Goal: Task Accomplishment & Management: Complete application form

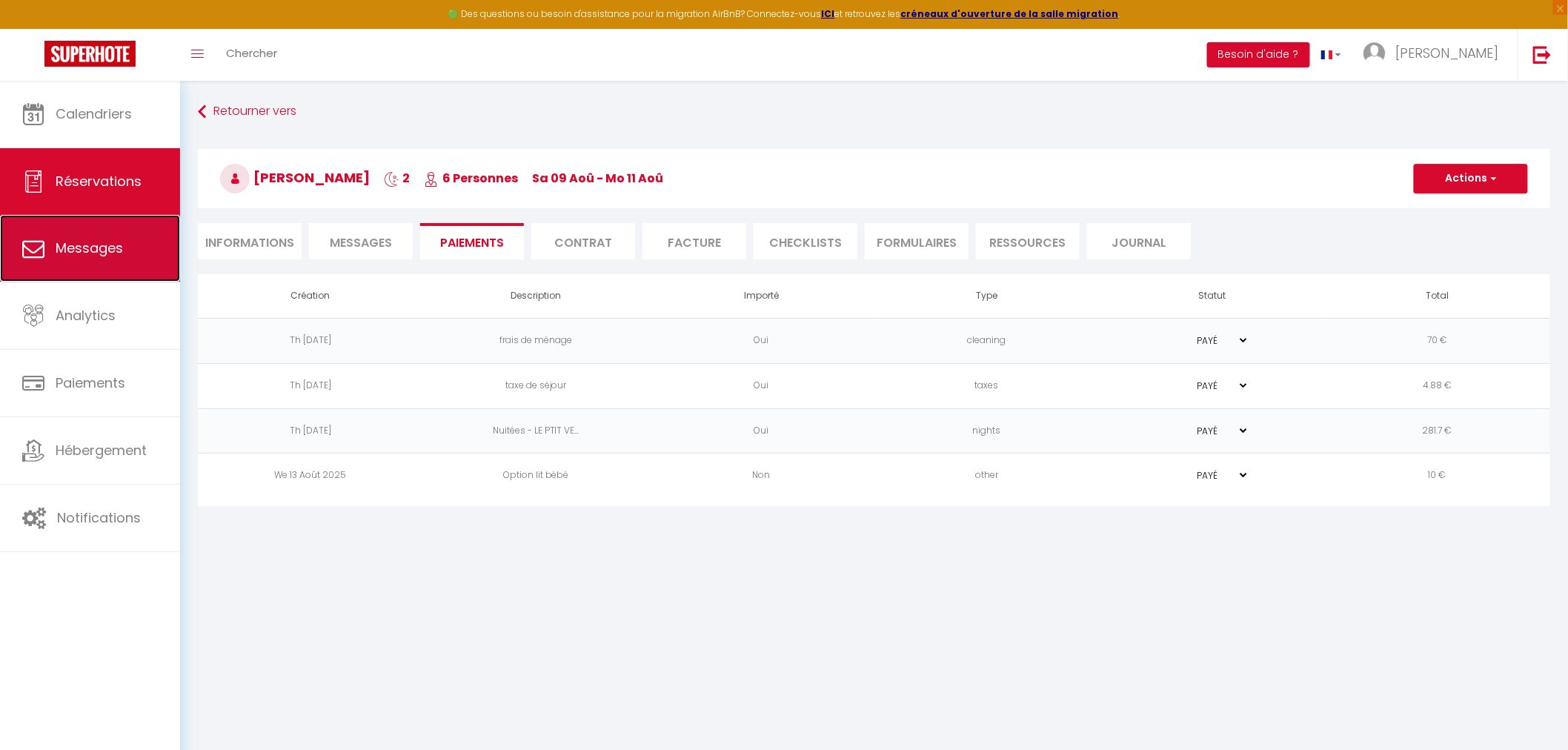
click at [79, 257] on link "Messages" at bounding box center [90, 248] width 180 height 67
select select "message"
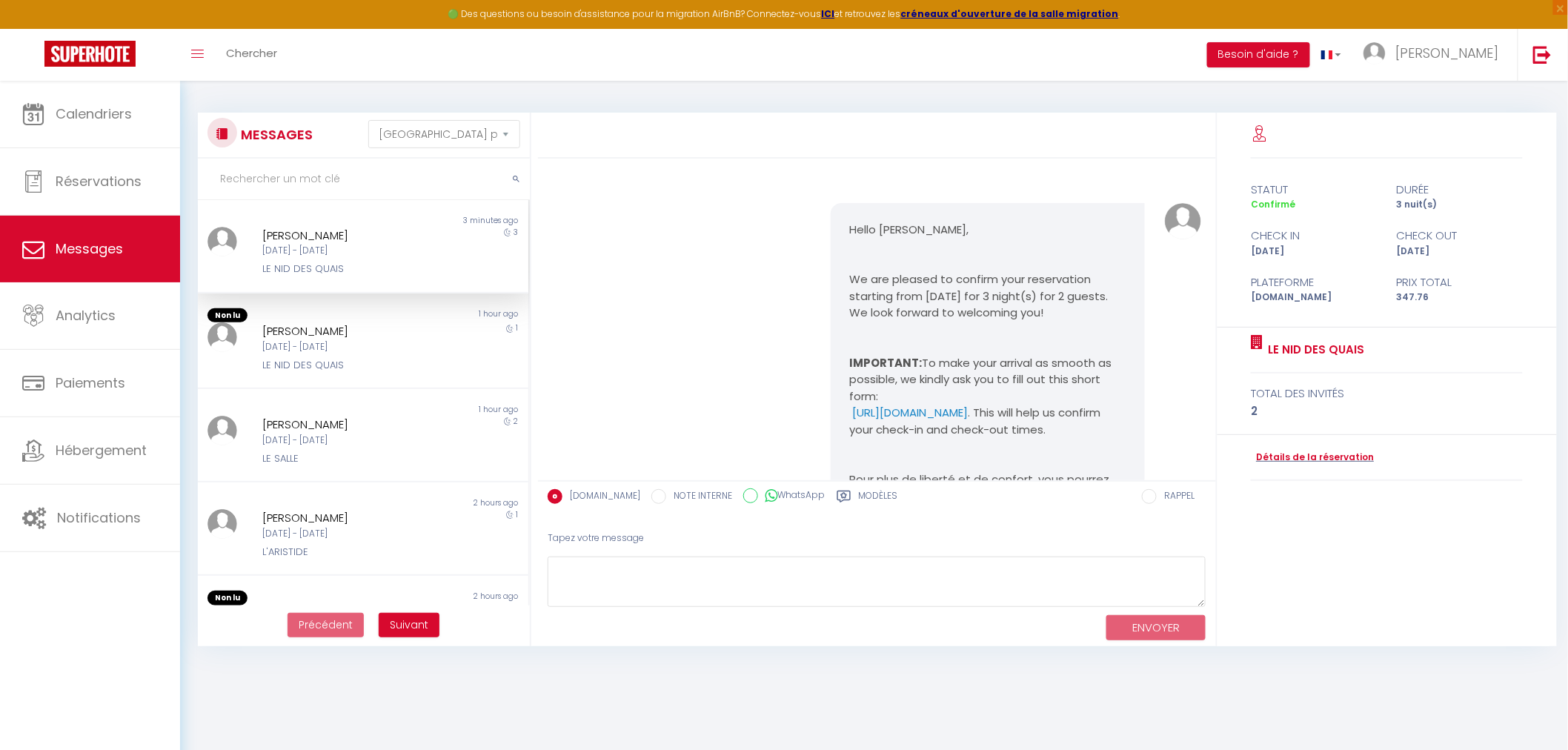
scroll to position [4788, 0]
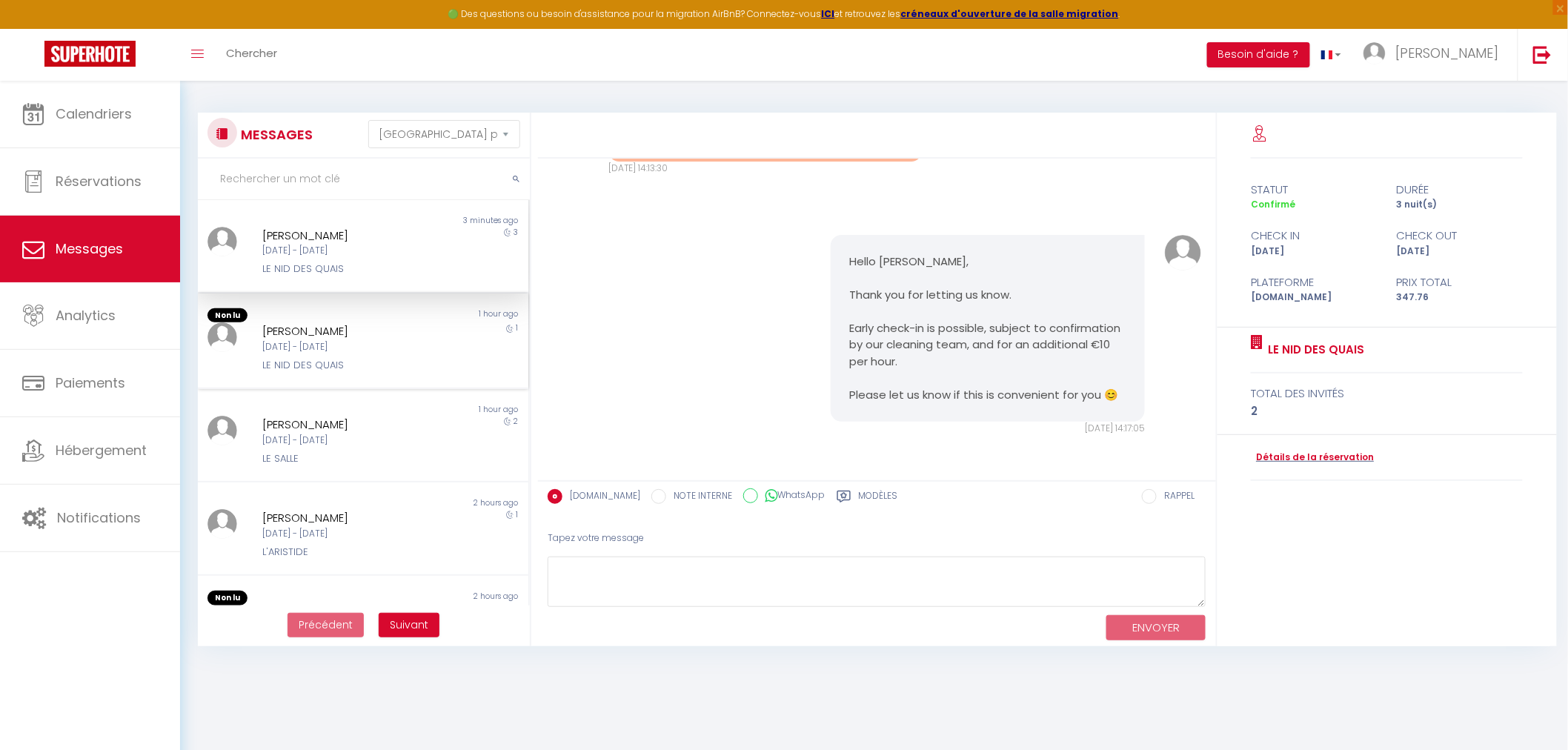
click at [286, 325] on div "[PERSON_NAME]" at bounding box center [349, 331] width 173 height 18
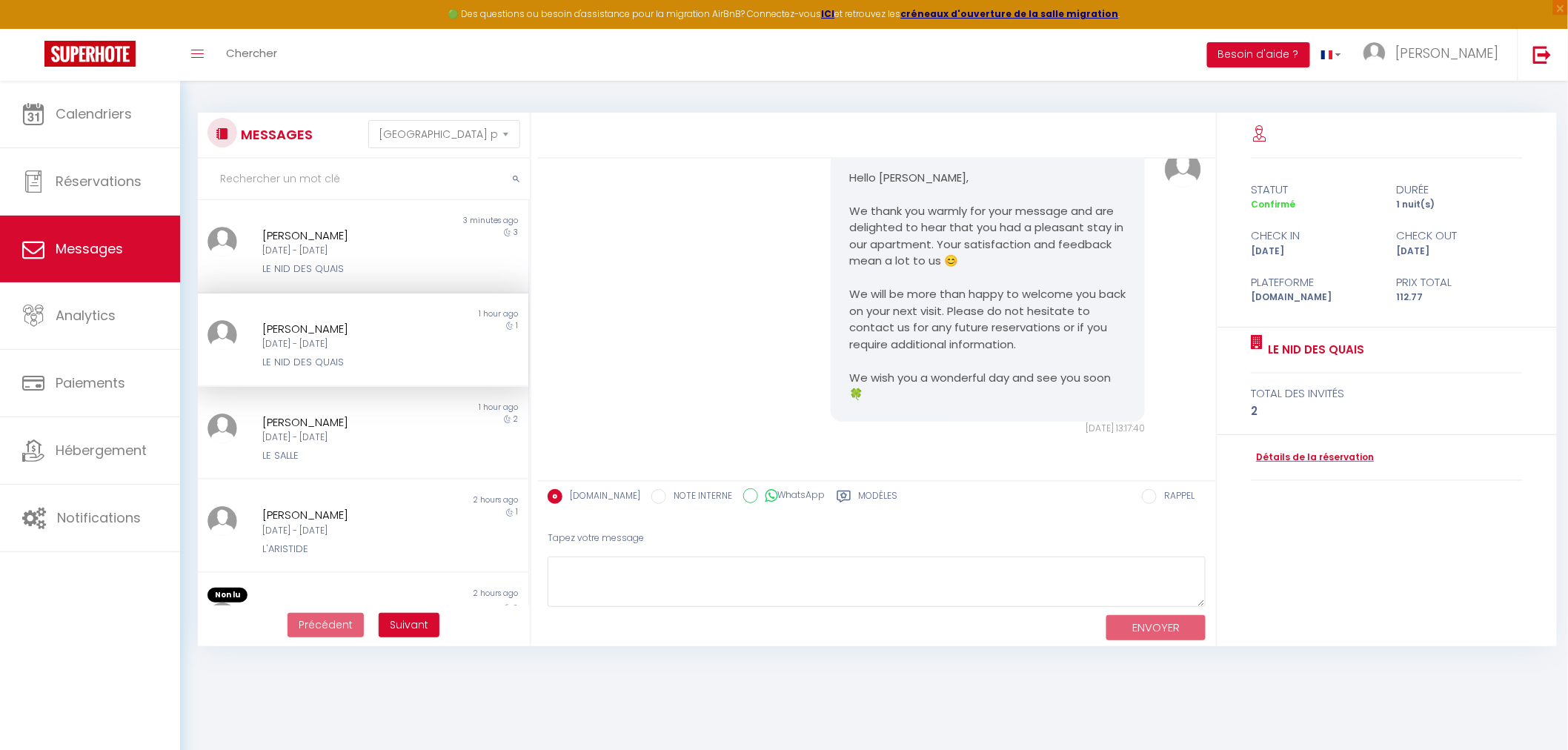
scroll to position [5519, 0]
click at [248, 465] on div "Non lu 1 hour ago [PERSON_NAME] [DATE] - [DATE] LE SALLE 2" at bounding box center [363, 433] width 330 height 93
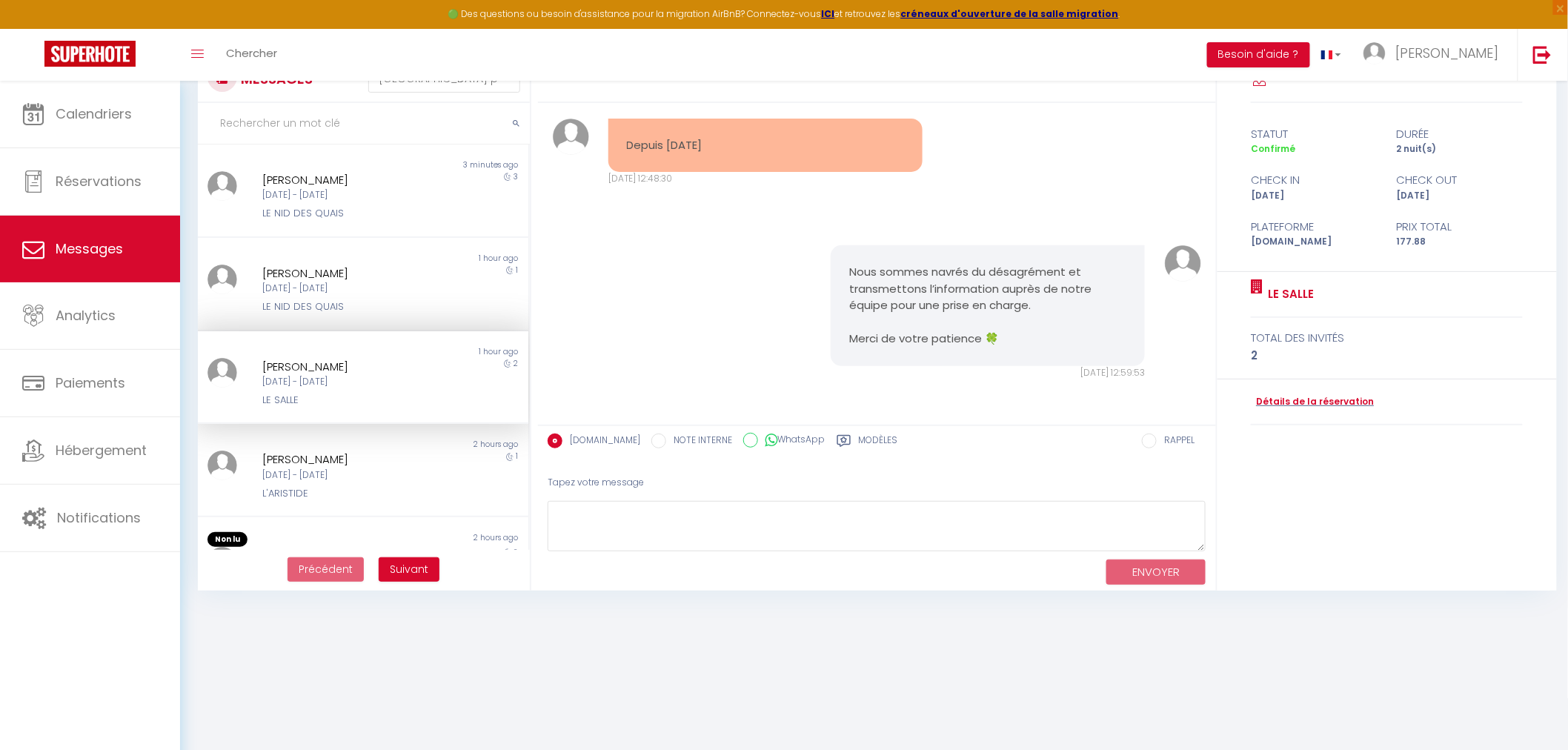
scroll to position [80, 0]
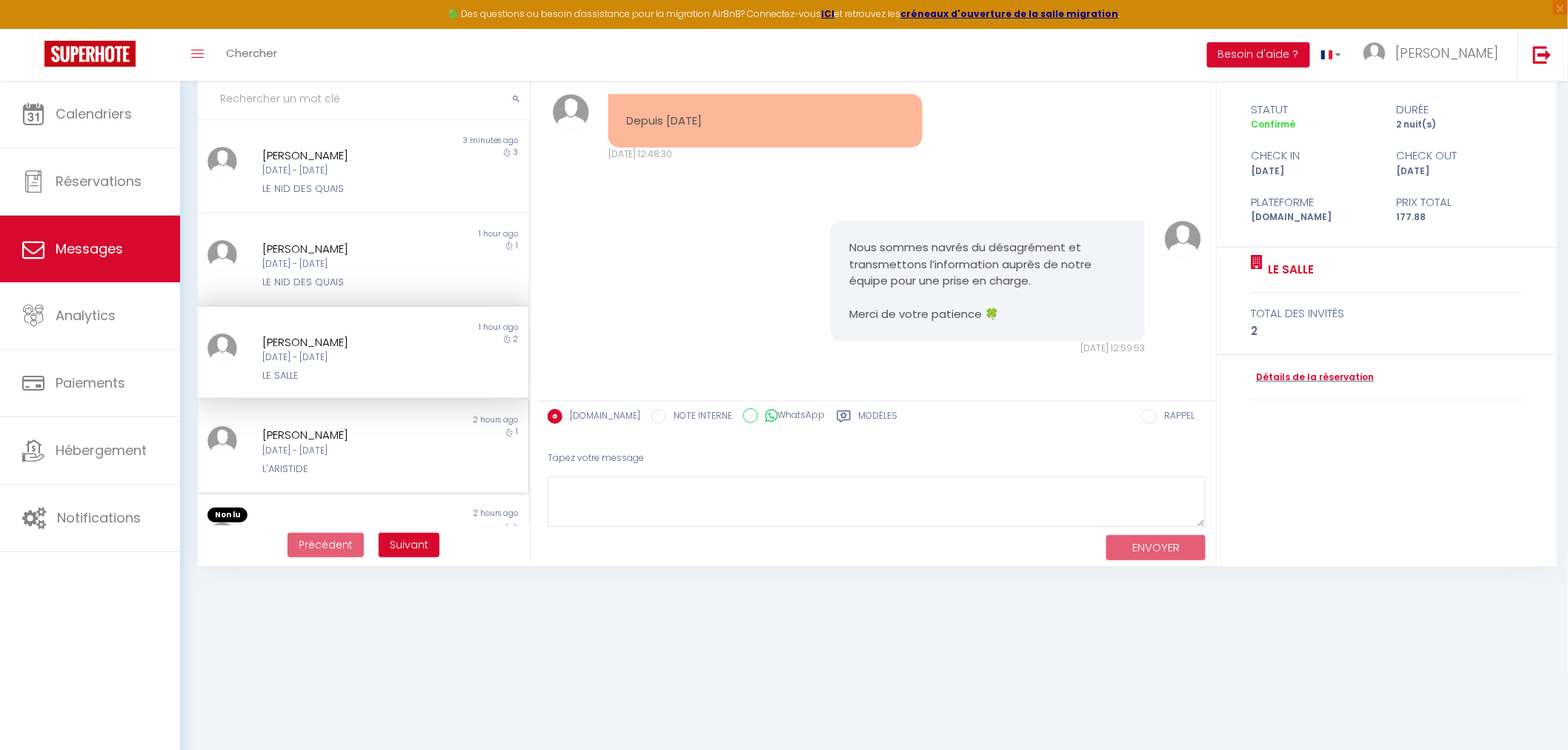
click at [330, 434] on div "[PERSON_NAME]" at bounding box center [349, 435] width 173 height 18
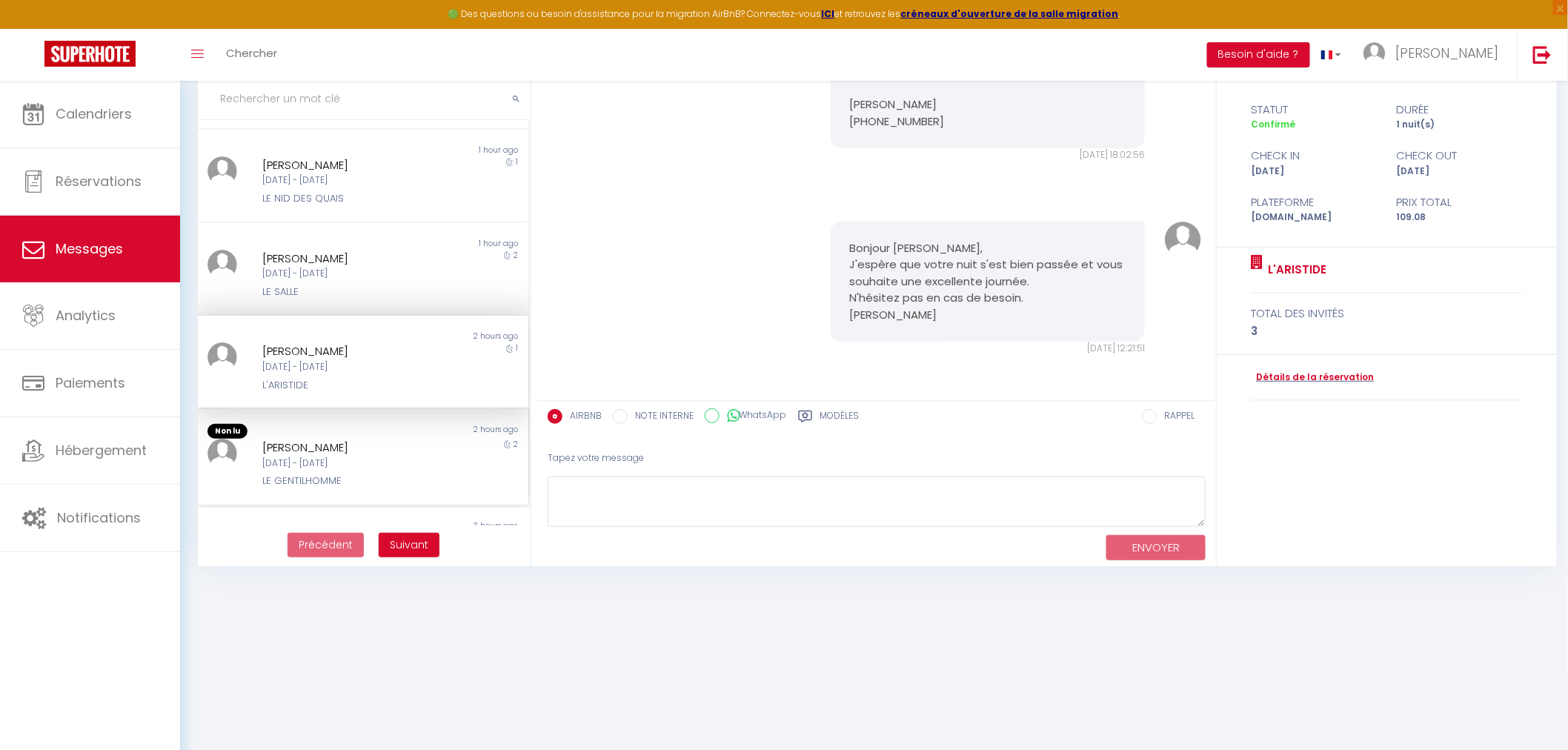
scroll to position [165, 0]
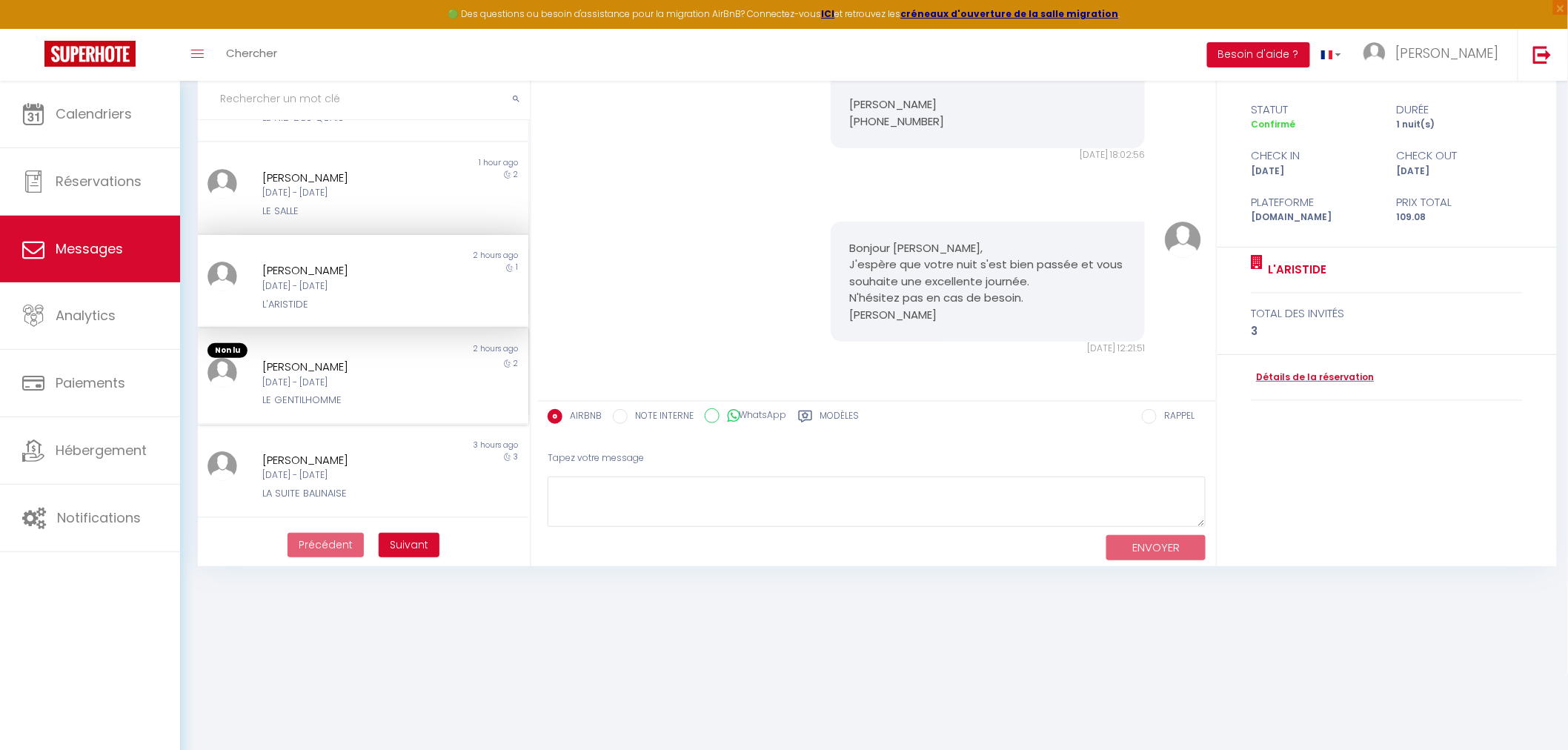
click at [330, 385] on div "[DATE] - [DATE]" at bounding box center [349, 382] width 173 height 14
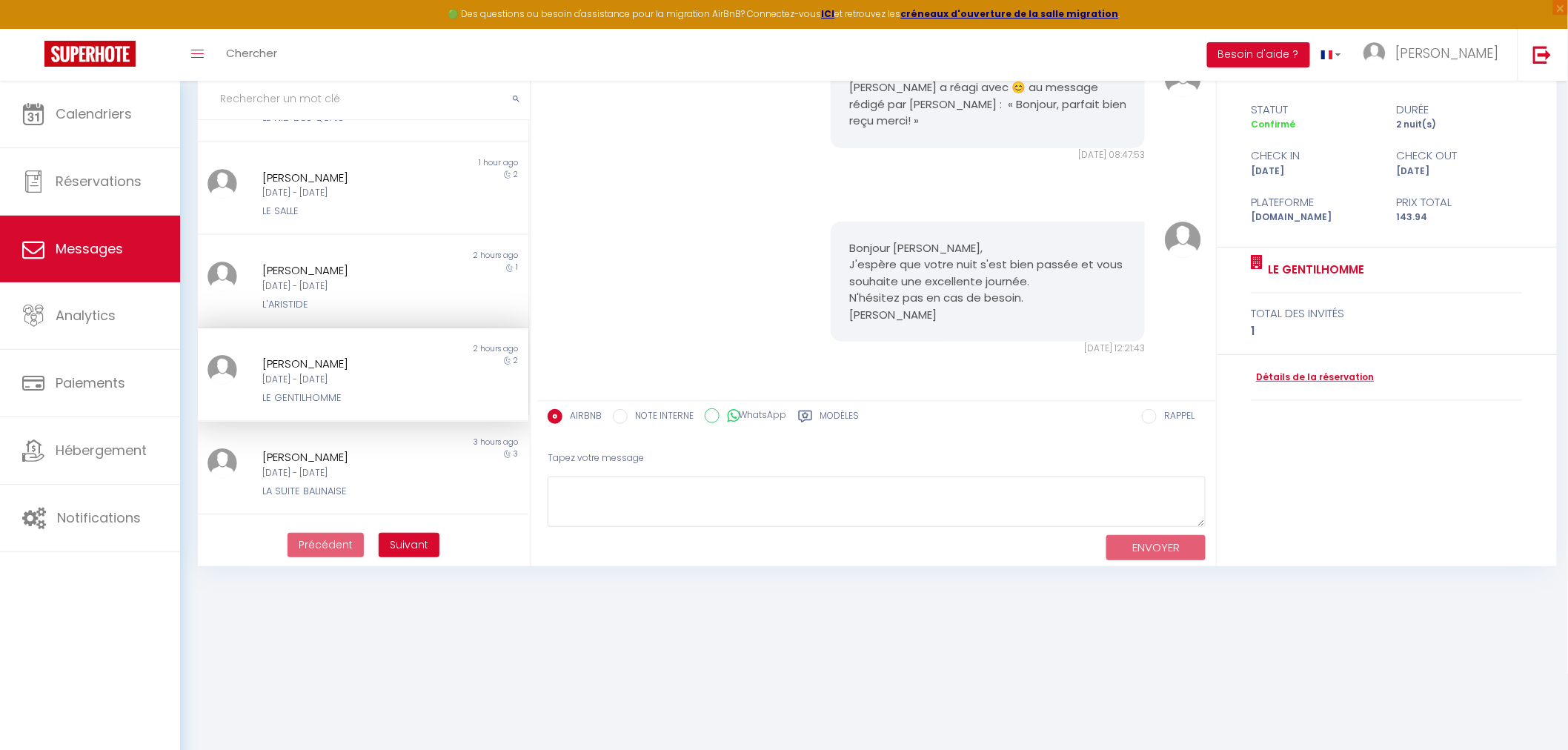
scroll to position [2795, 0]
click at [309, 467] on div "[DATE] - [DATE]" at bounding box center [349, 474] width 173 height 14
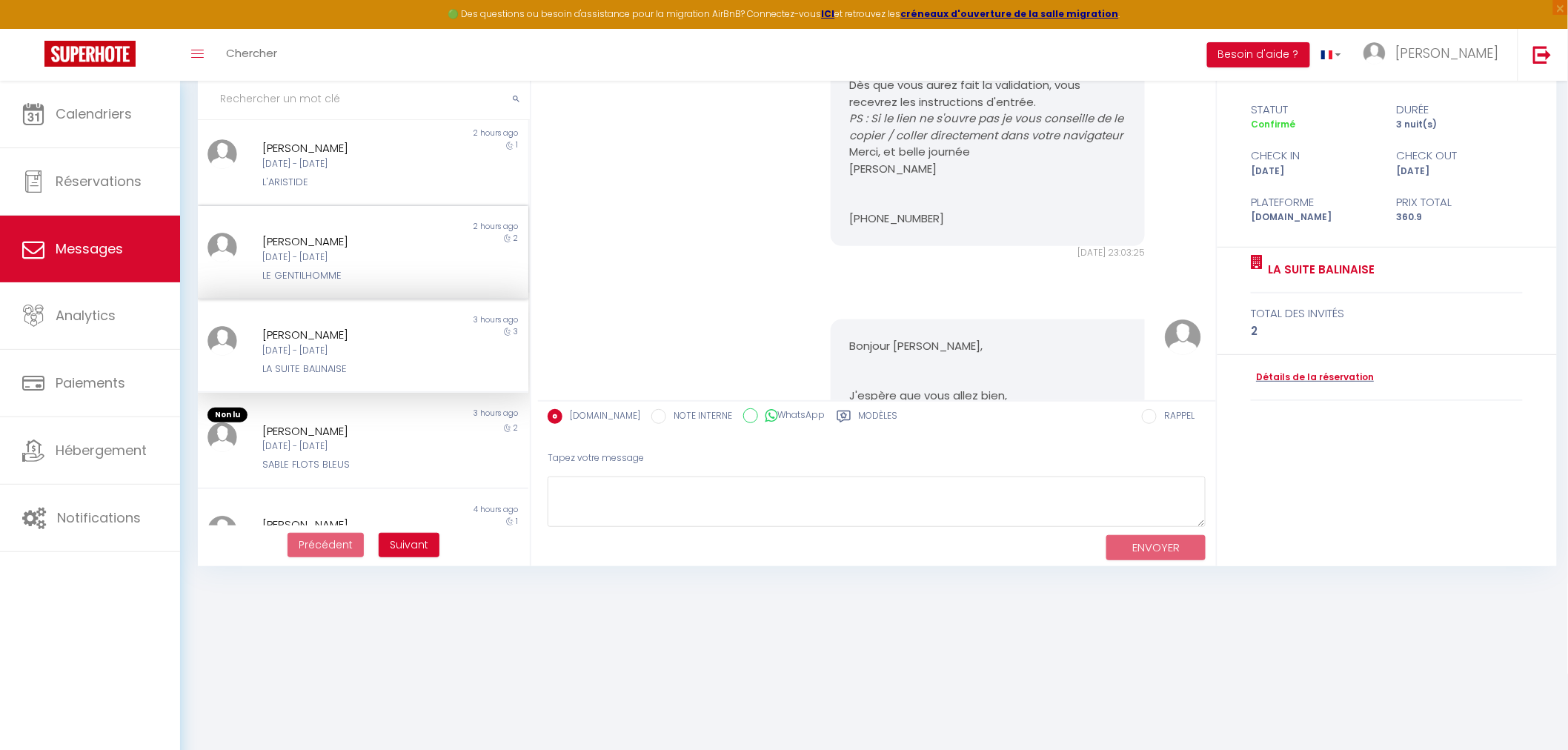
scroll to position [329, 0]
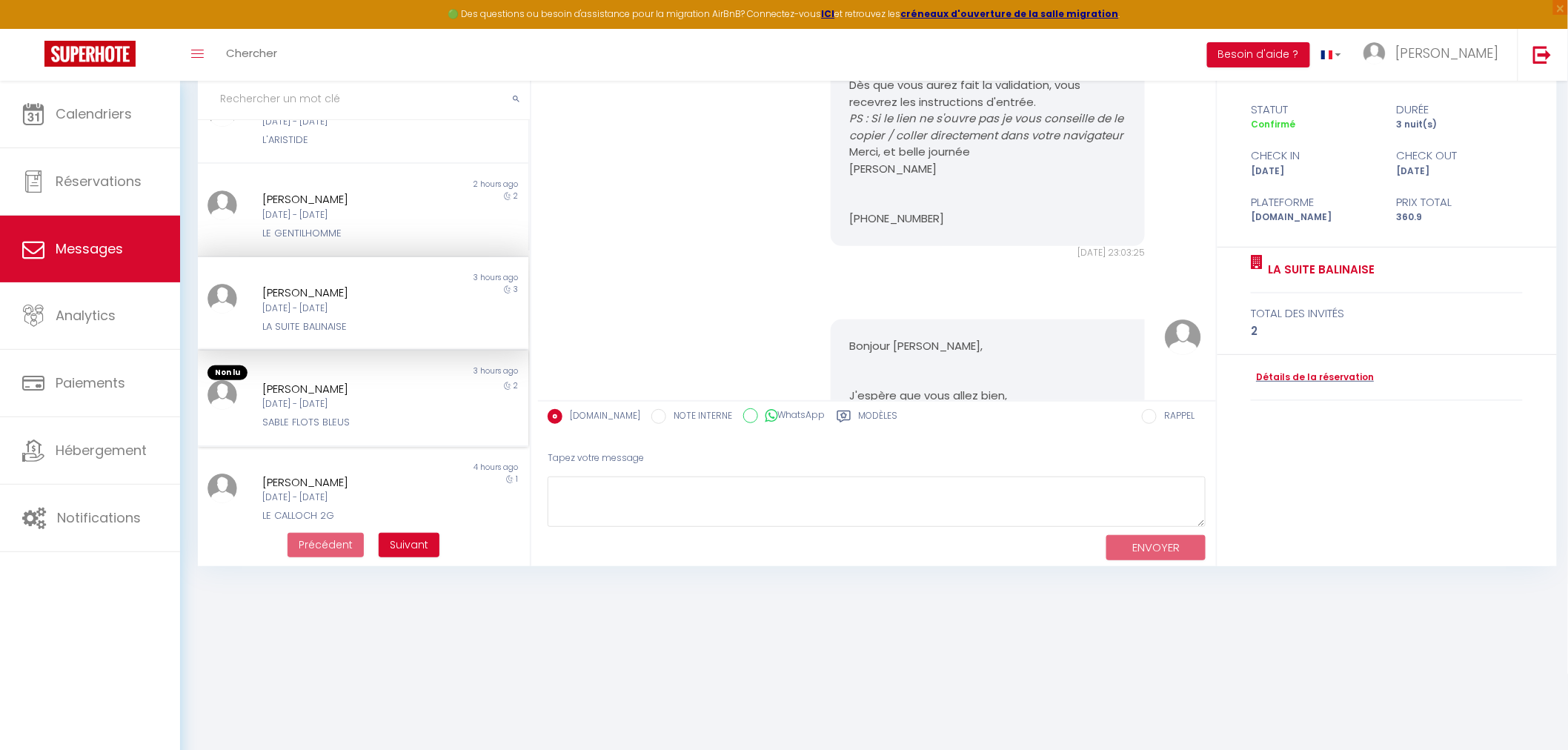
click at [364, 409] on div "[PERSON_NAME] [DATE] - [DATE] SABLE FLOTS BLEUS" at bounding box center [349, 405] width 193 height 50
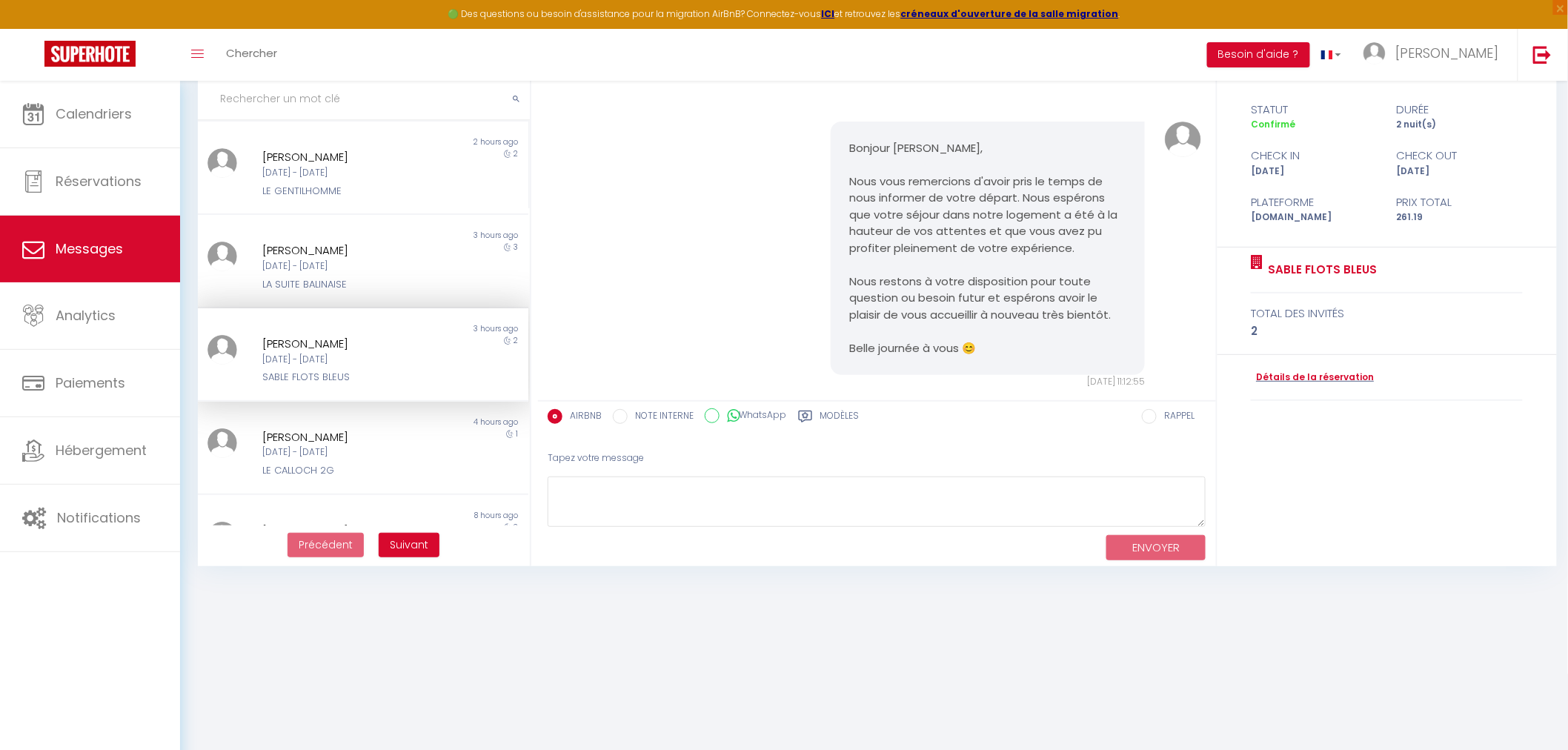
scroll to position [412, 0]
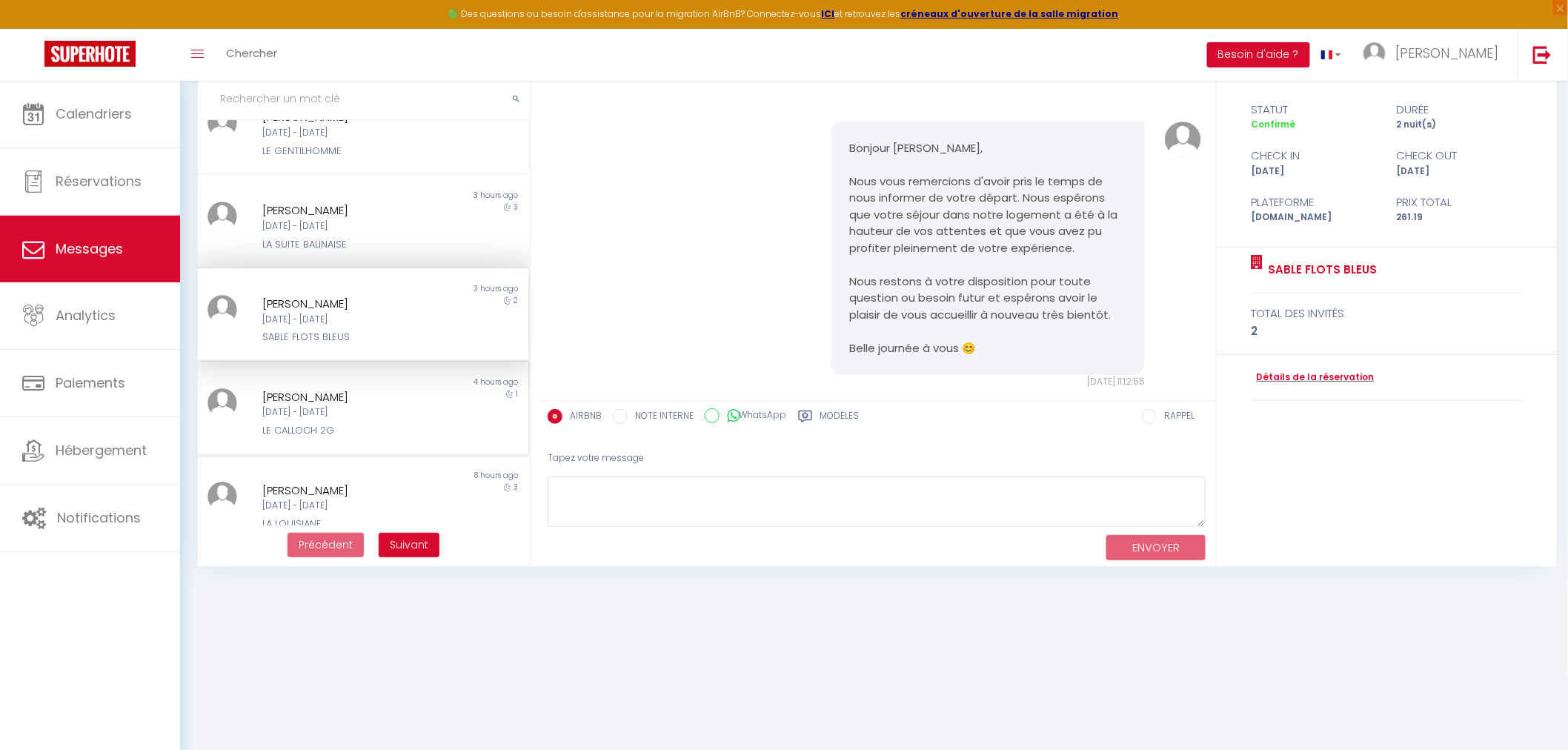
click at [364, 409] on div "[DATE] - [DATE]" at bounding box center [349, 413] width 173 height 14
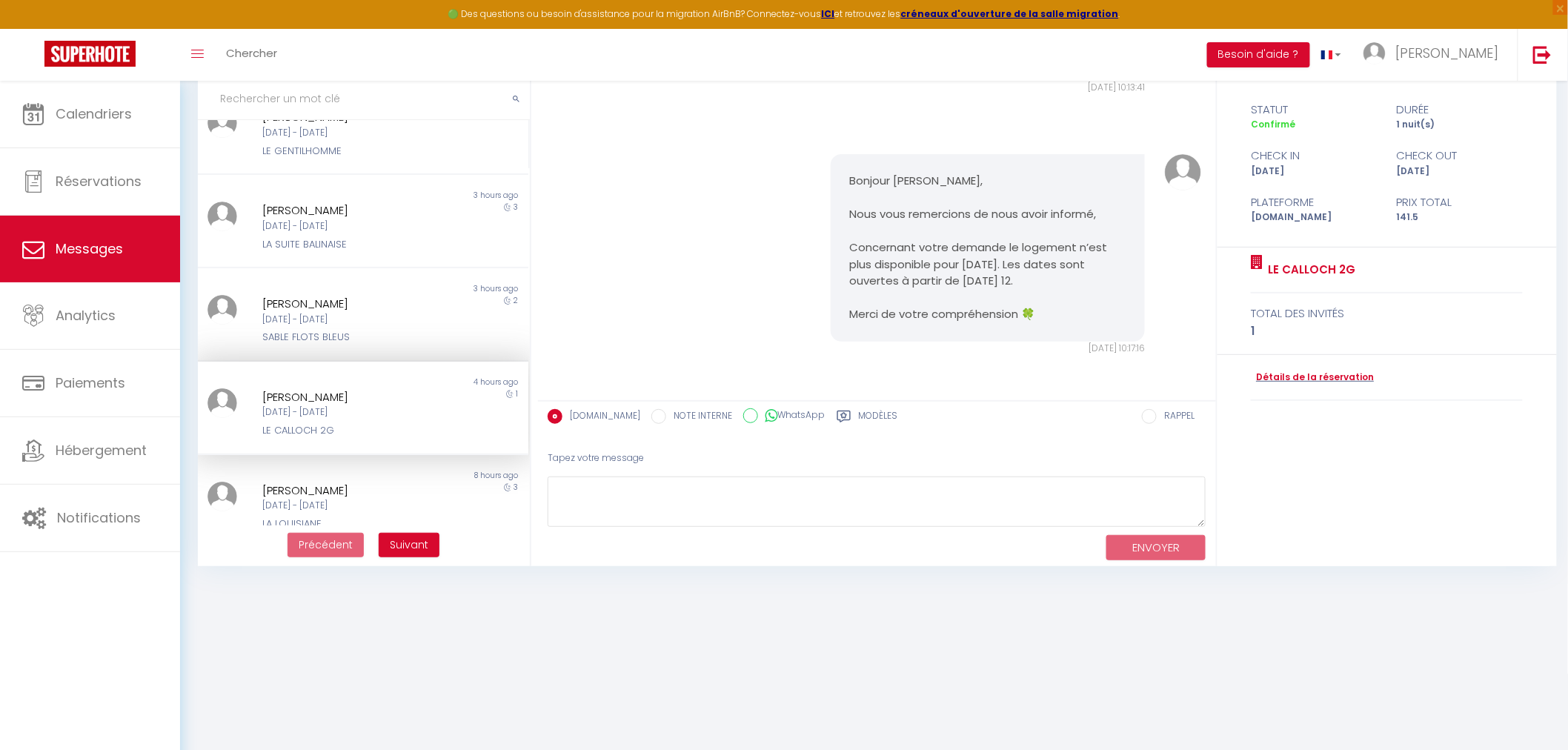
scroll to position [1761, 0]
click at [1312, 375] on link "Détails de la réservation" at bounding box center [1313, 377] width 123 height 14
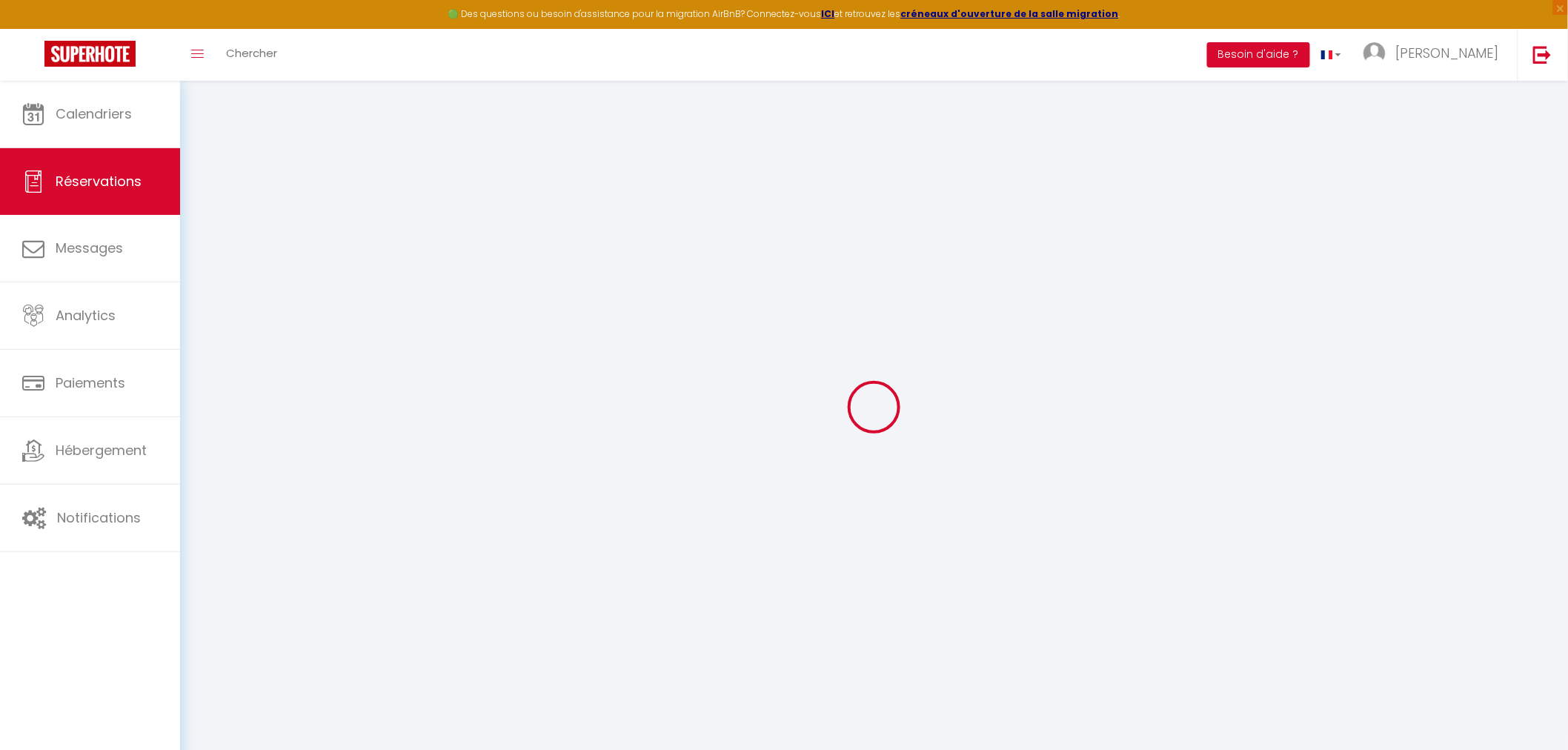
select select
checkbox input "false"
select select
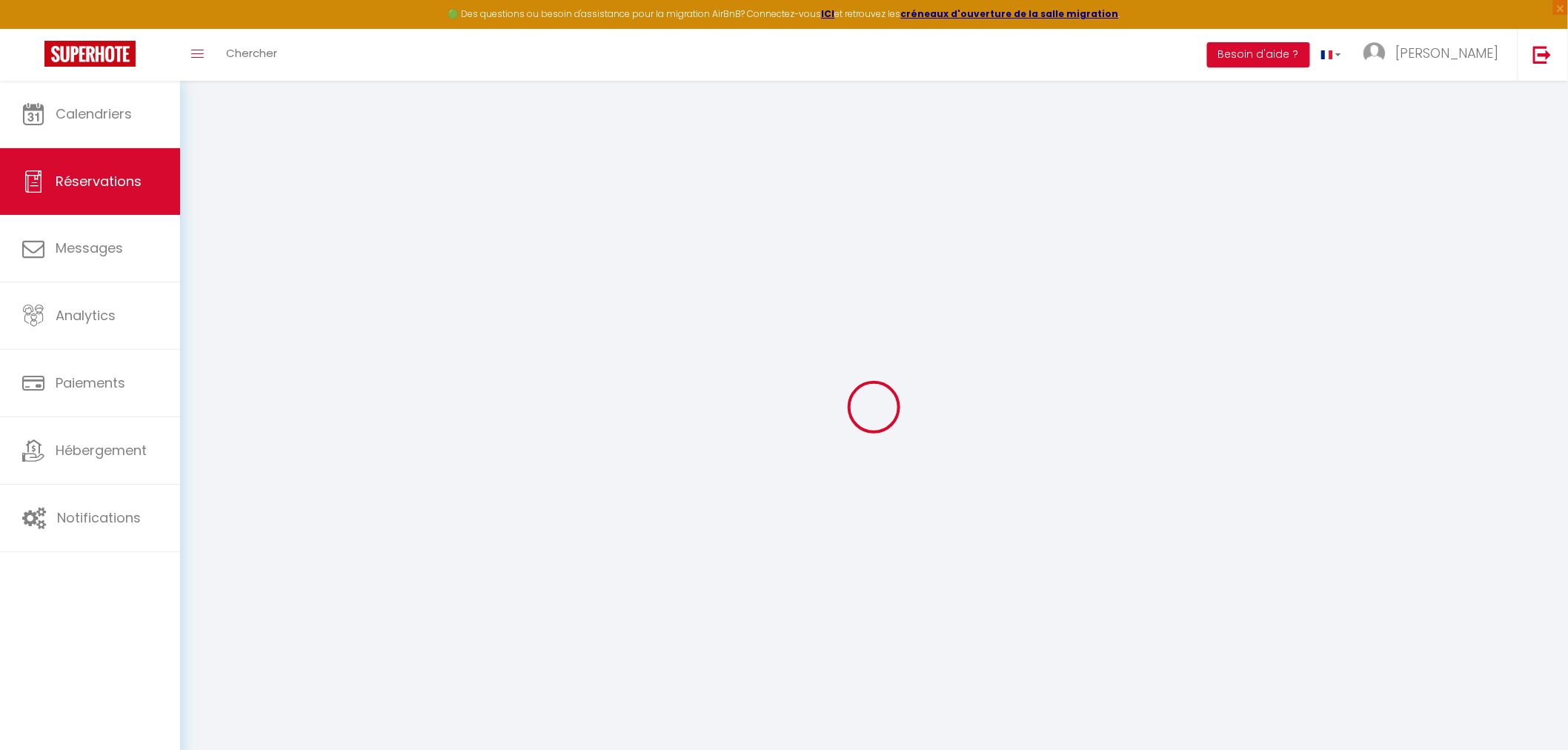
checkbox input "false"
type textarea "** THIS RESERVATION HAS BEEN PRE-PAID ** Reservation has a cancellation grace p…"
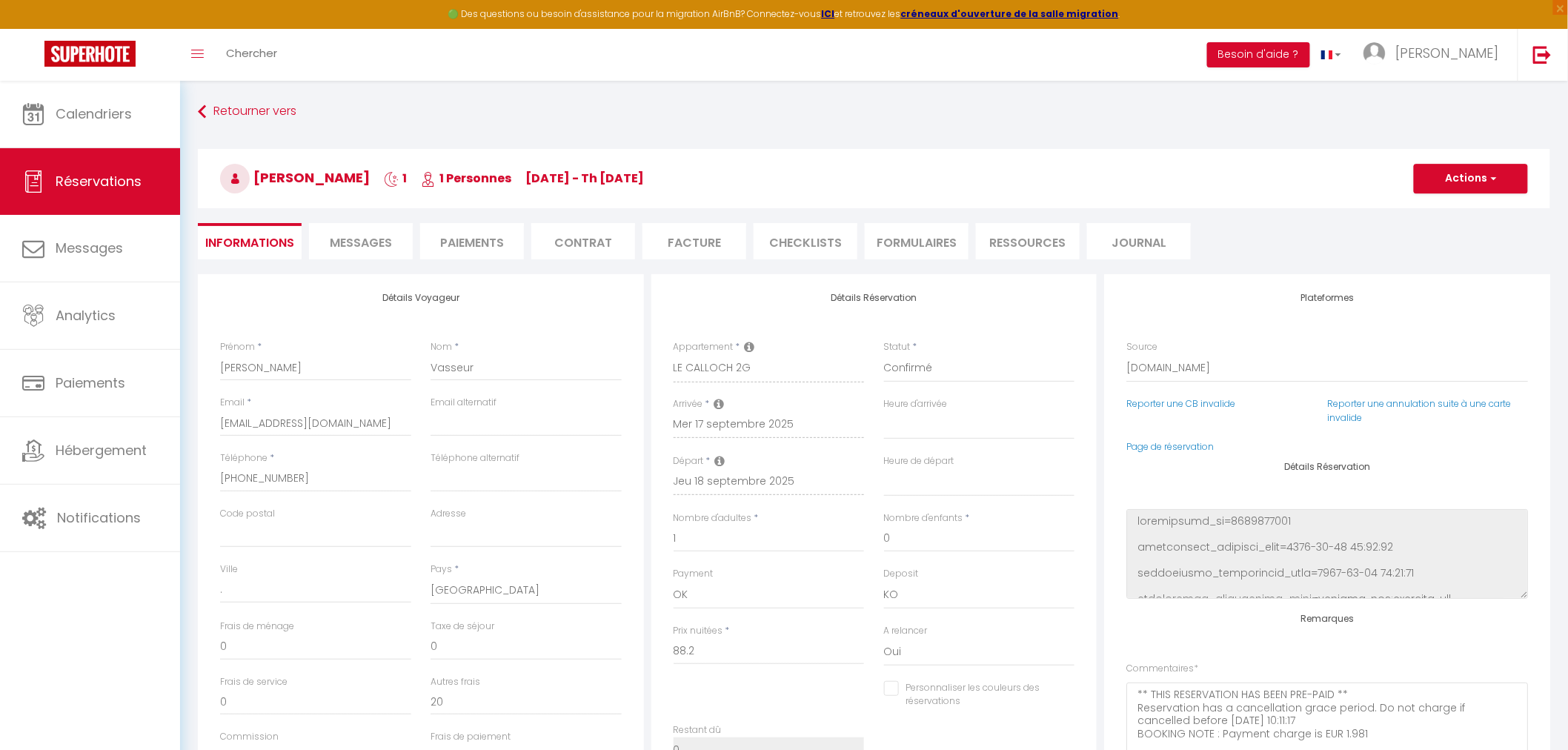
type input "30"
type input "3.3"
select select
checkbox input "false"
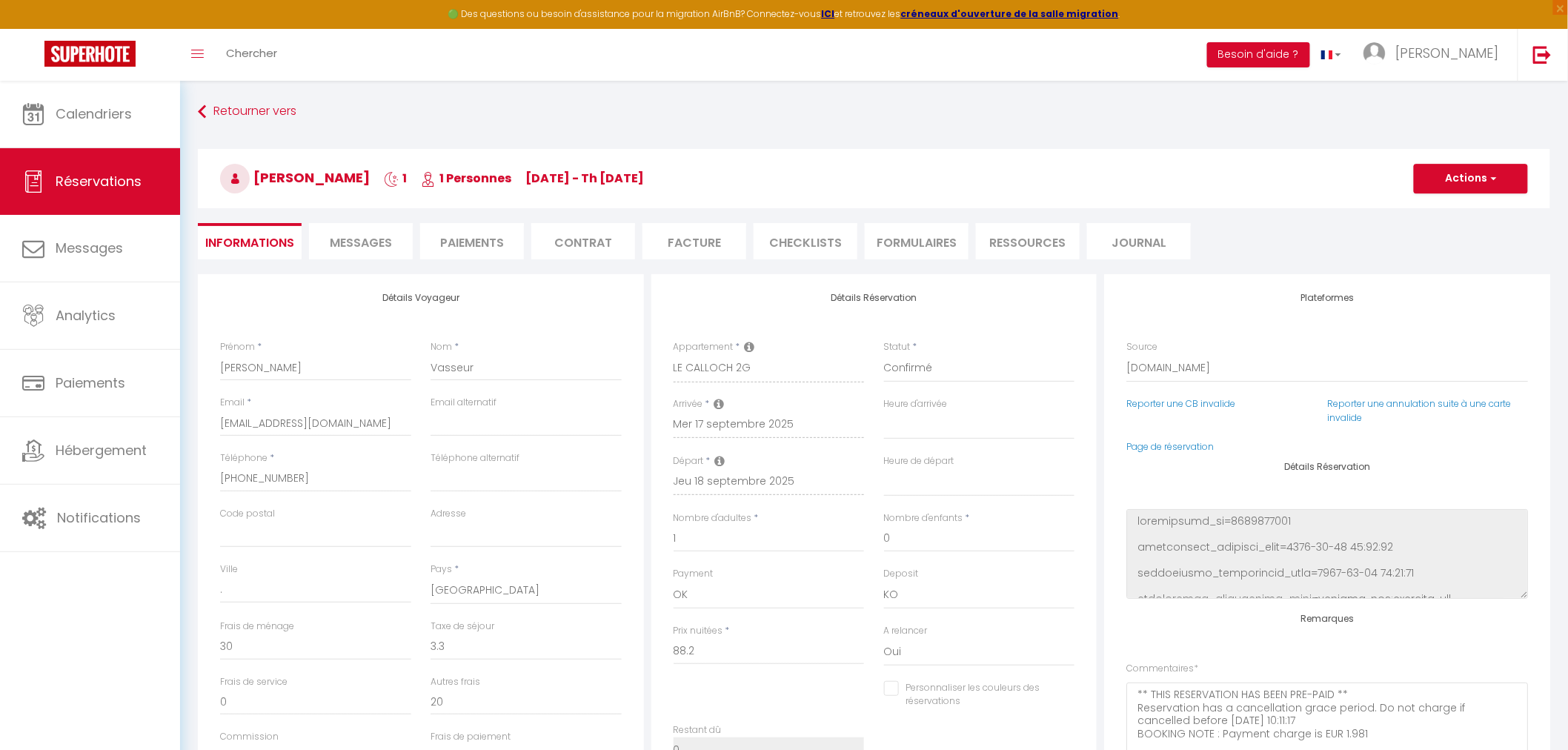
select select
click at [1177, 455] on div "Plateformes Source Direct [DOMAIN_NAME] [DOMAIN_NAME] Chalet montagne Expedia G…" at bounding box center [1327, 516] width 446 height 482
click at [1179, 446] on link "Page de réservation" at bounding box center [1170, 446] width 87 height 13
click at [228, 43] on link "Chercher" at bounding box center [251, 54] width 74 height 52
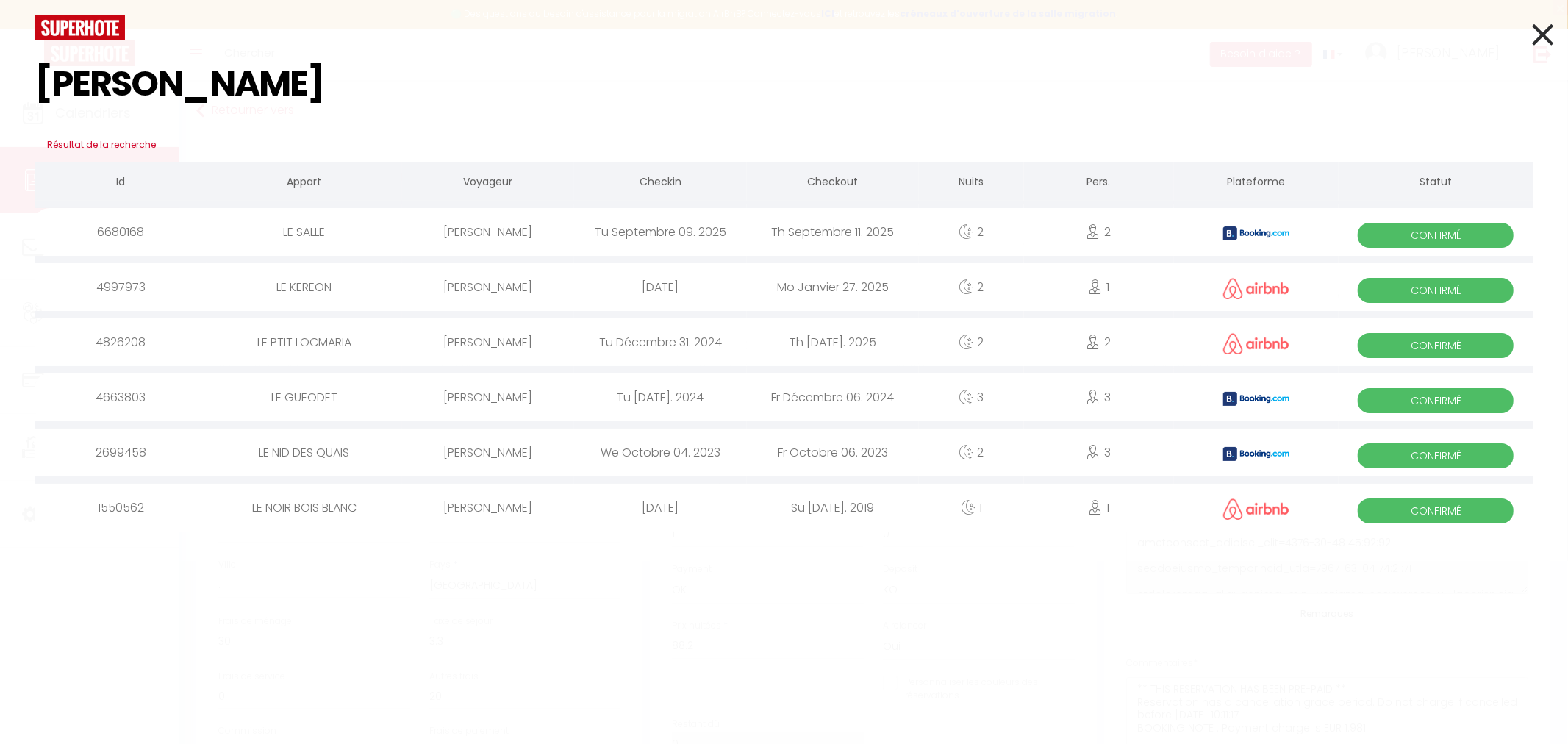
type input "[PERSON_NAME]"
click at [540, 221] on div "[PERSON_NAME]" at bounding box center [488, 231] width 172 height 48
select select
checkbox input "false"
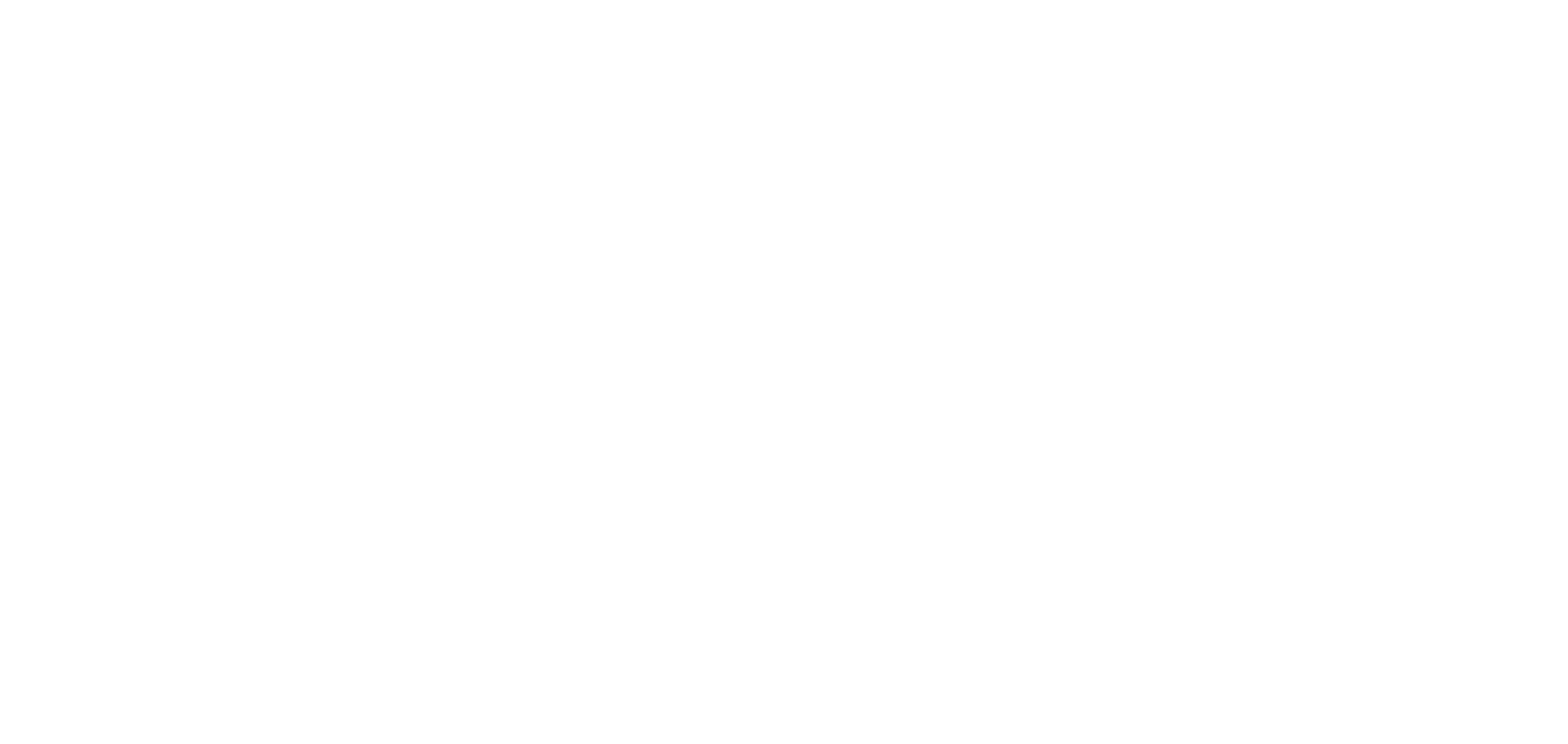
select select
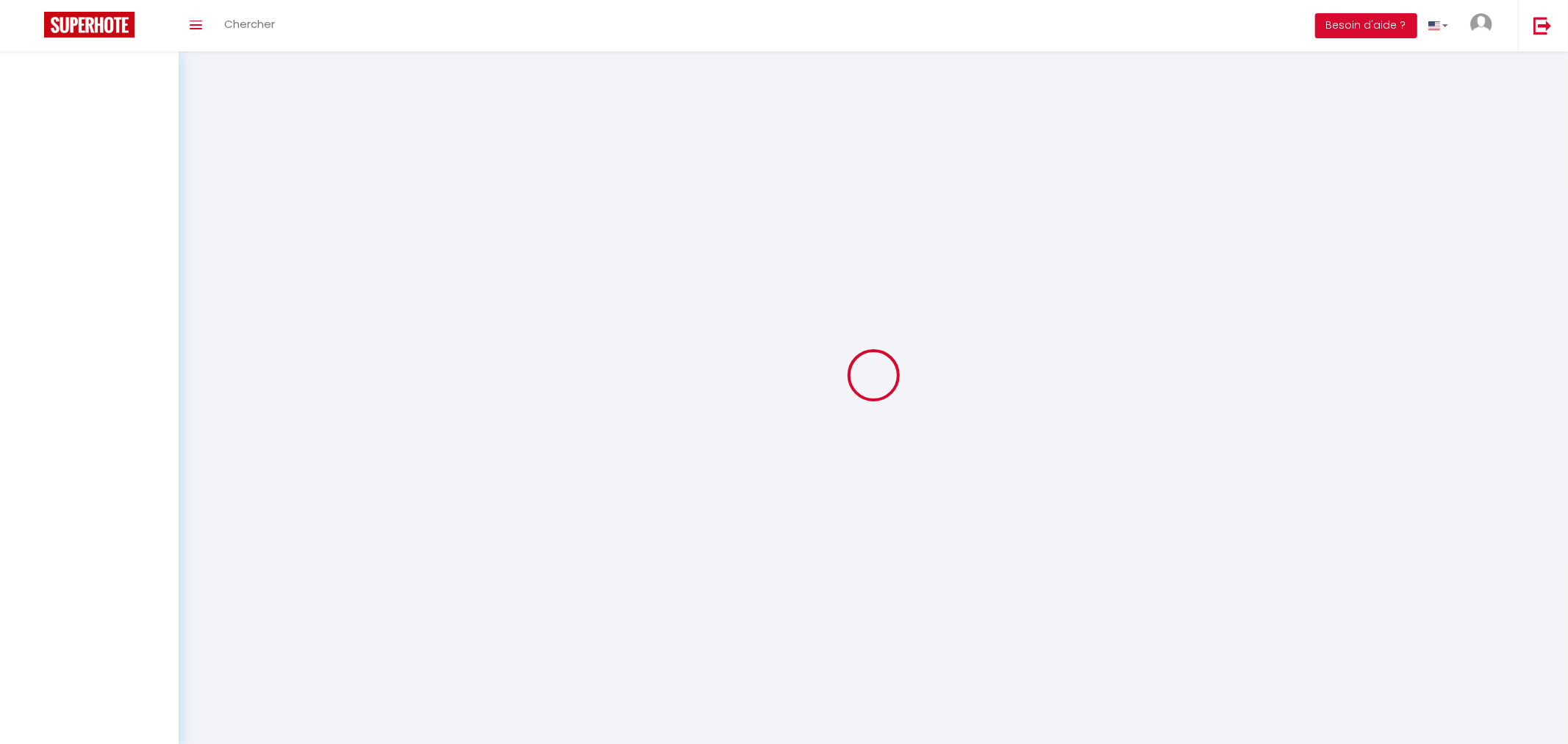
select select
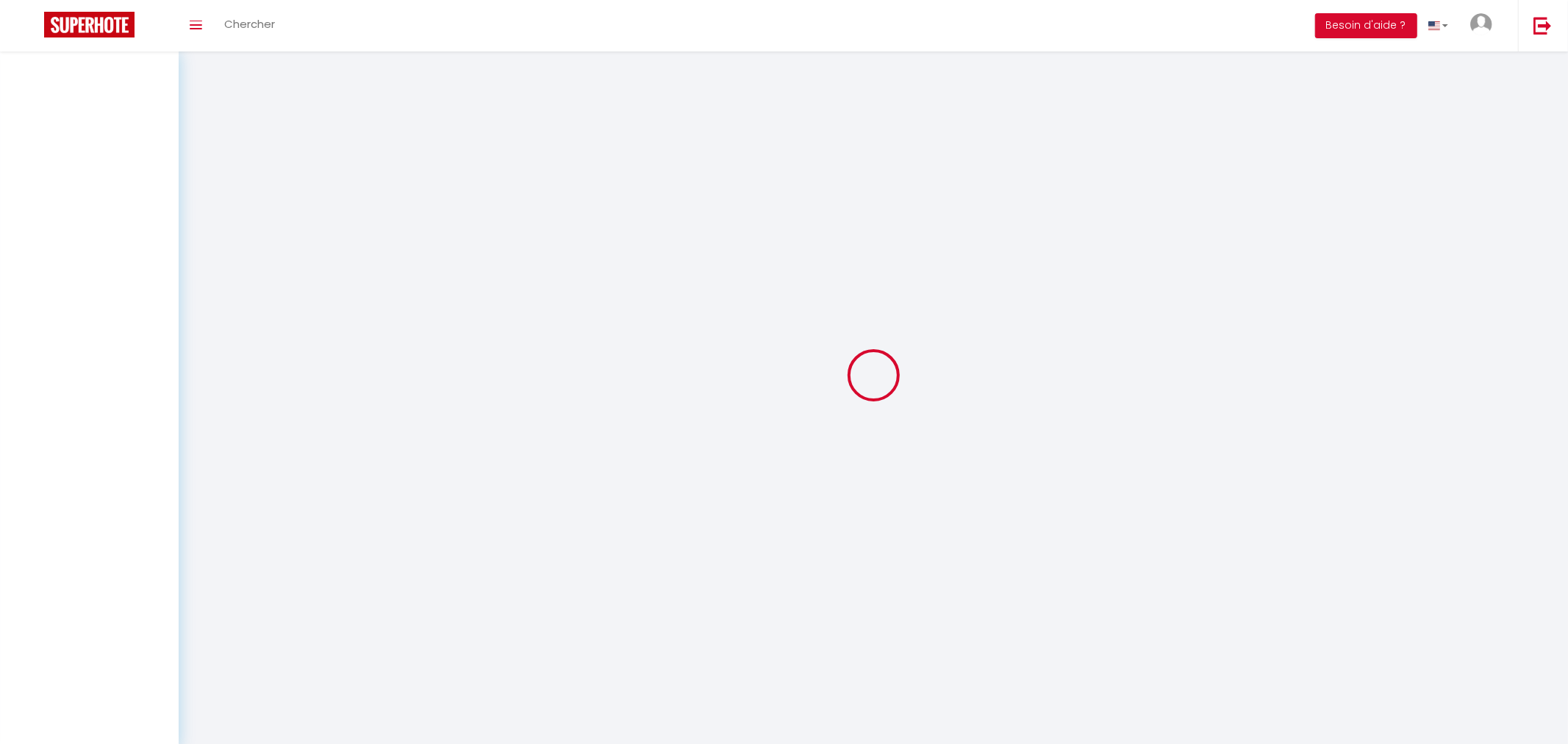
select select
checkbox input "false"
select select
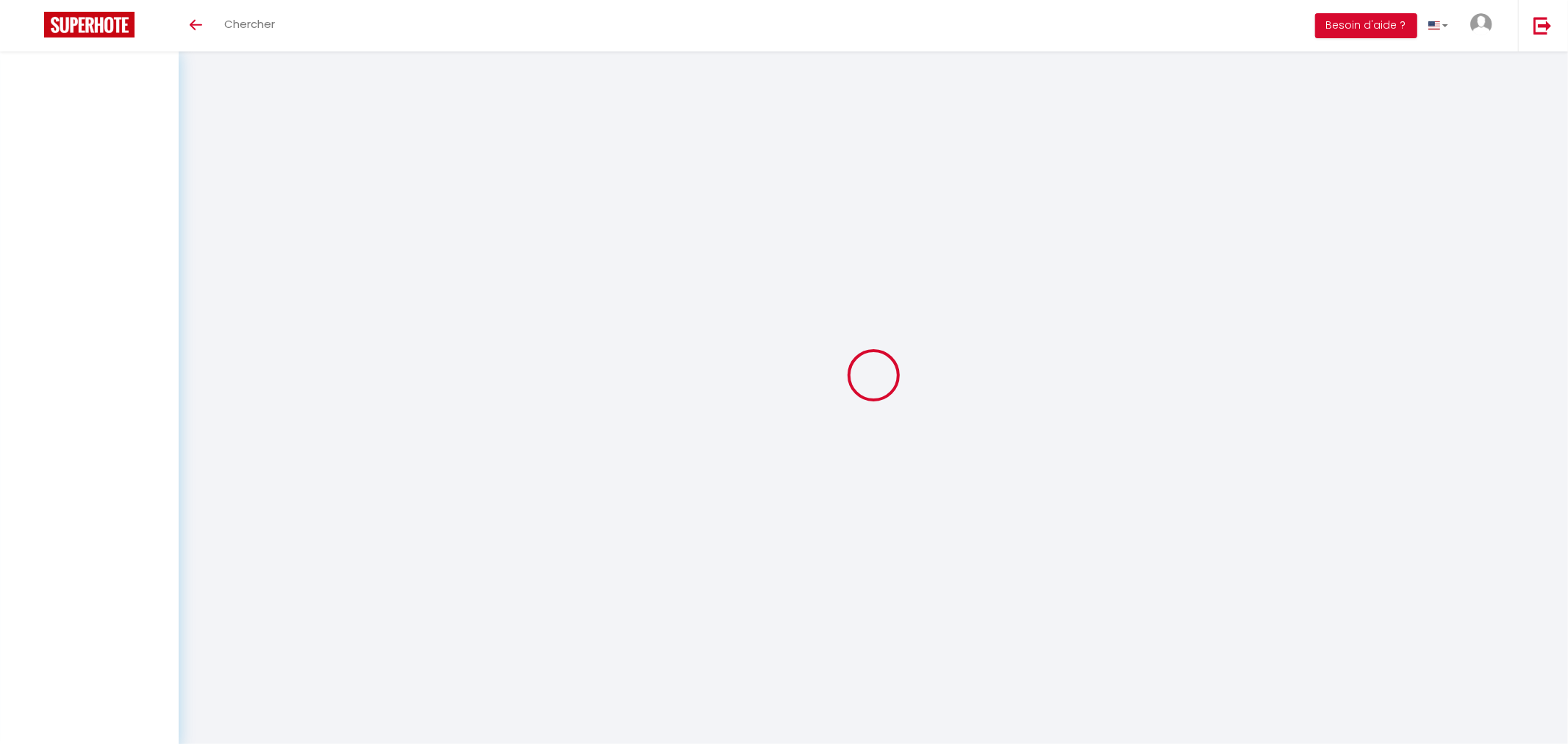
select select
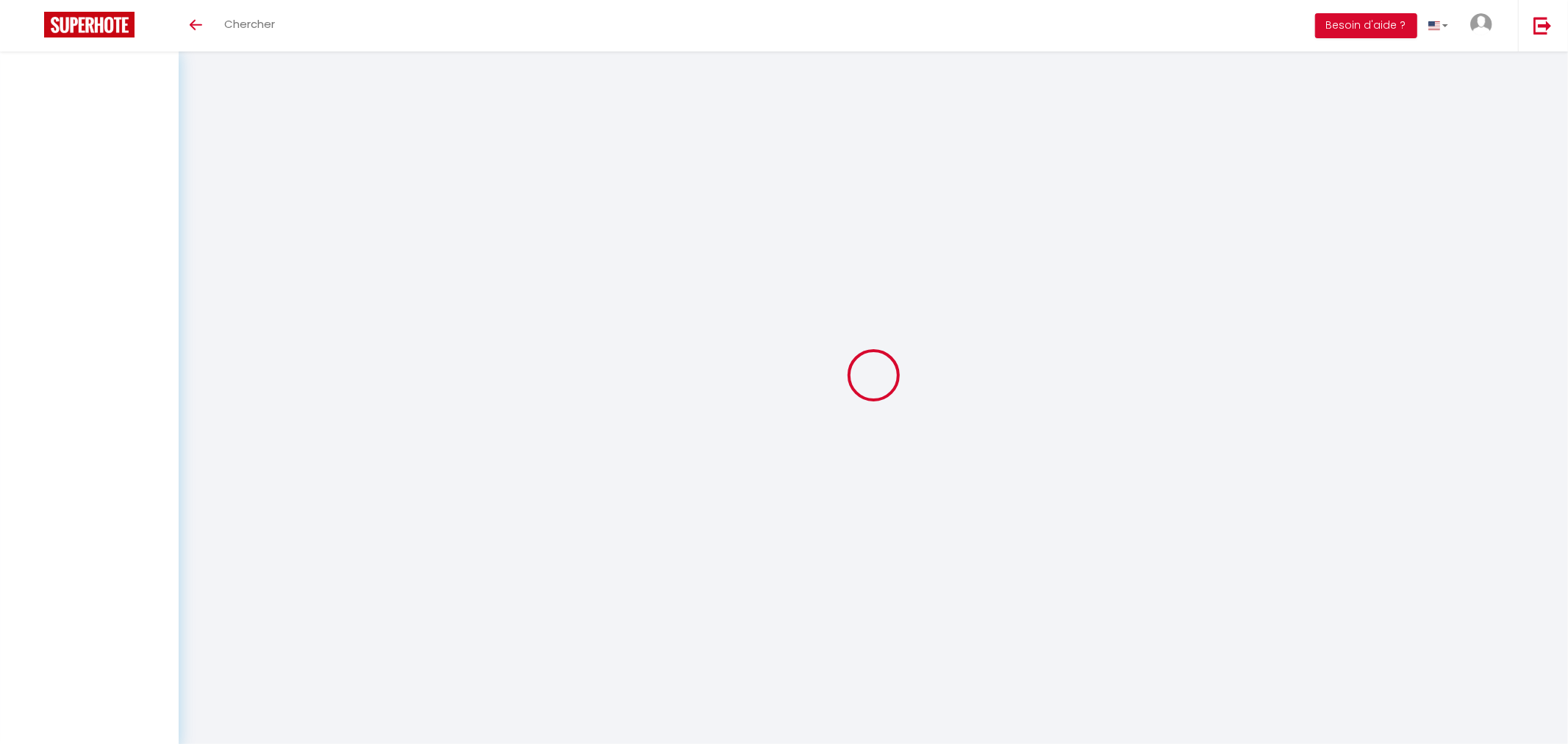
checkbox input "false"
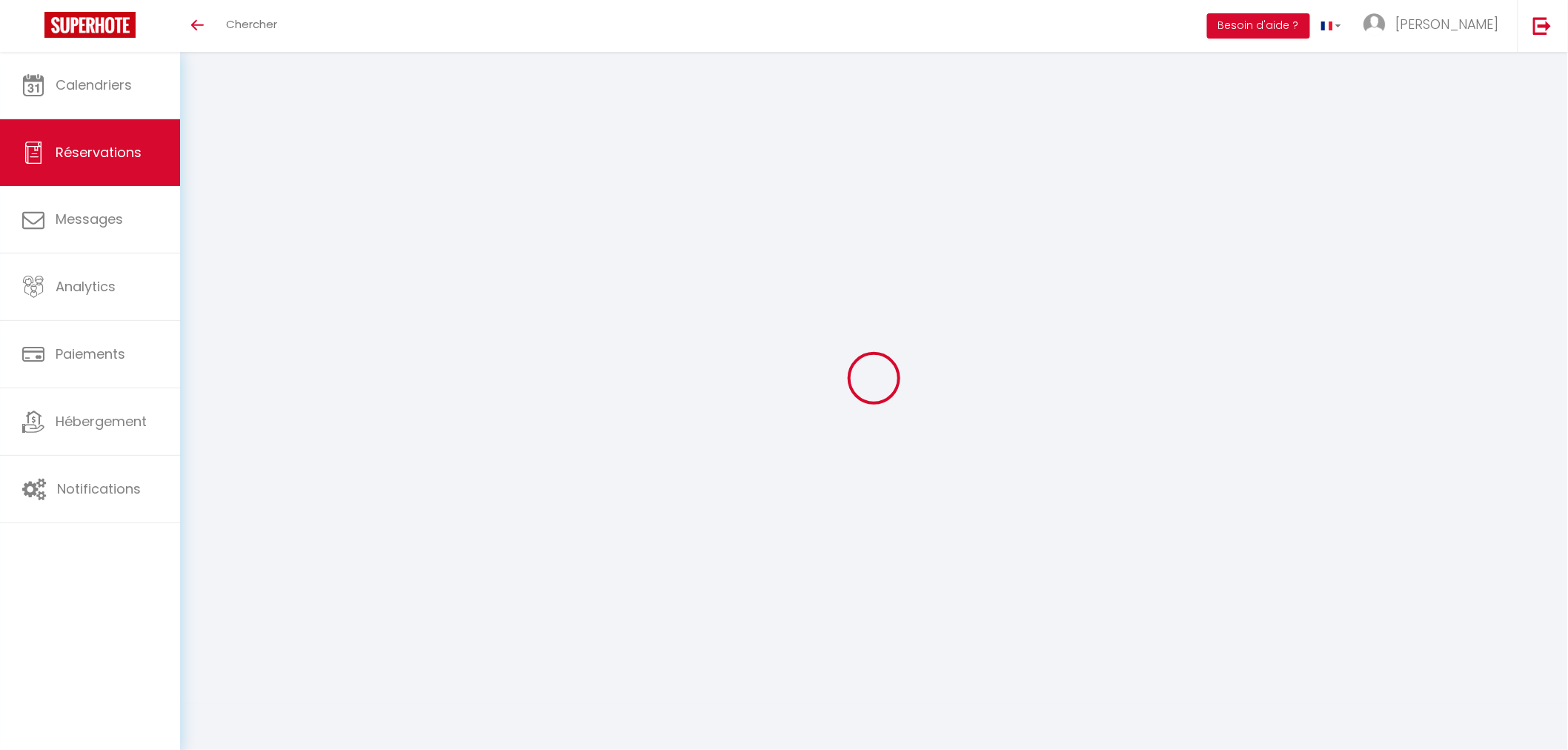
select select
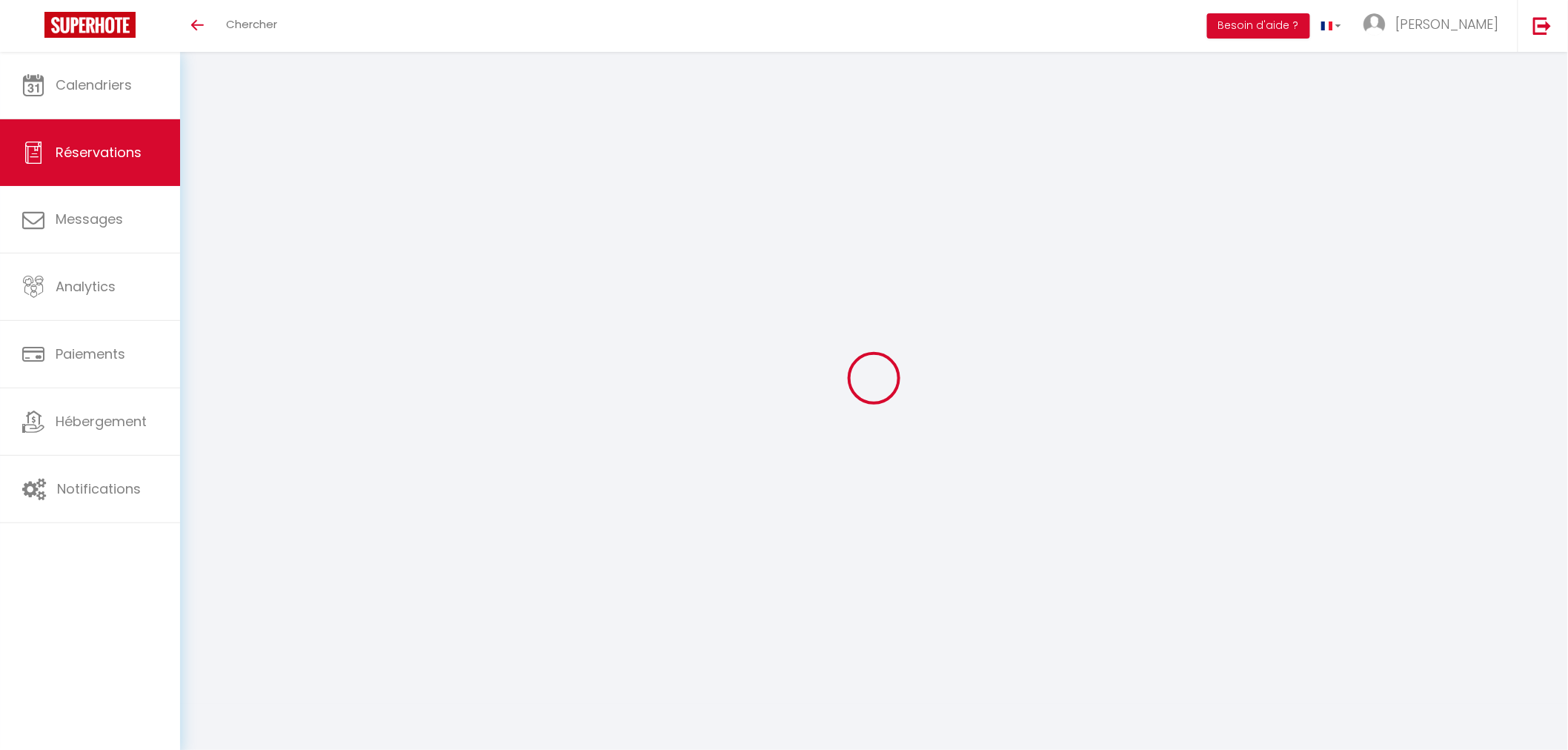
select select
checkbox input "false"
select select
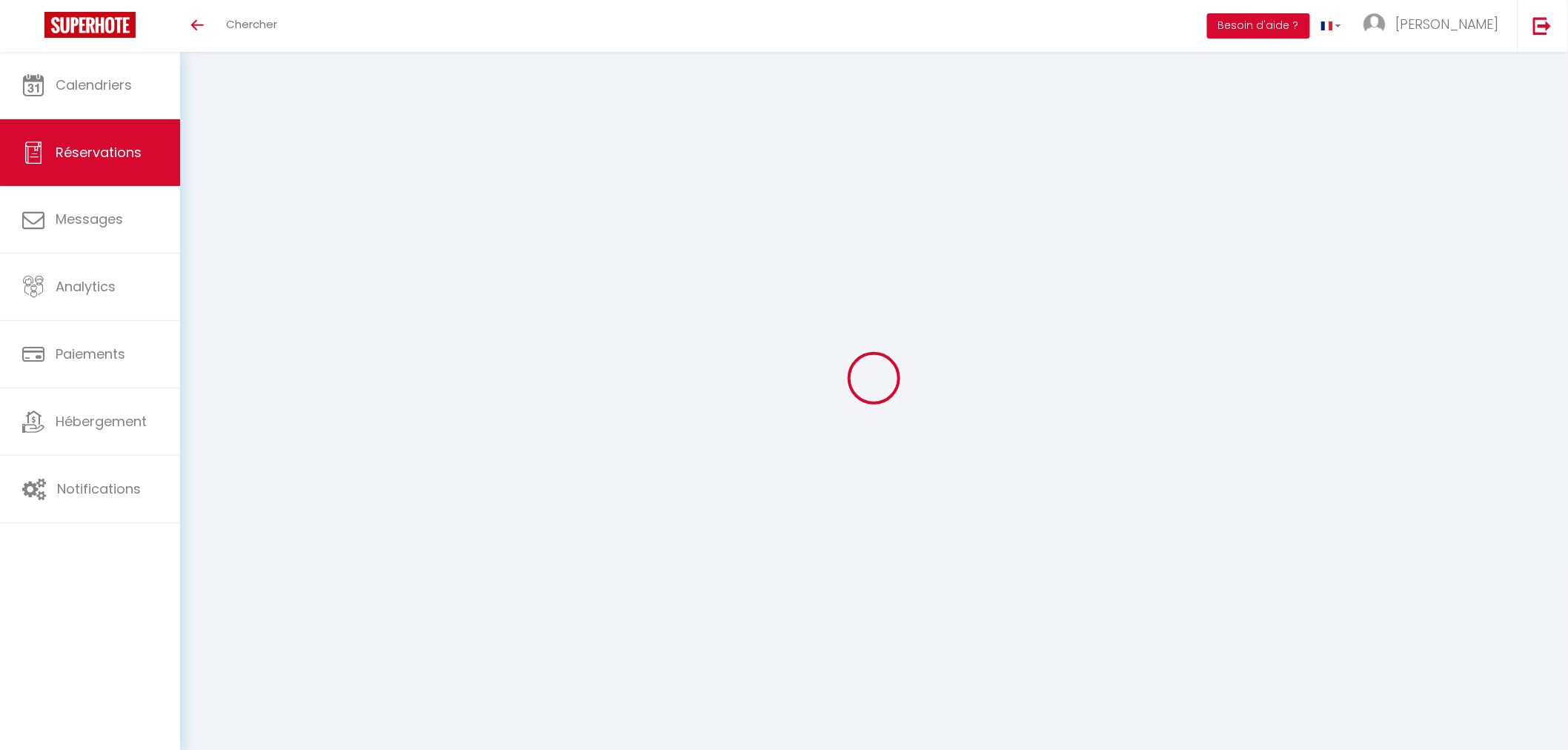
select select
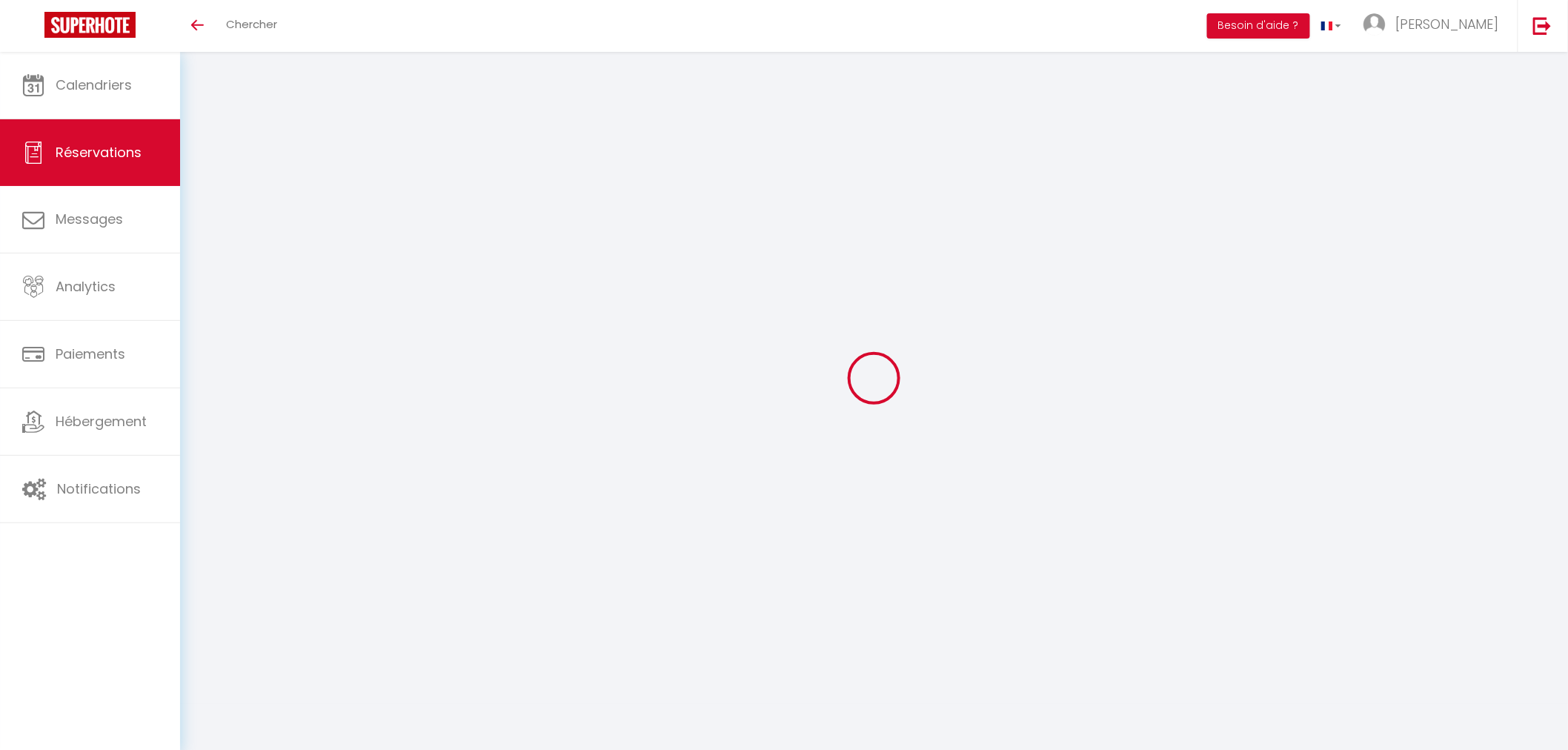
checkbox input "false"
type input "Melissa"
type input "Agaisse"
type input "magais.366484@guest.booking.com"
type input "+330618516988"
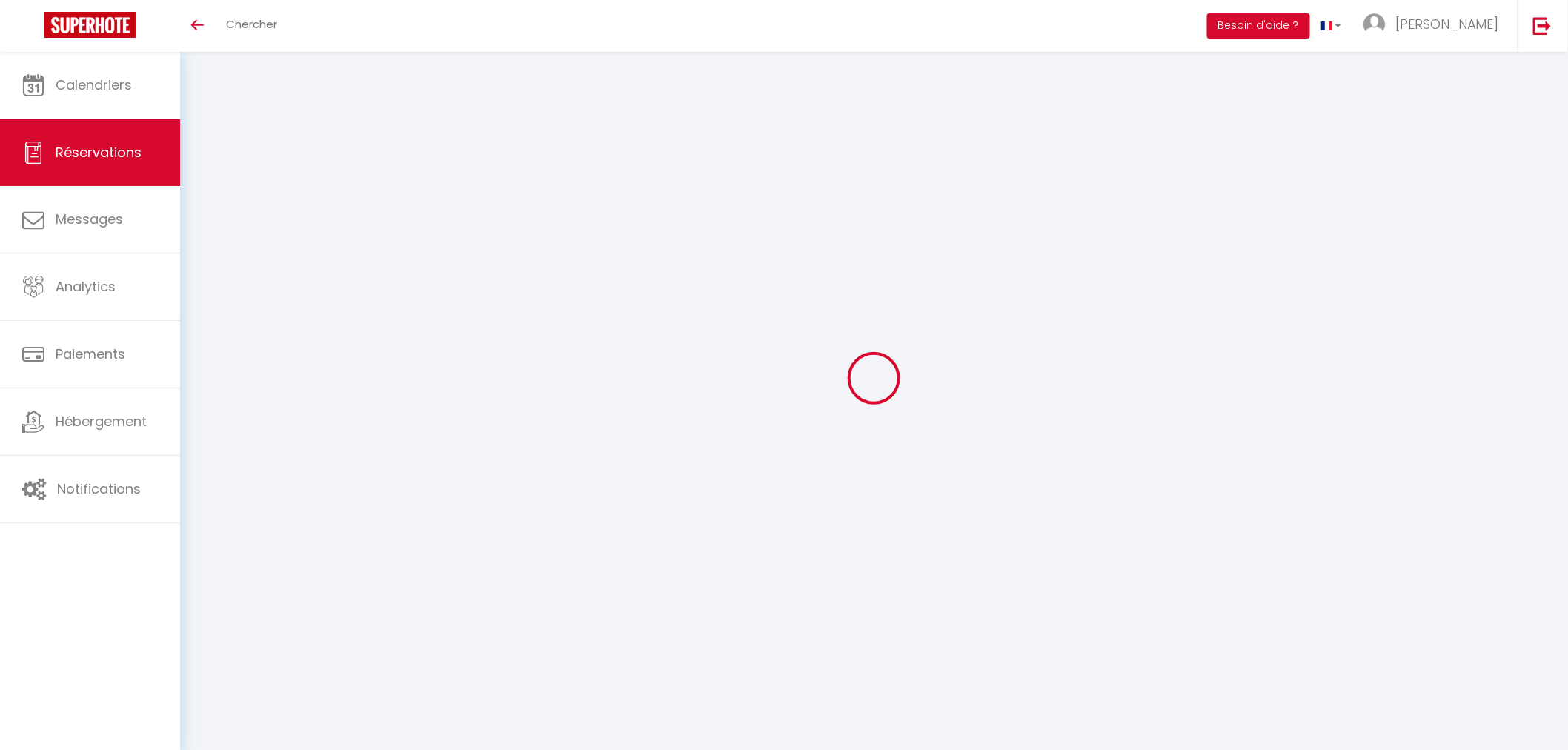
type input "."
select select "MQ"
type input "29.29"
type input "2.49"
select select "15084"
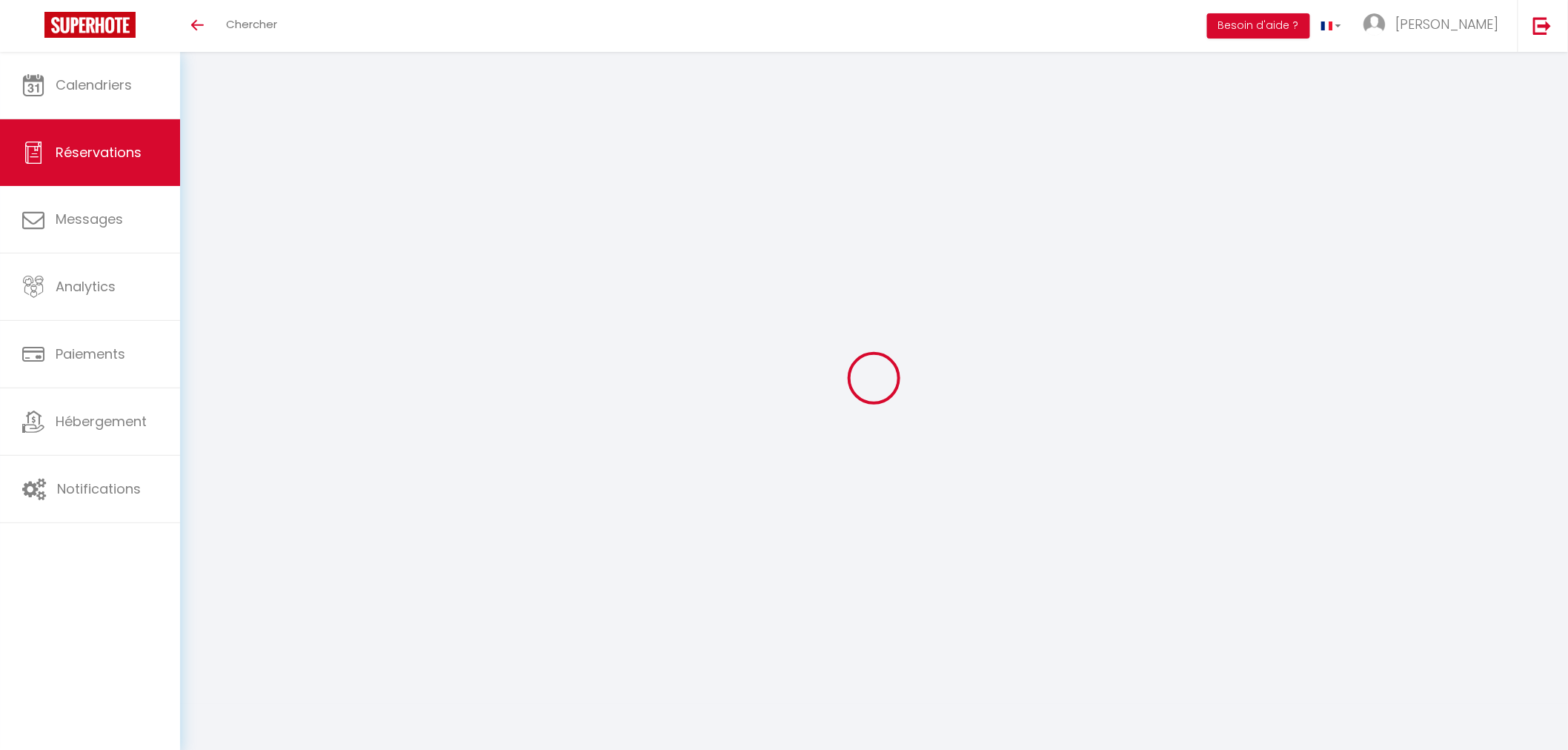
select select "1"
select select
type input "2"
select select "12"
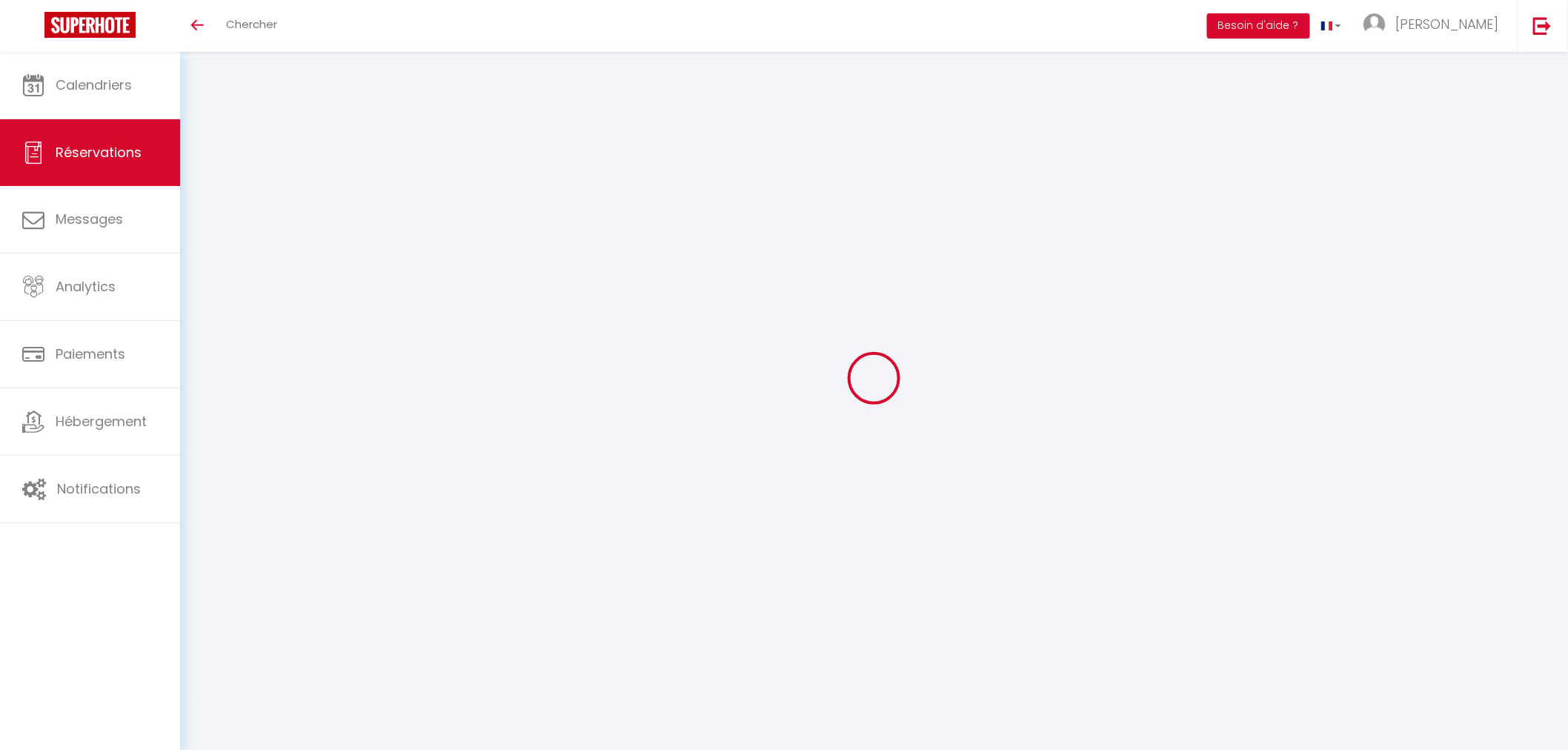
select select "15"
type input "112.27"
checkbox input "false"
type input "0"
select select "2"
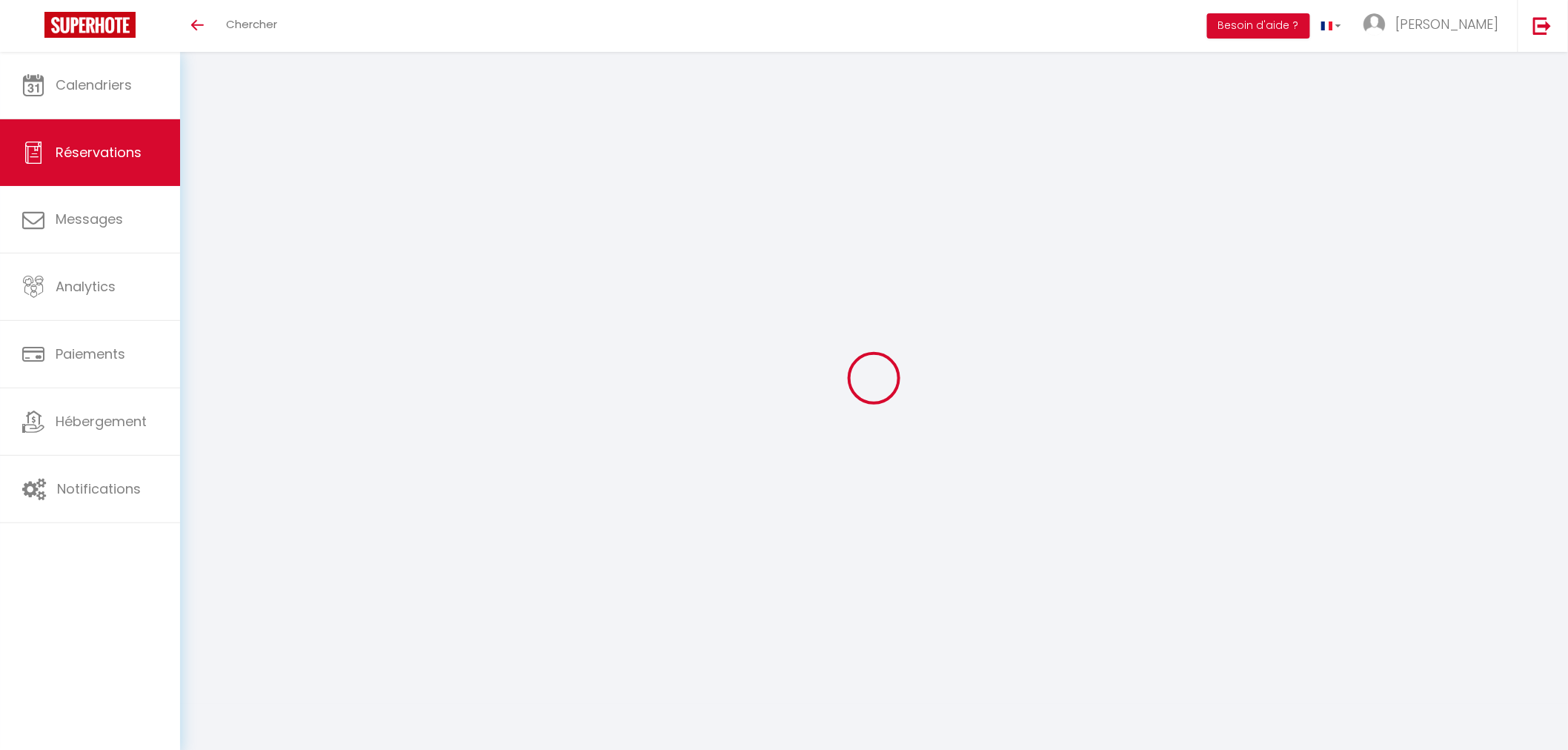
type input "40"
type input "20"
type input "0"
select select
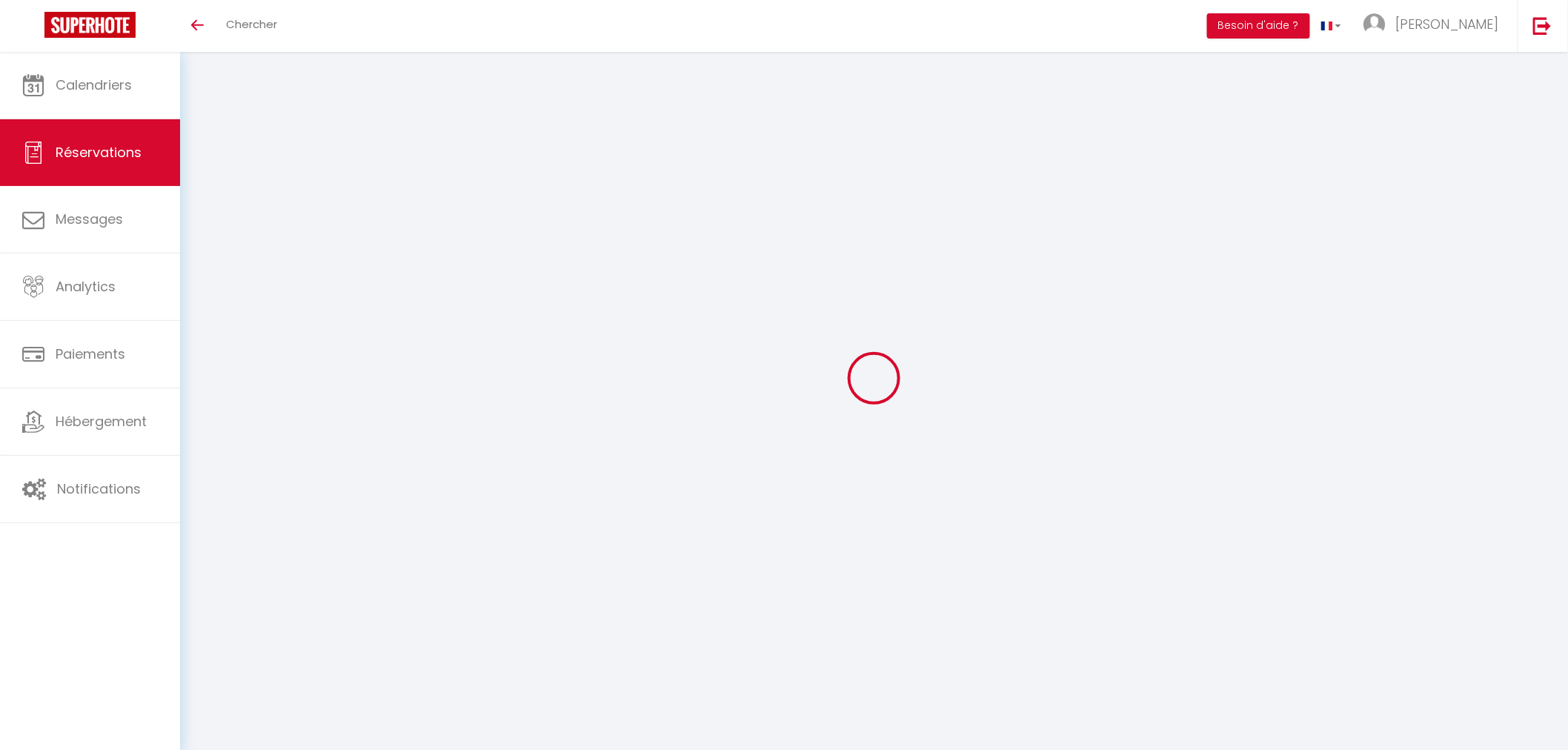
checkbox input "false"
select select
checkbox input "false"
select select
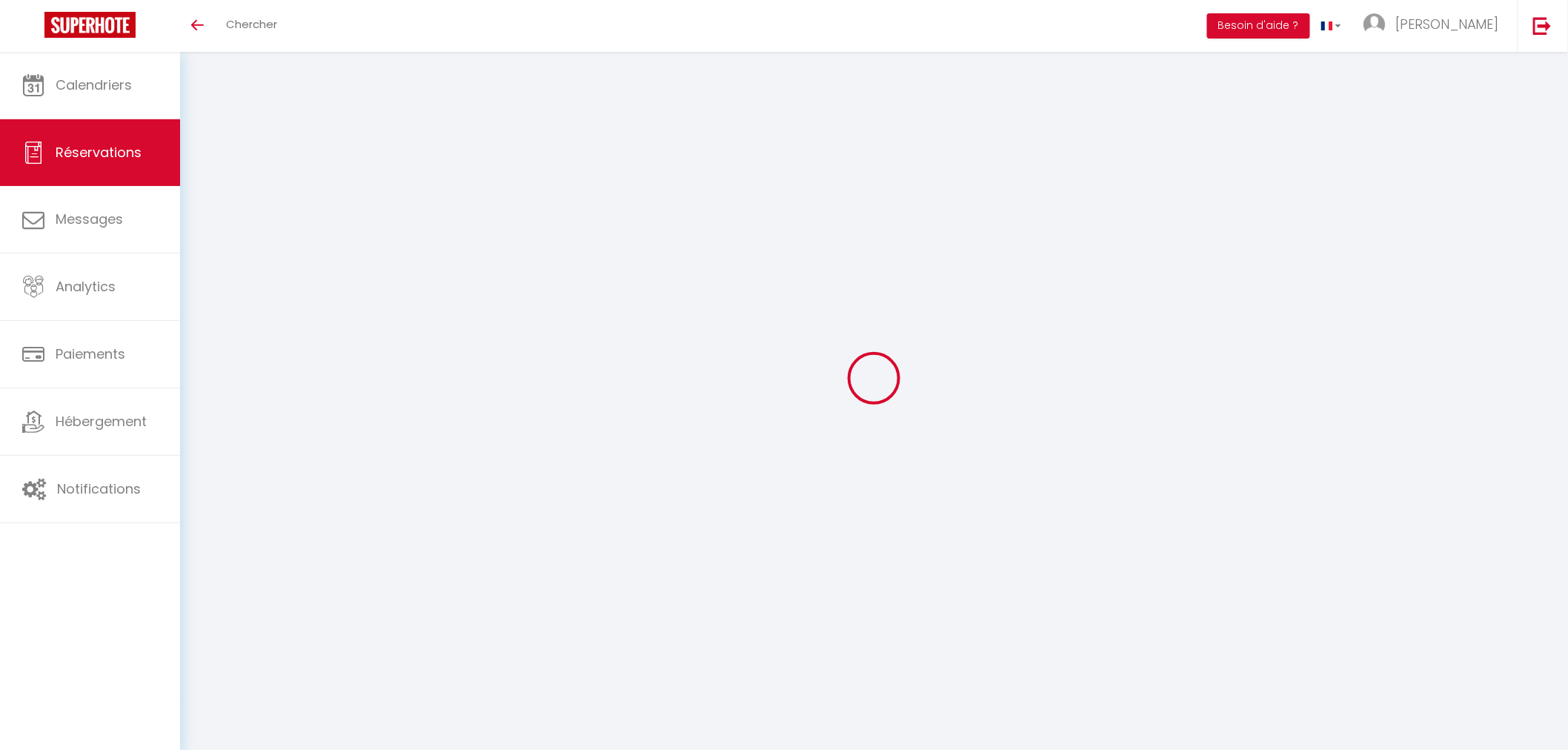
select select
checkbox input "false"
select select
checkbox input "false"
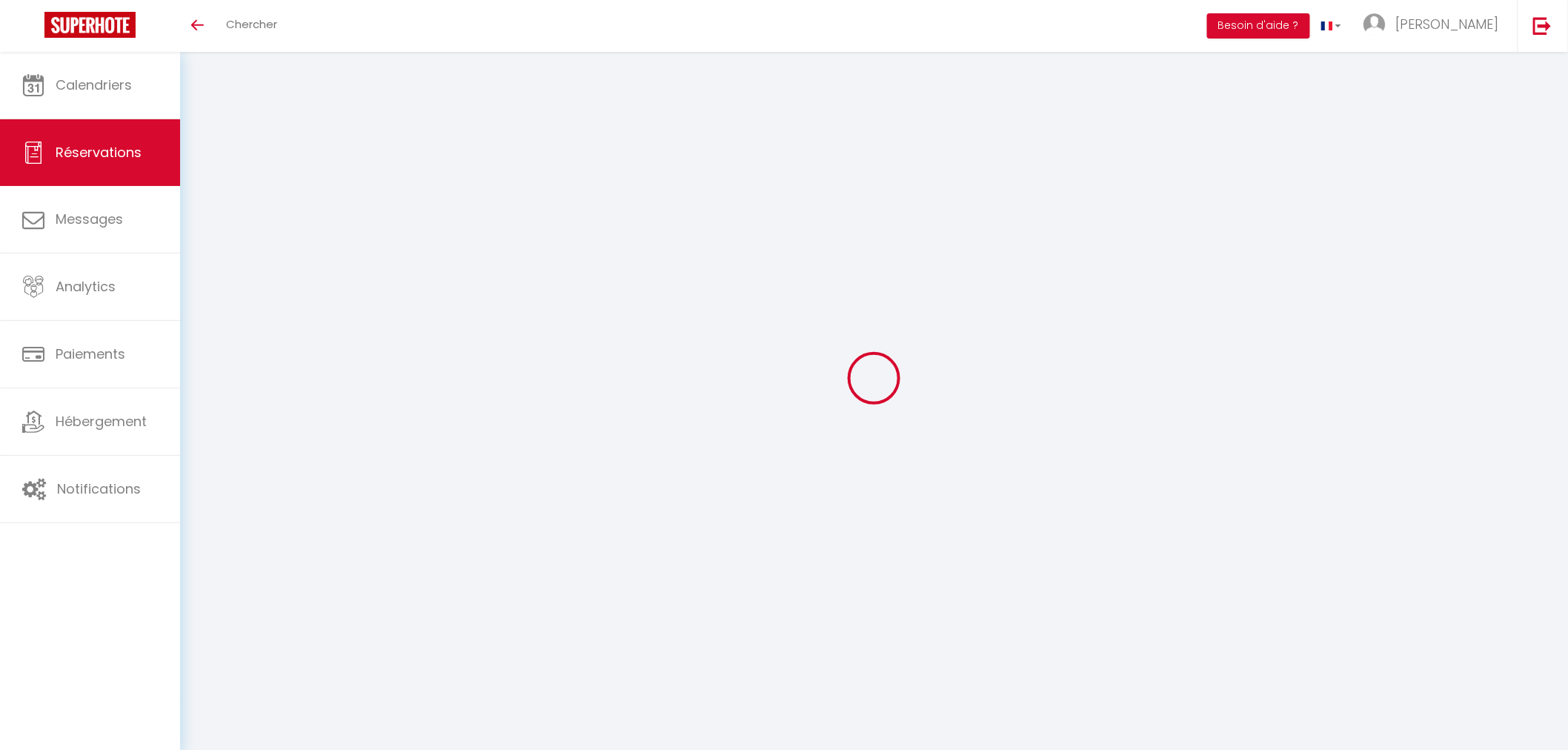
type textarea "** THIS RESERVATION HAS BEEN PRE-PAID ** BOOKING NOTE : Payment charge is EUR 2…"
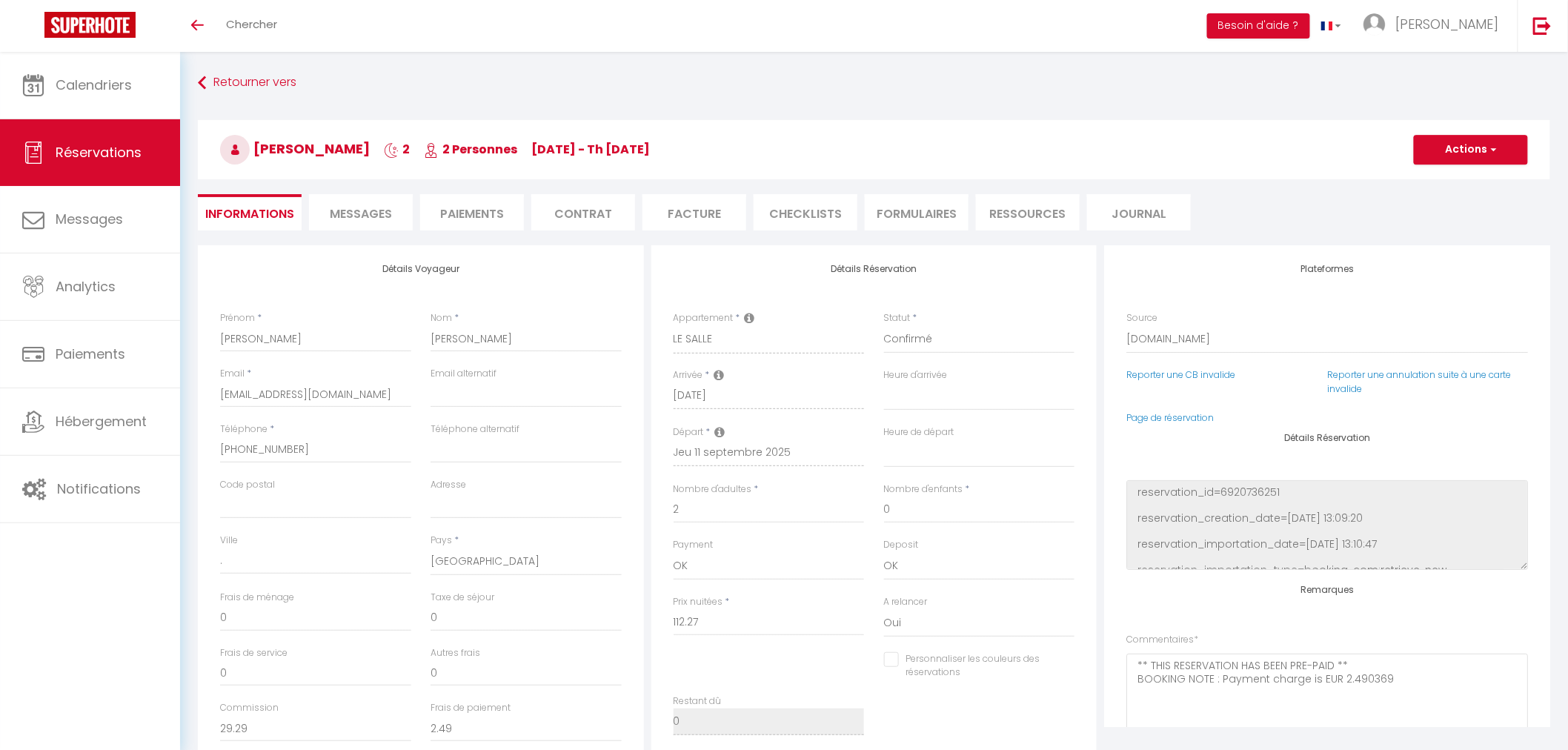
type input "60"
type input "5.61"
select select
checkbox input "false"
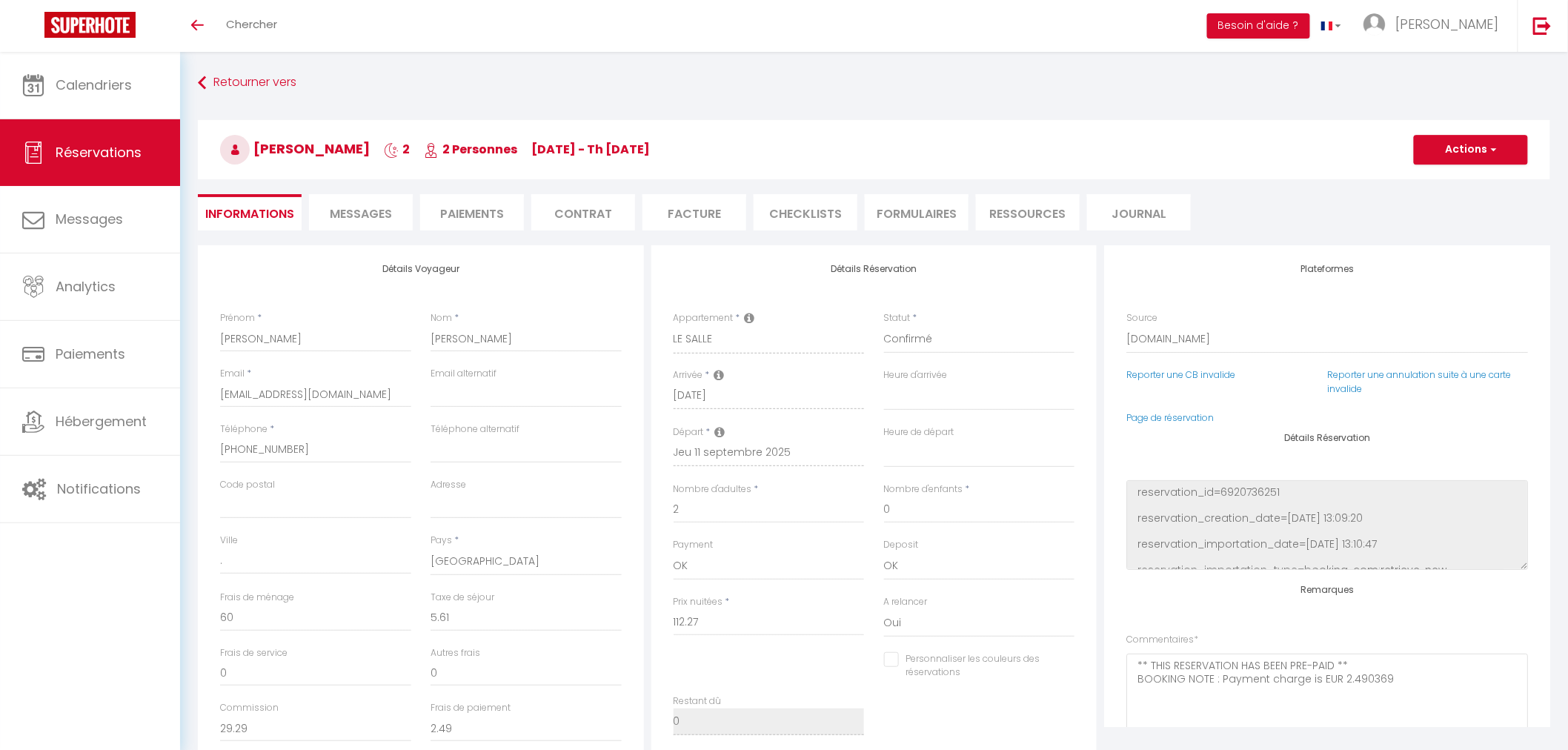
select select
click at [361, 211] on span "Messages" at bounding box center [362, 214] width 63 height 17
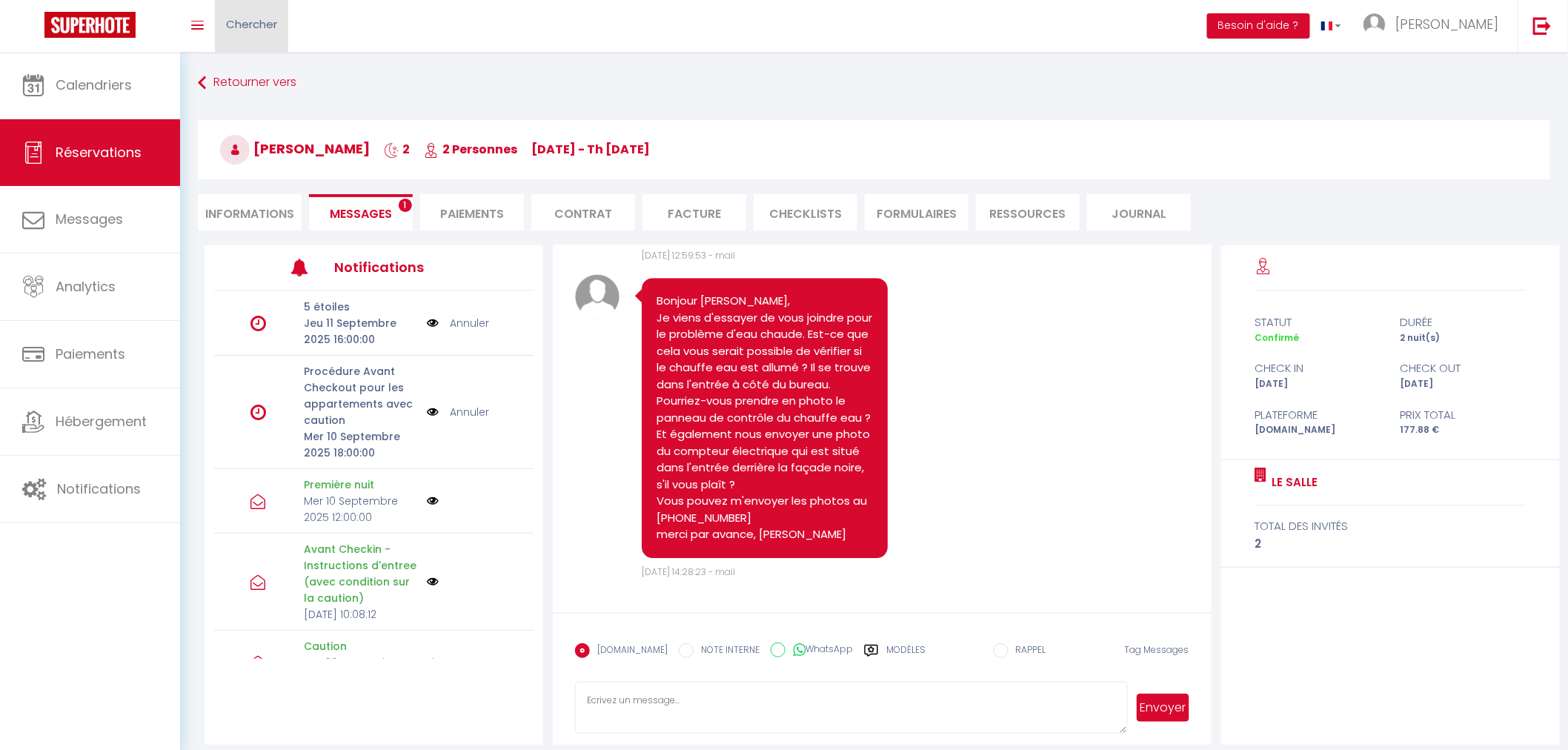
click at [268, 19] on span "Chercher" at bounding box center [252, 25] width 51 height 16
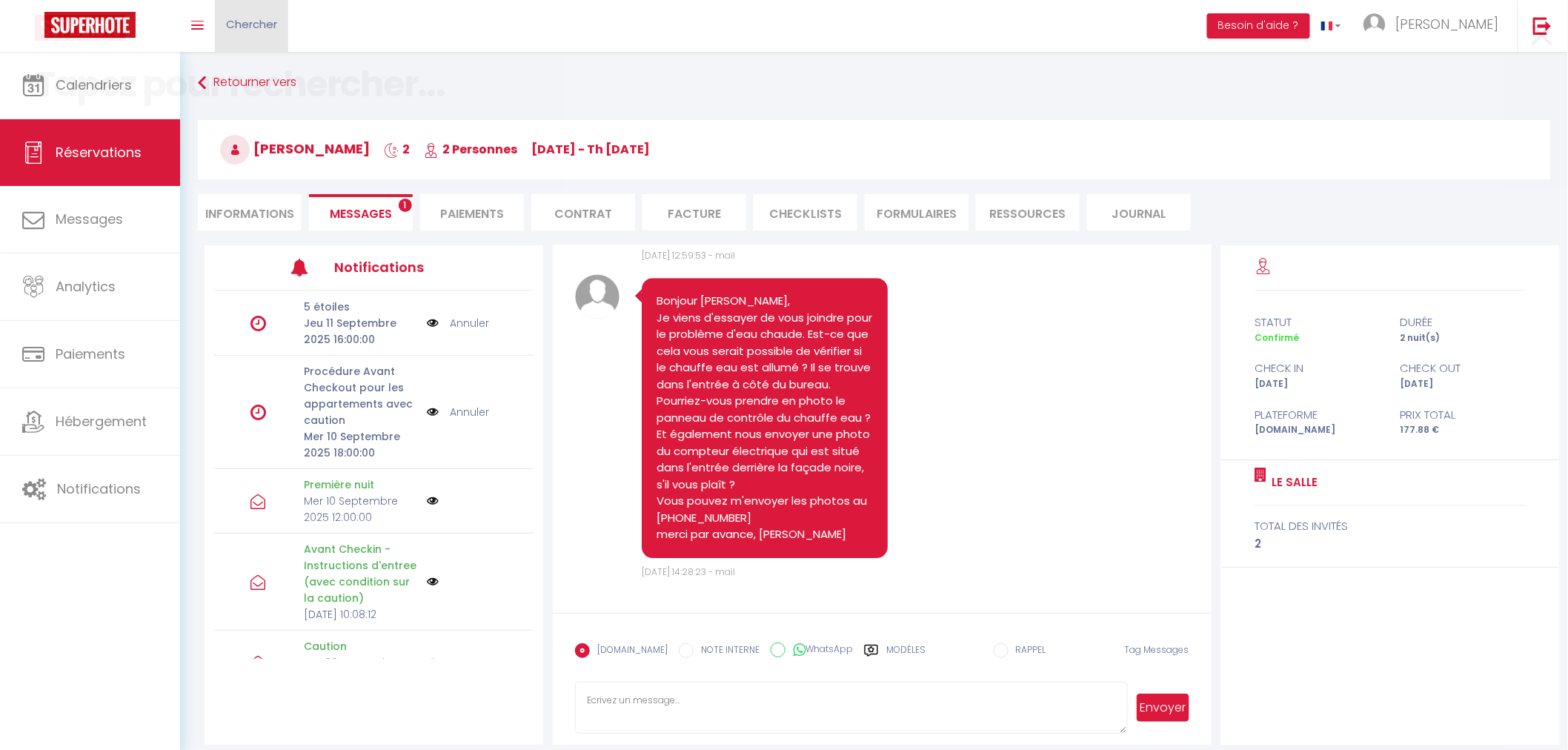
scroll to position [4275, 0]
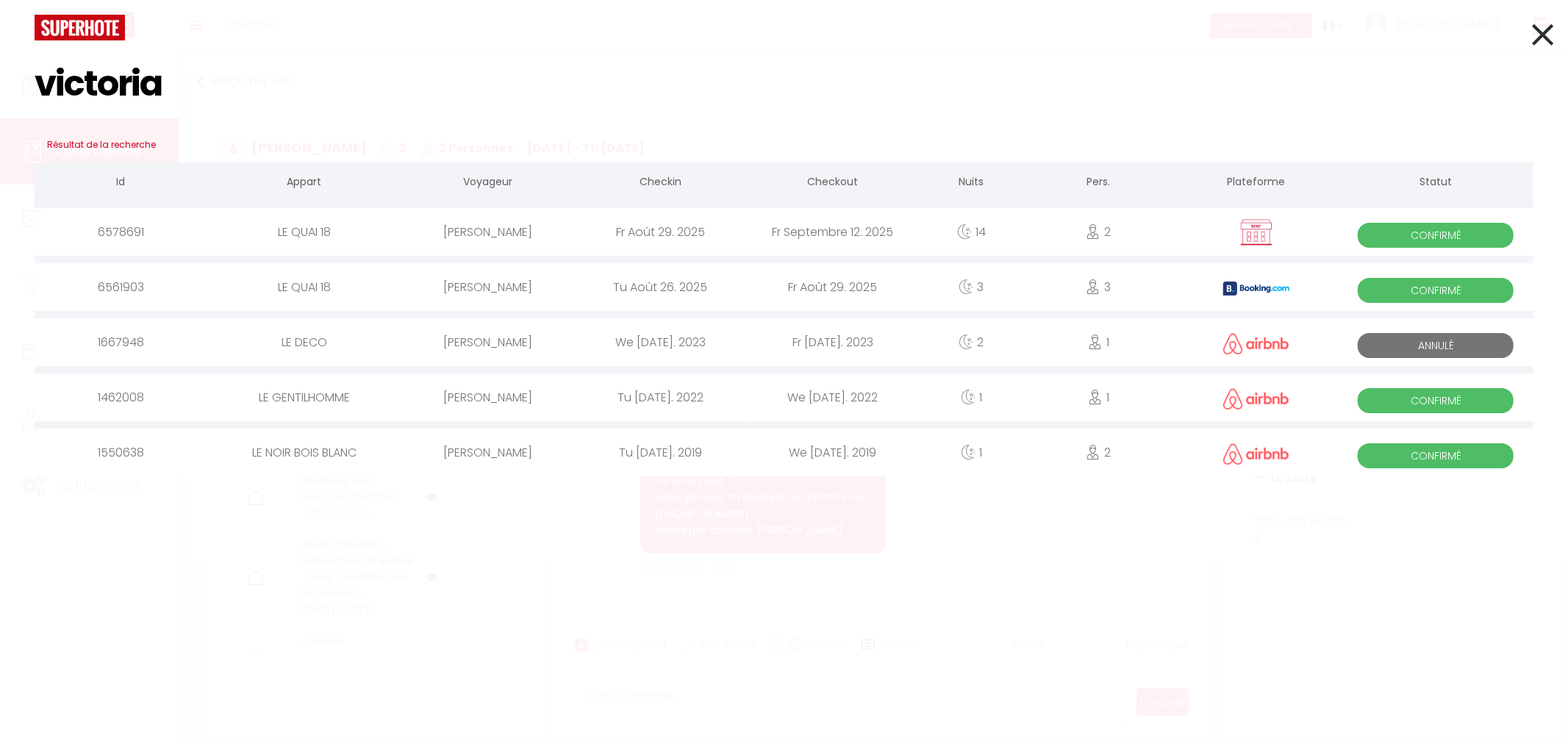
type input "victoria"
click at [645, 230] on div "Fr Août 29. 2025" at bounding box center [660, 231] width 172 height 48
select select
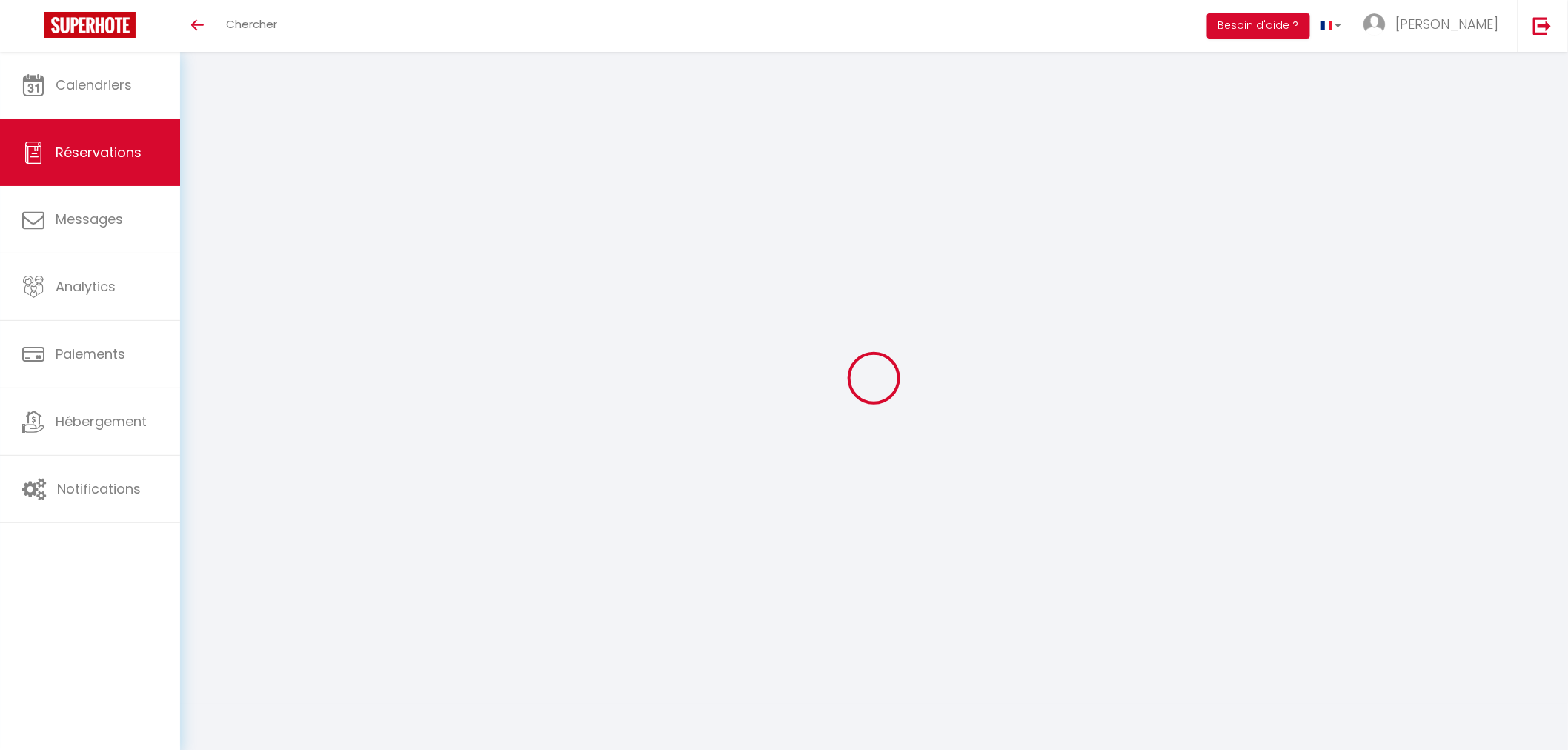
select select
type input "Victoria"
type input "Williams"
type input "vicky@vagw.com"
type input "07814119211"
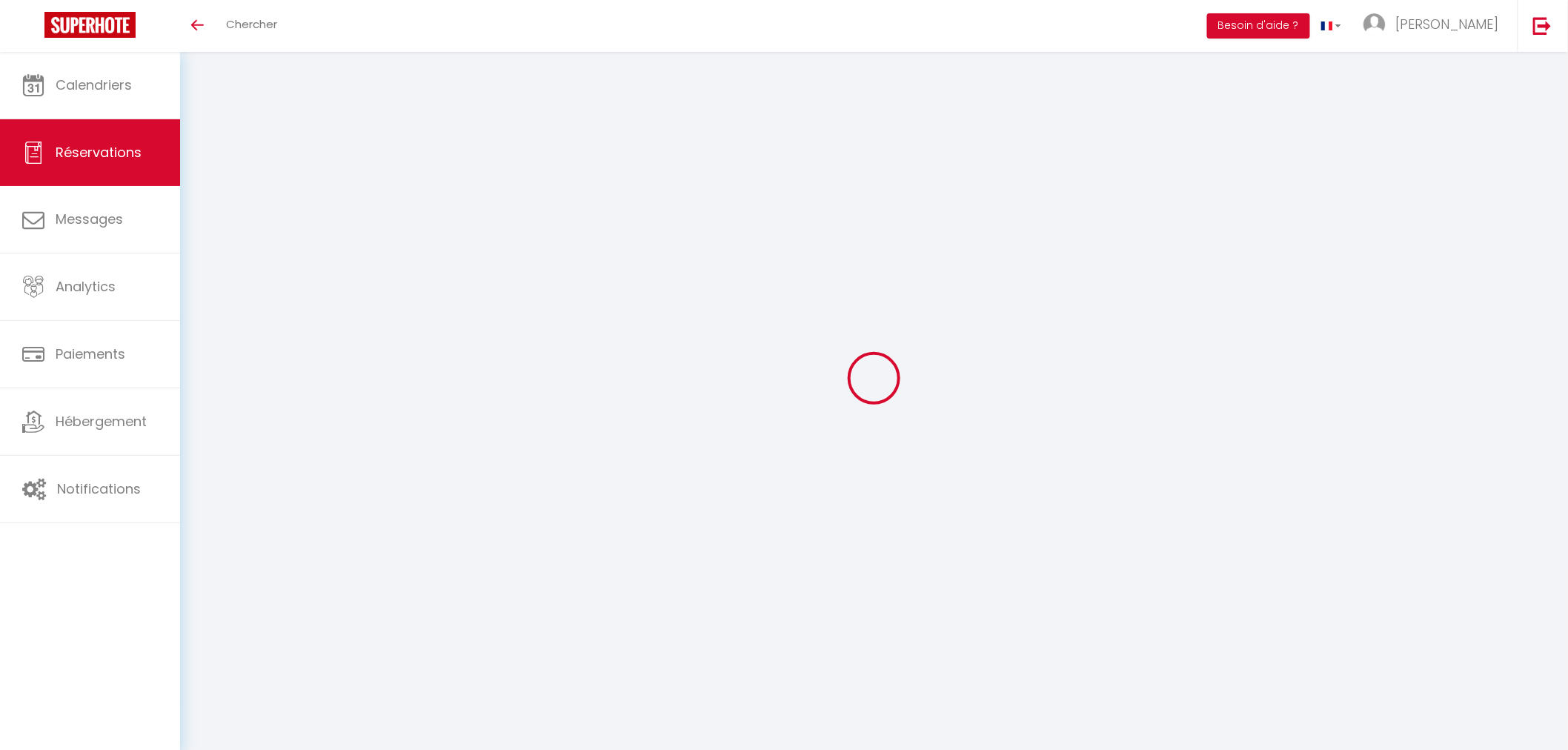
type input "G61 2QL"
type input "4 Roman Drive Bearsden"
type input "GLASGOW"
select select "GB"
select select "7090"
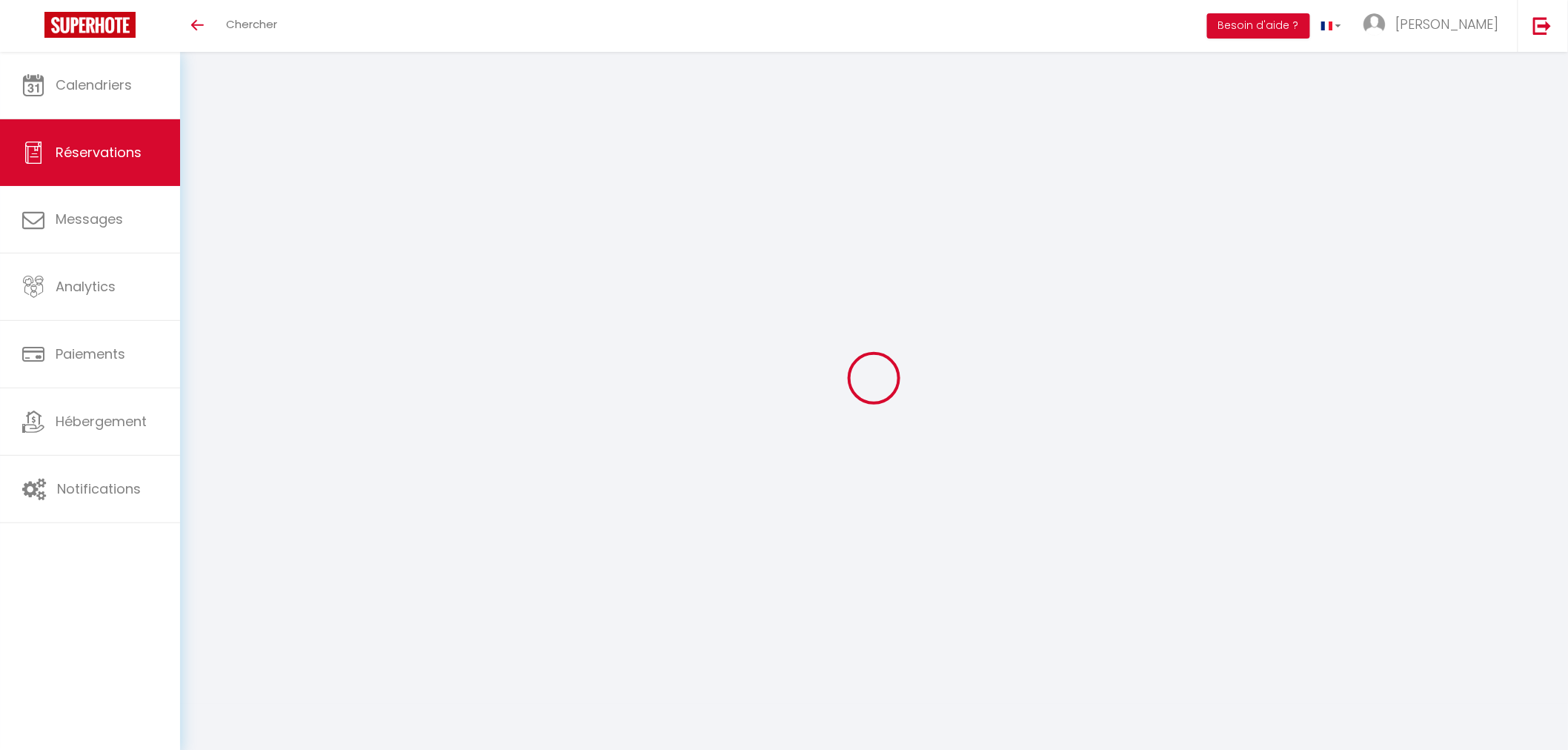
select select "1"
type input "Ven 29 Août 2025"
select select
type input "Ven 12 Septembre 2025"
select select
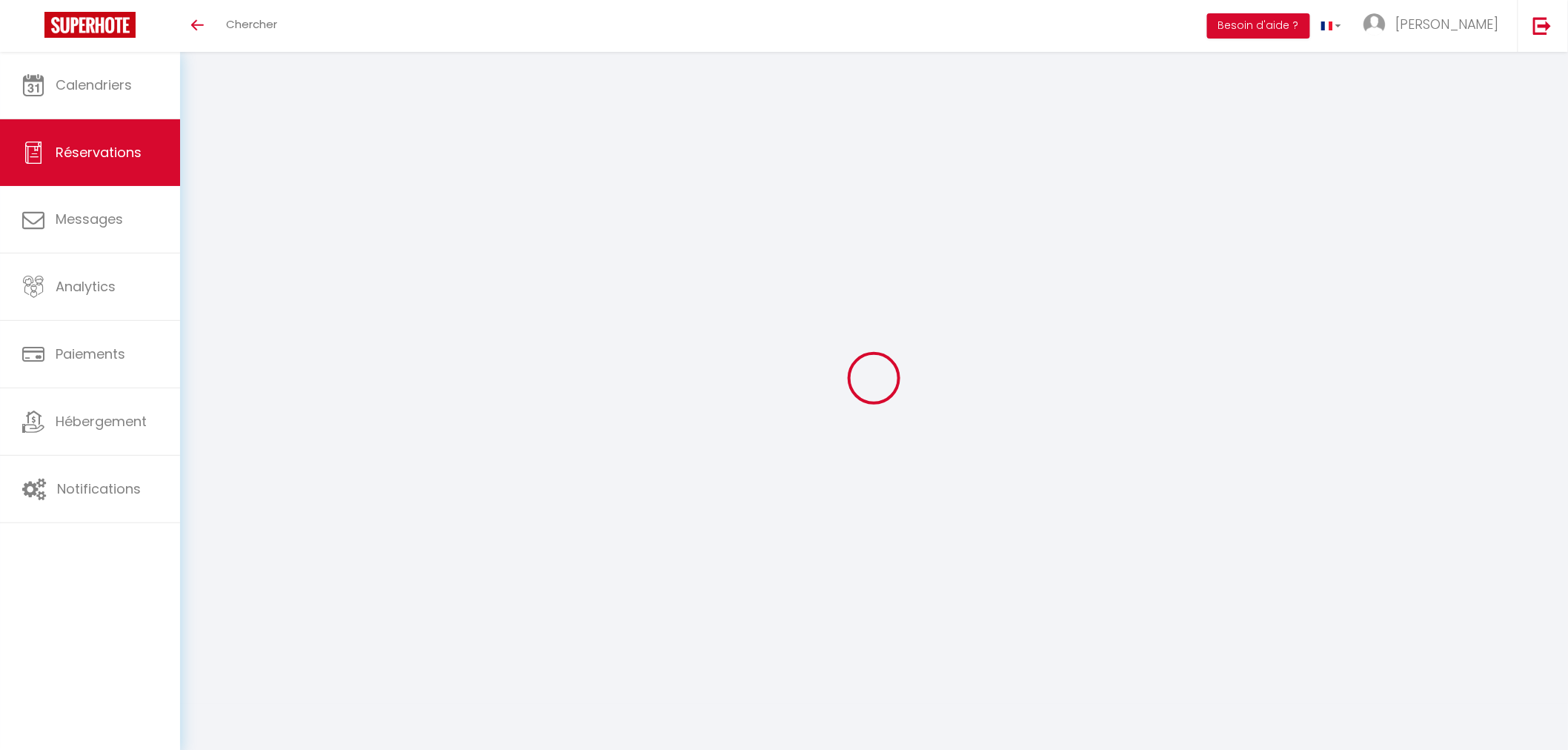
type input "2"
select select "12"
select select "15"
select select "69"
type input "0"
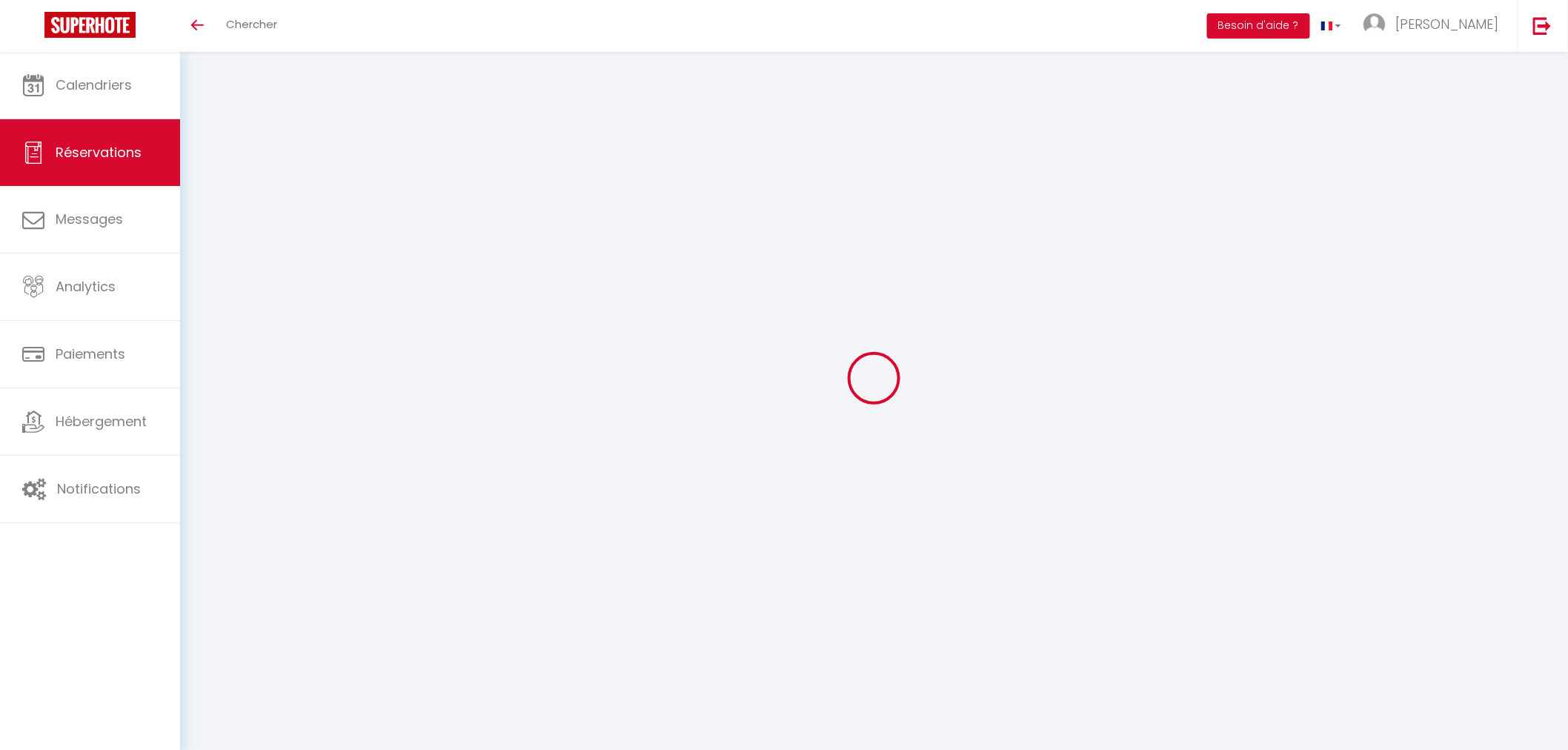
type input "0"
select select
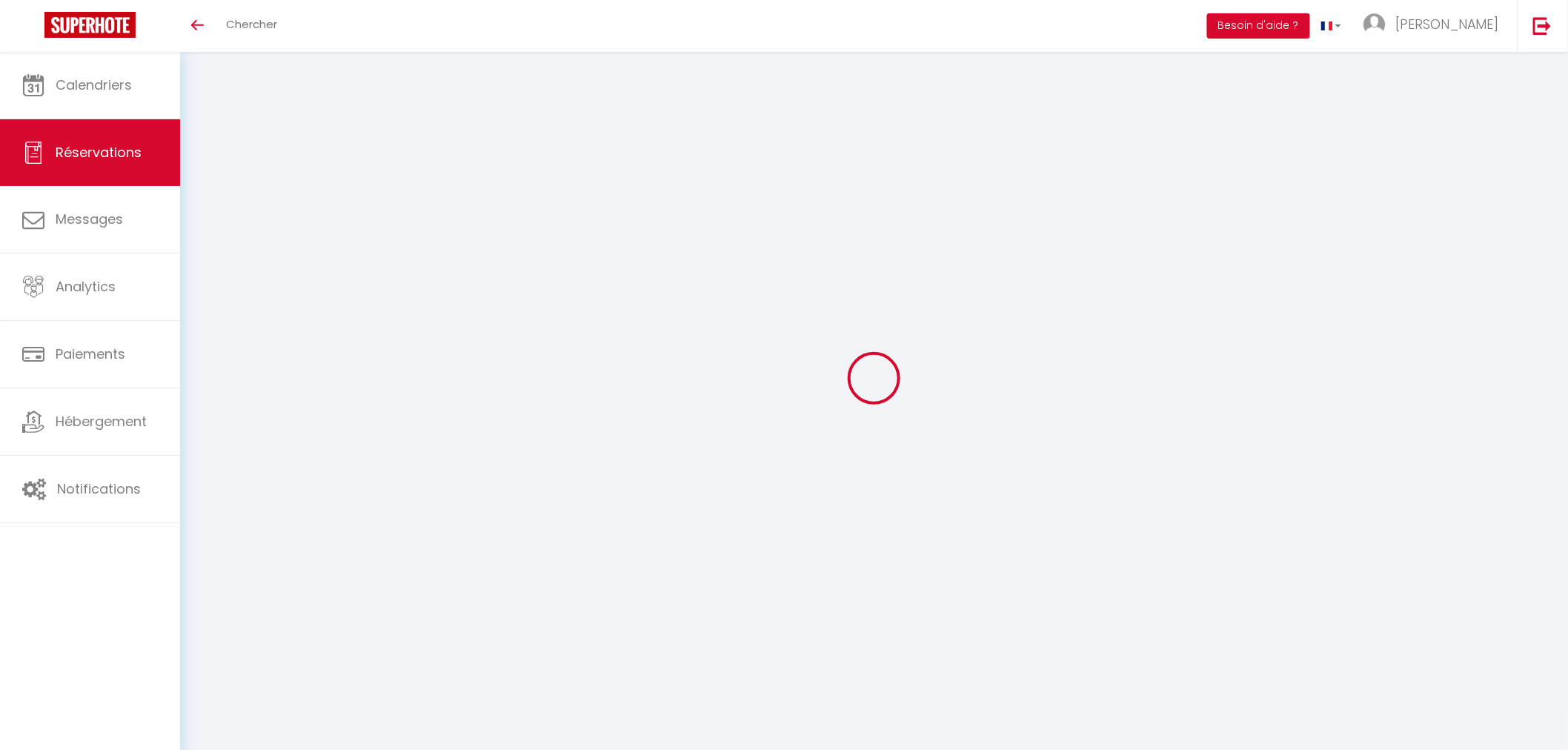
select select
checkbox input "false"
select select
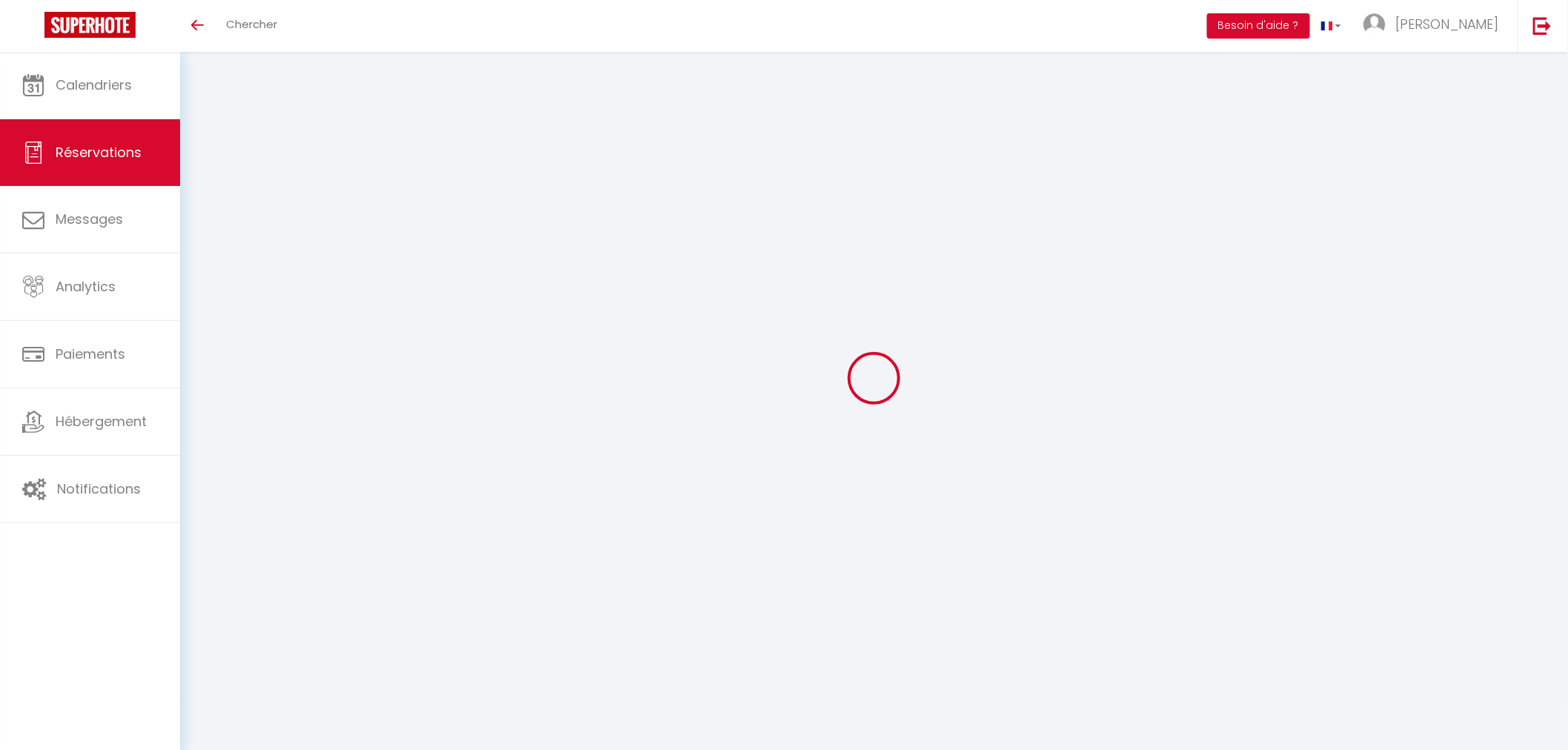
select select
checkbox input "false"
type textarea "Paiement par Virement confirmation avec photo envoyée le 28/08/2025."
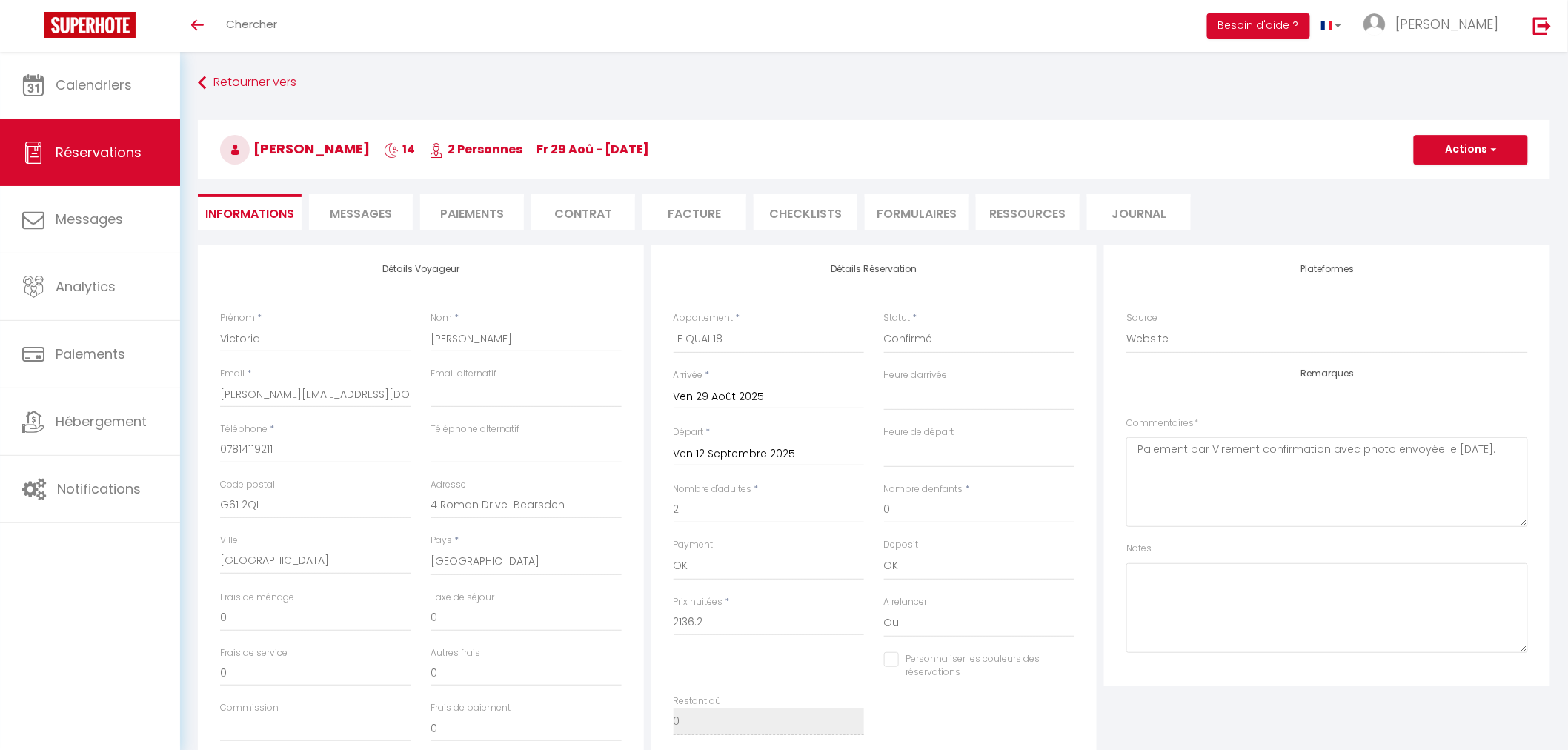
type input "90"
select select
checkbox input "false"
select select
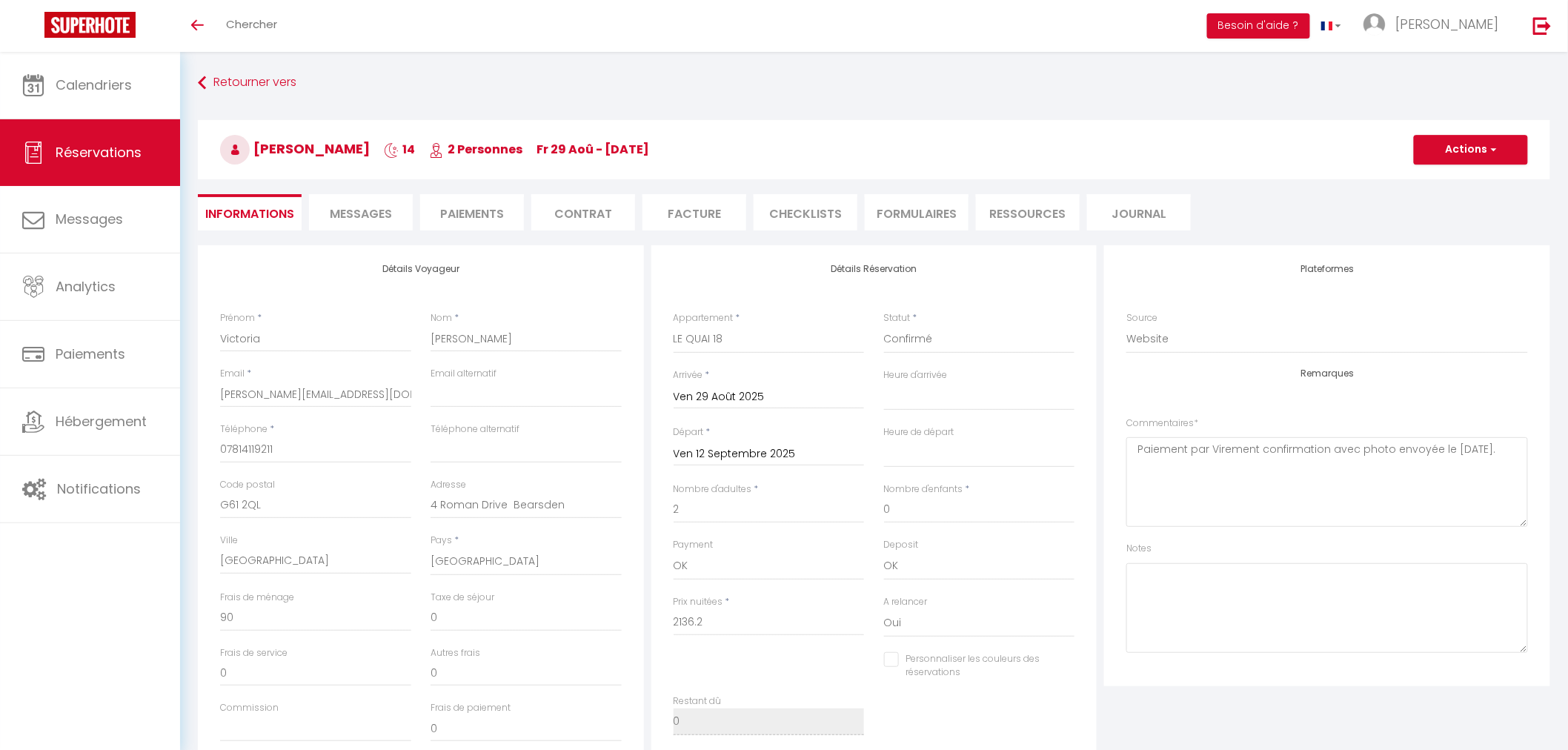
select select
click at [359, 218] on span "Messages" at bounding box center [362, 214] width 63 height 17
select select
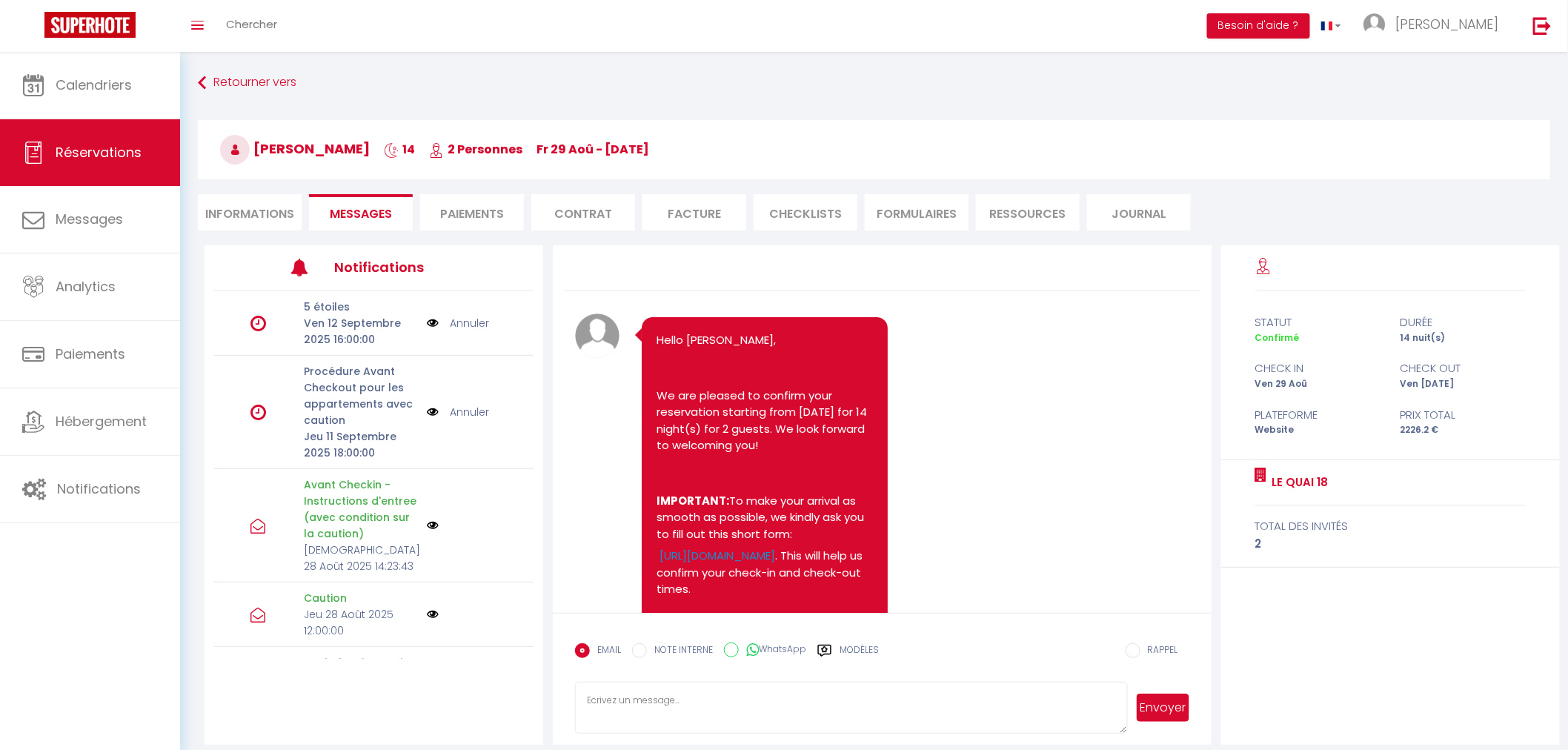
select select
click at [265, 218] on li "Informations" at bounding box center [250, 212] width 104 height 36
select select
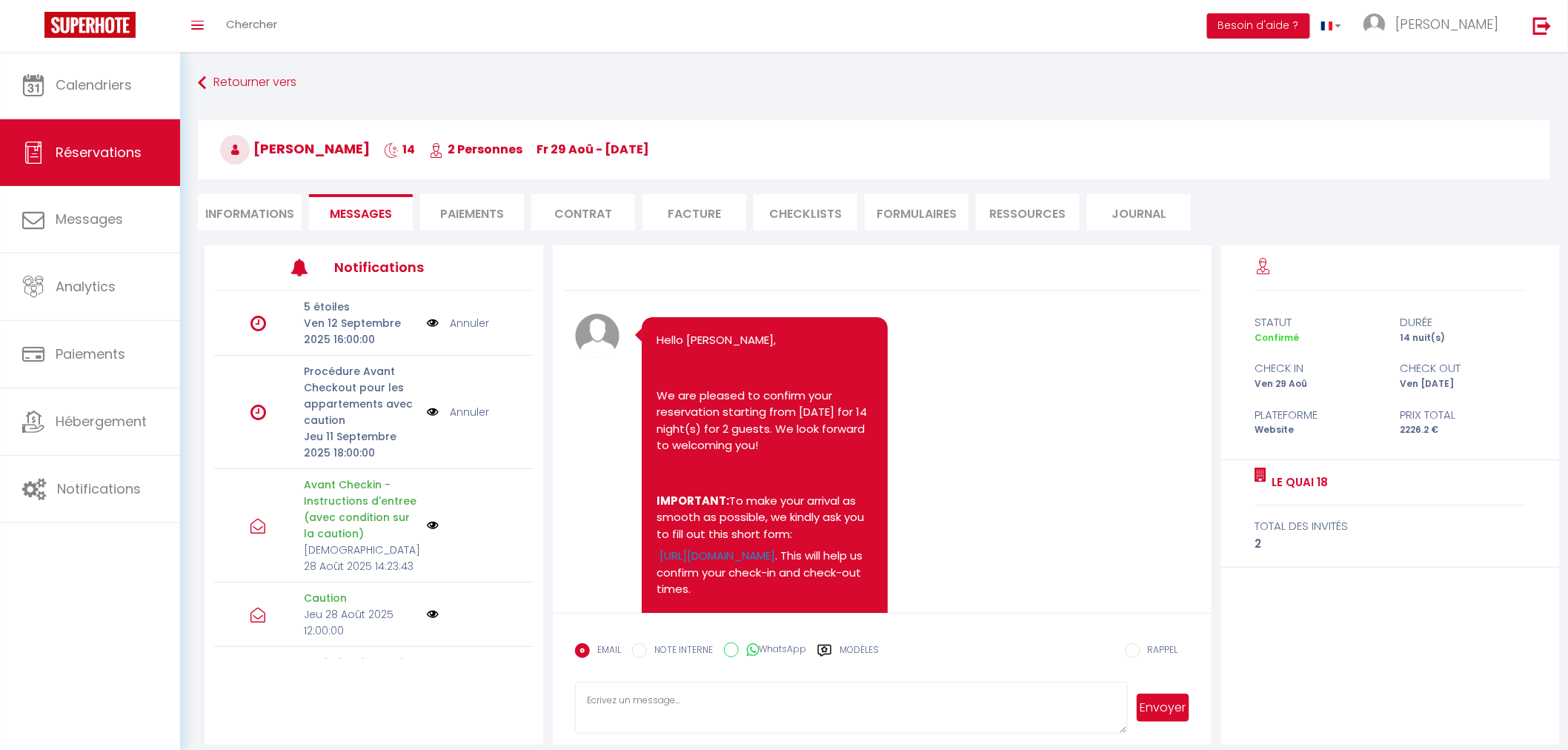
select select
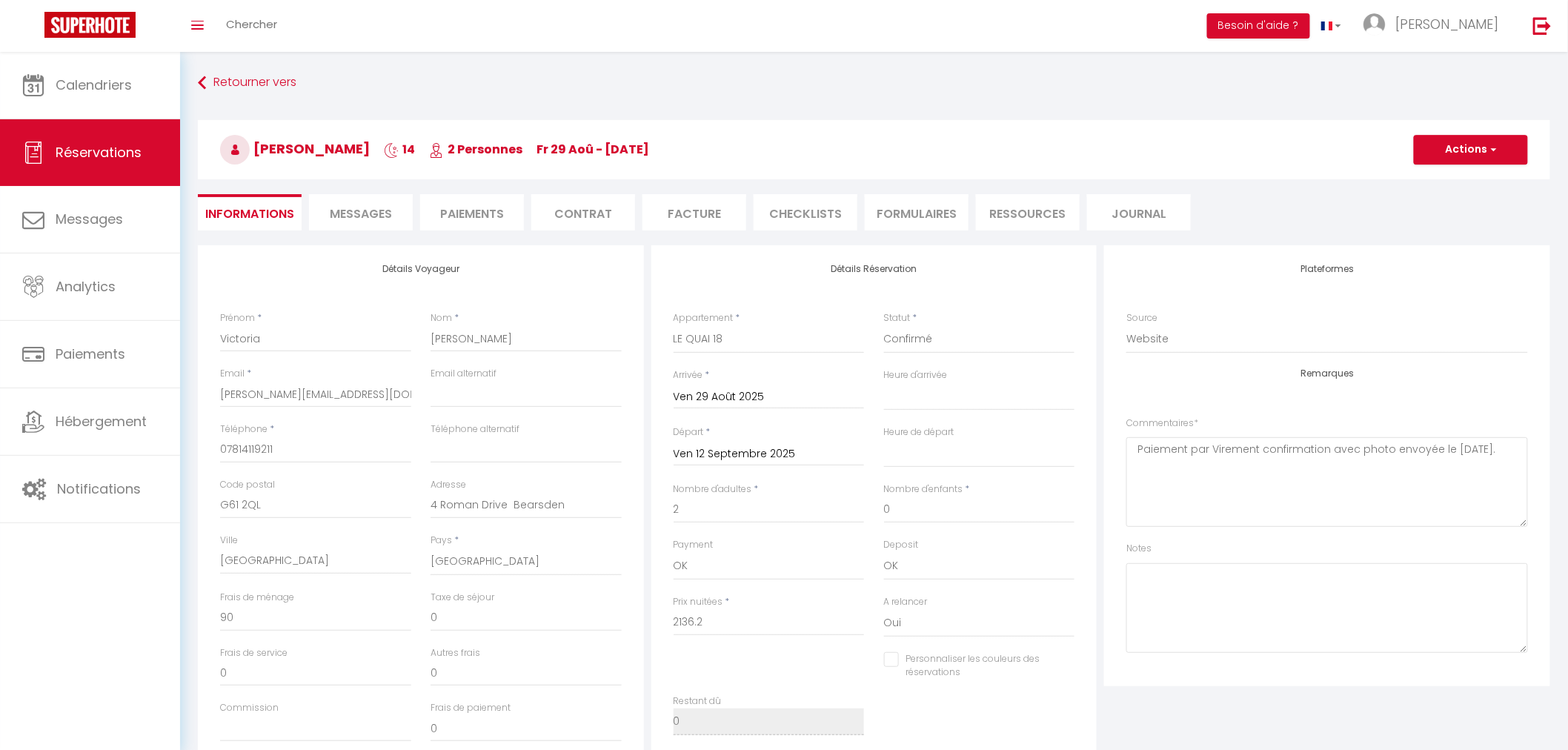
select select
checkbox input "false"
select select
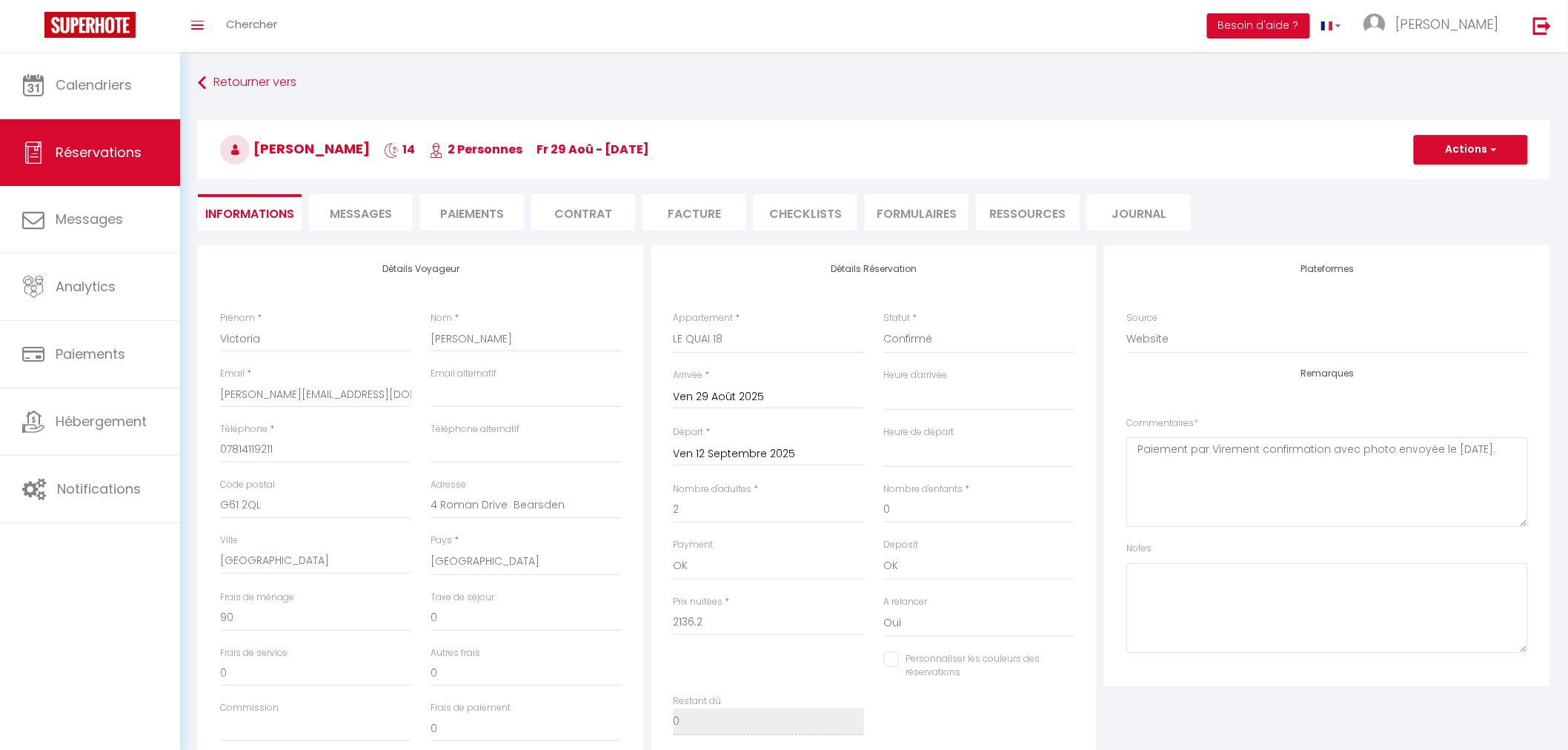
checkbox input "false"
select select
checkbox input "false"
select select
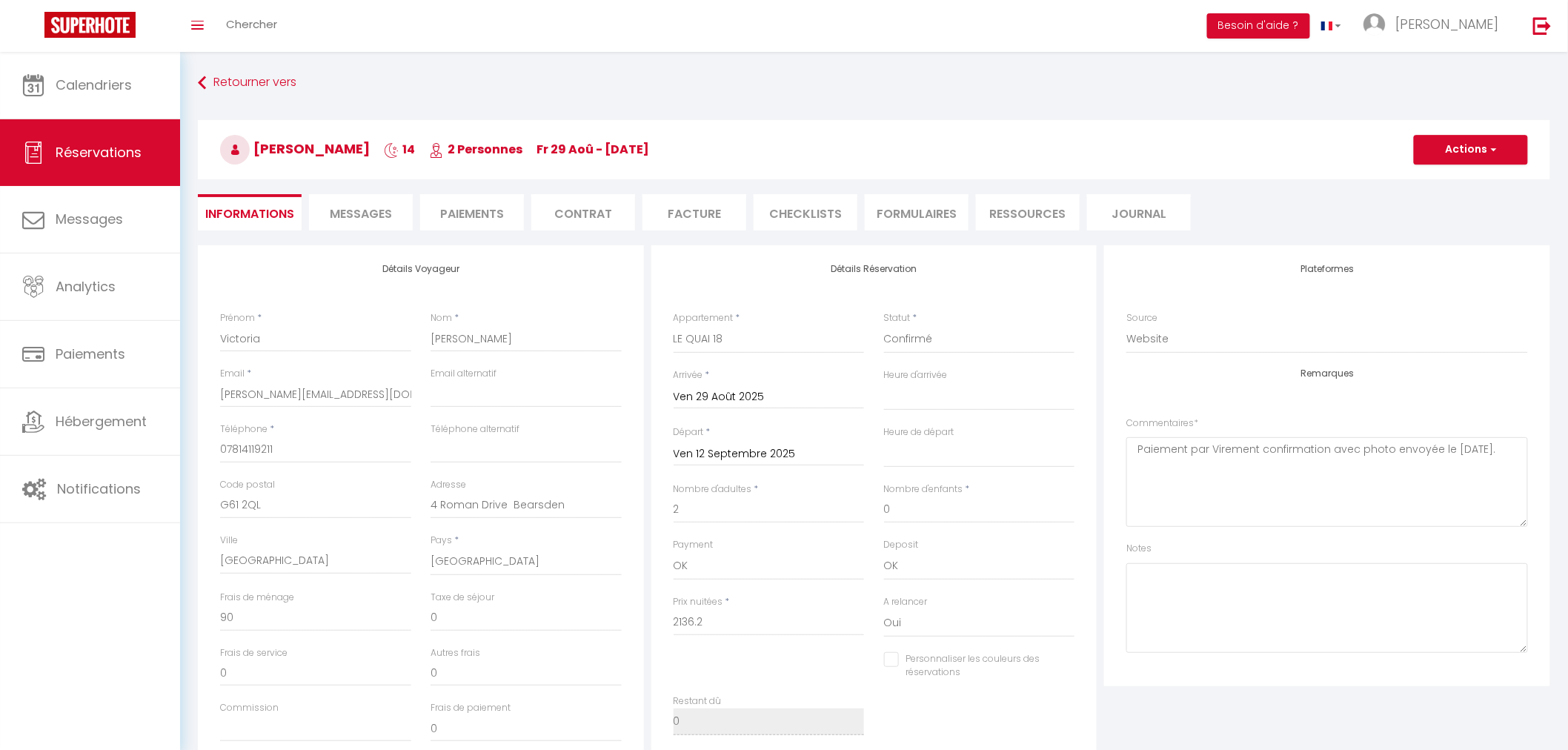
select select
checkbox input "false"
select select
checkbox input "false"
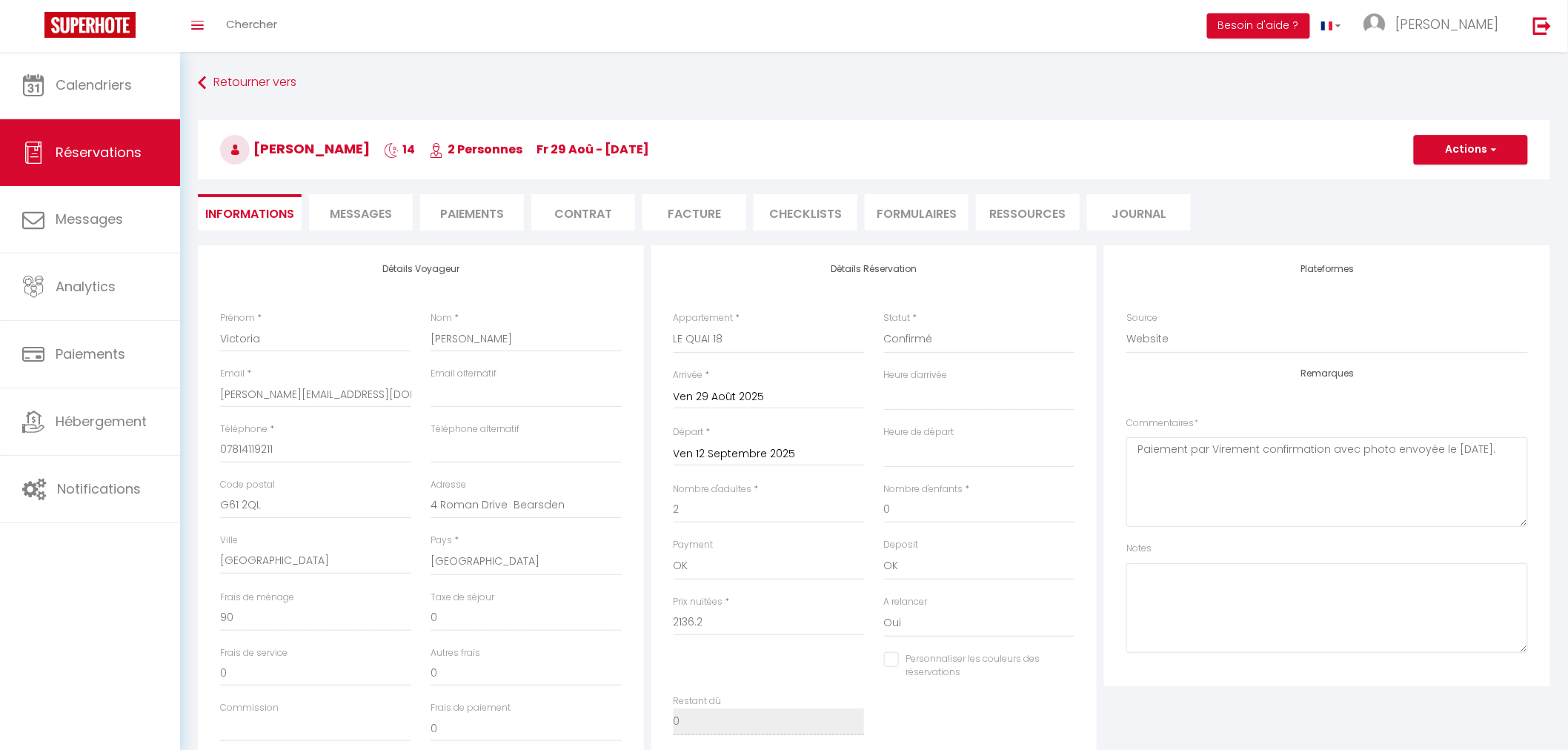
select select
checkbox input "false"
select select
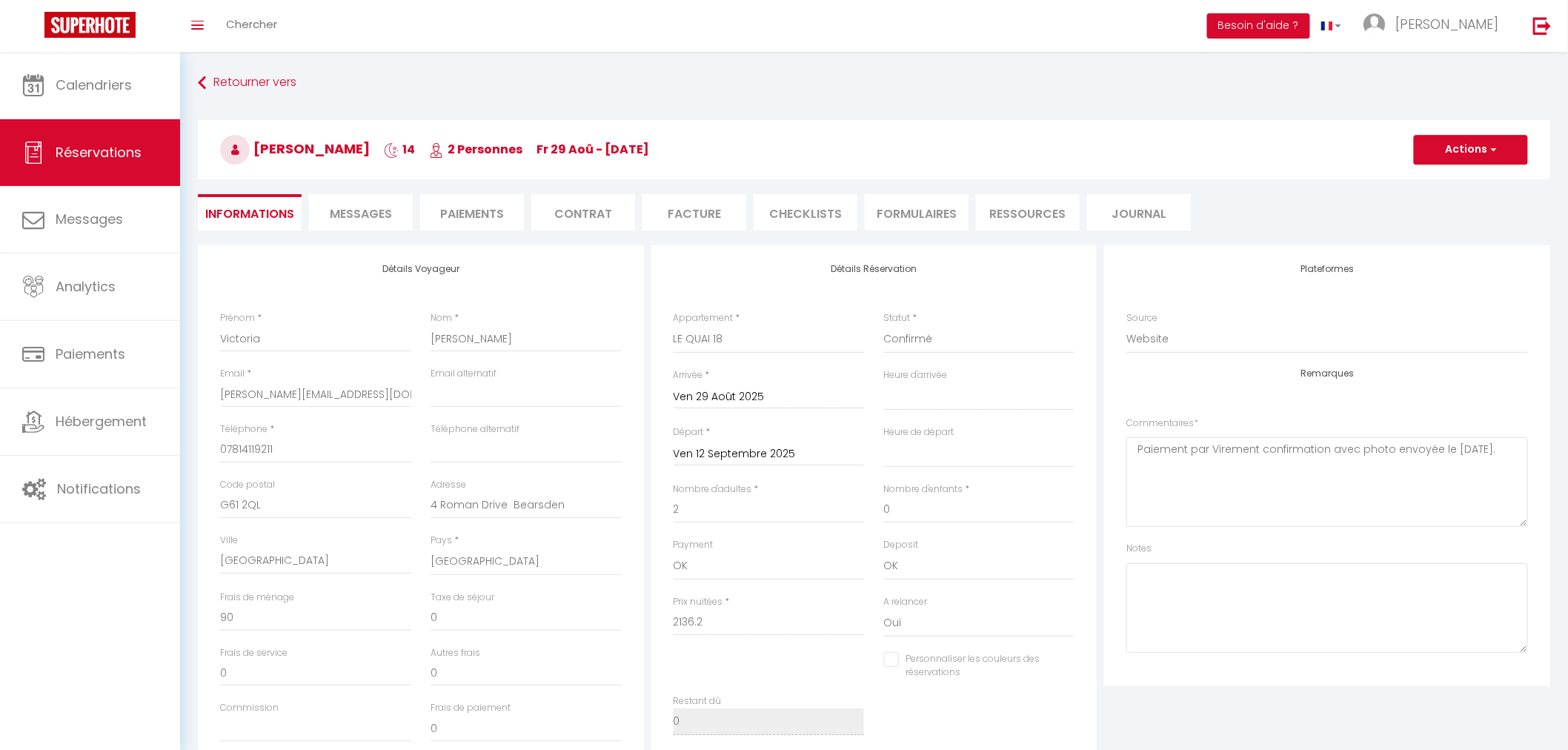
checkbox input "false"
select select
checkbox input "false"
select select
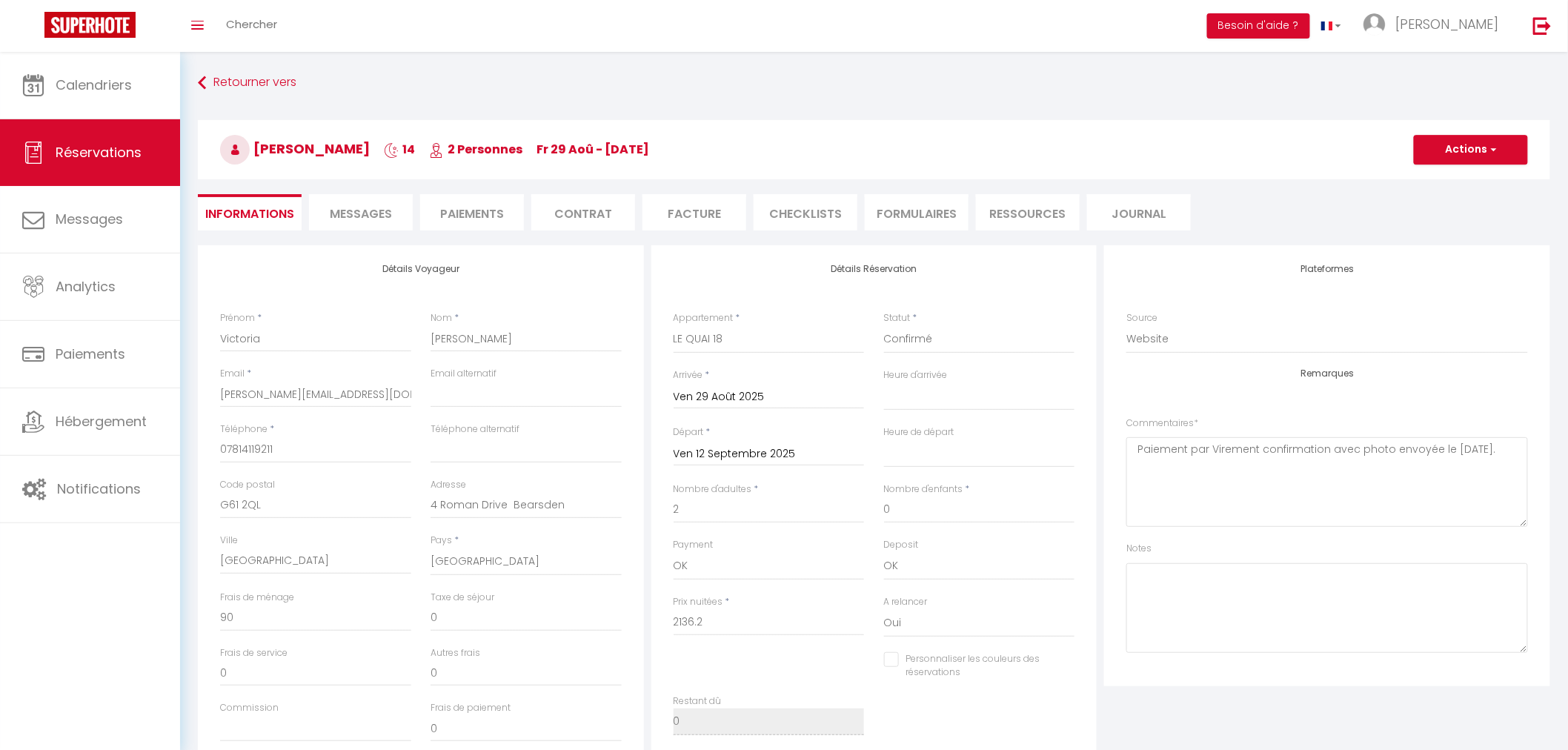
select select
checkbox input "false"
select select
checkbox input "false"
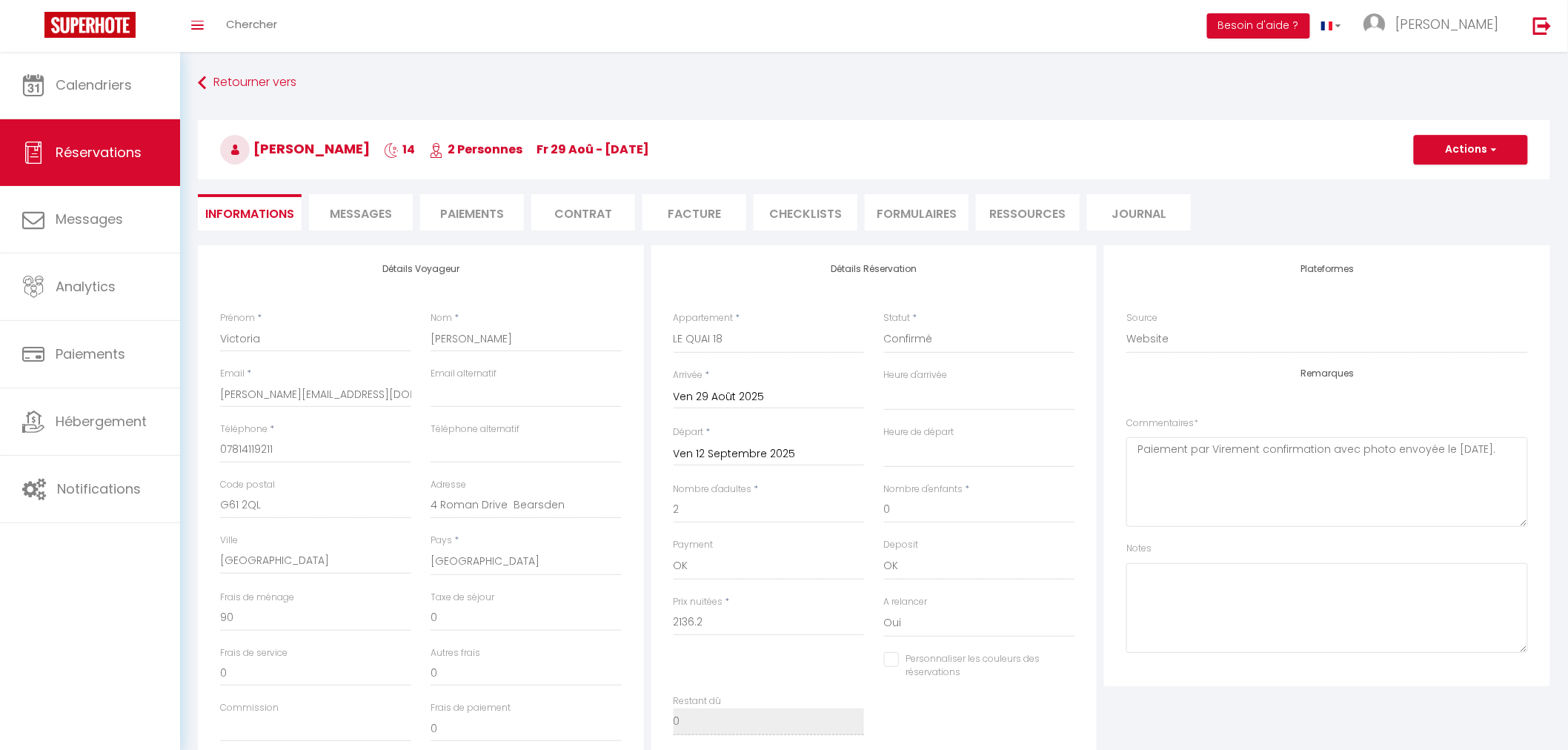
select select
checkbox input "false"
select select
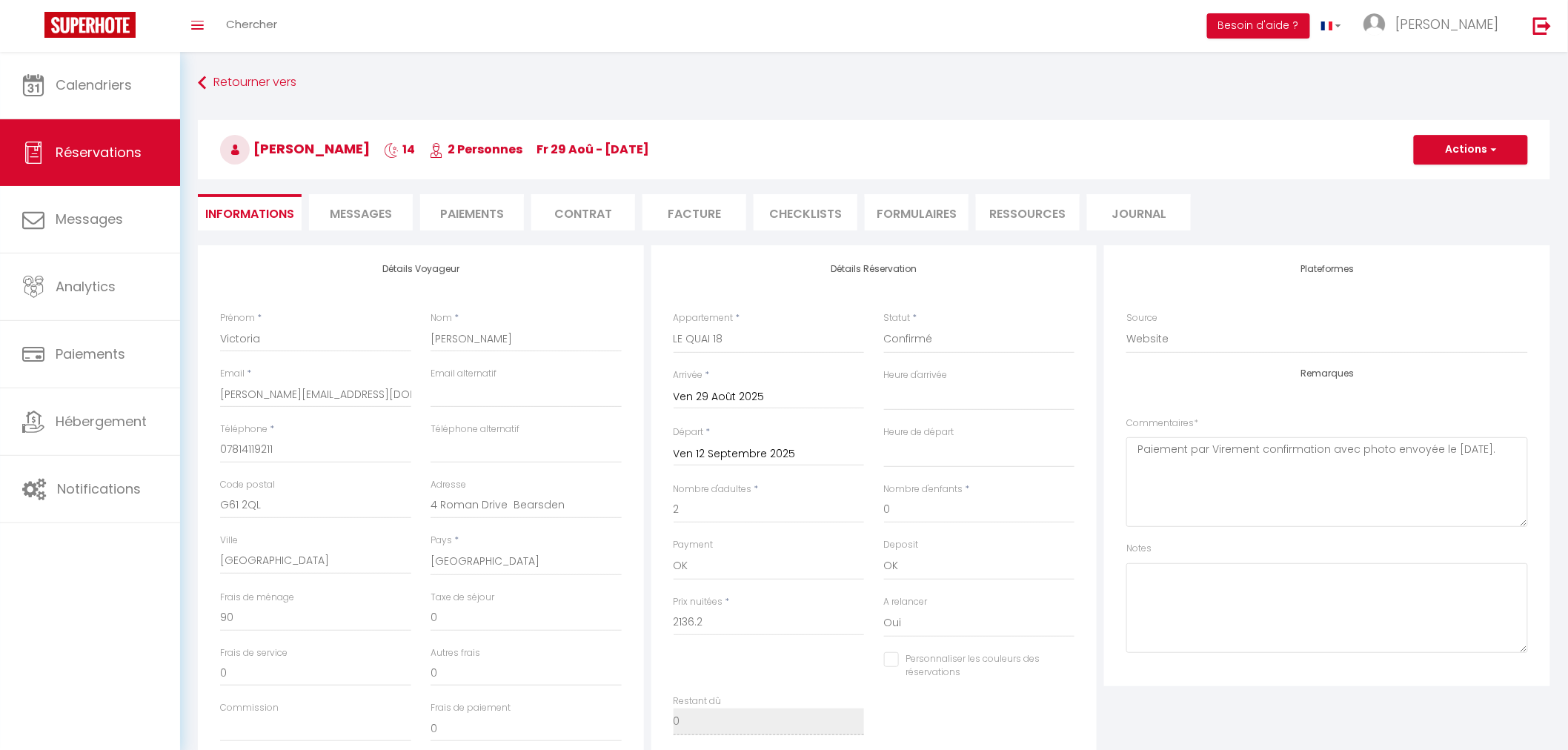
checkbox input "false"
select select
checkbox input "false"
select select
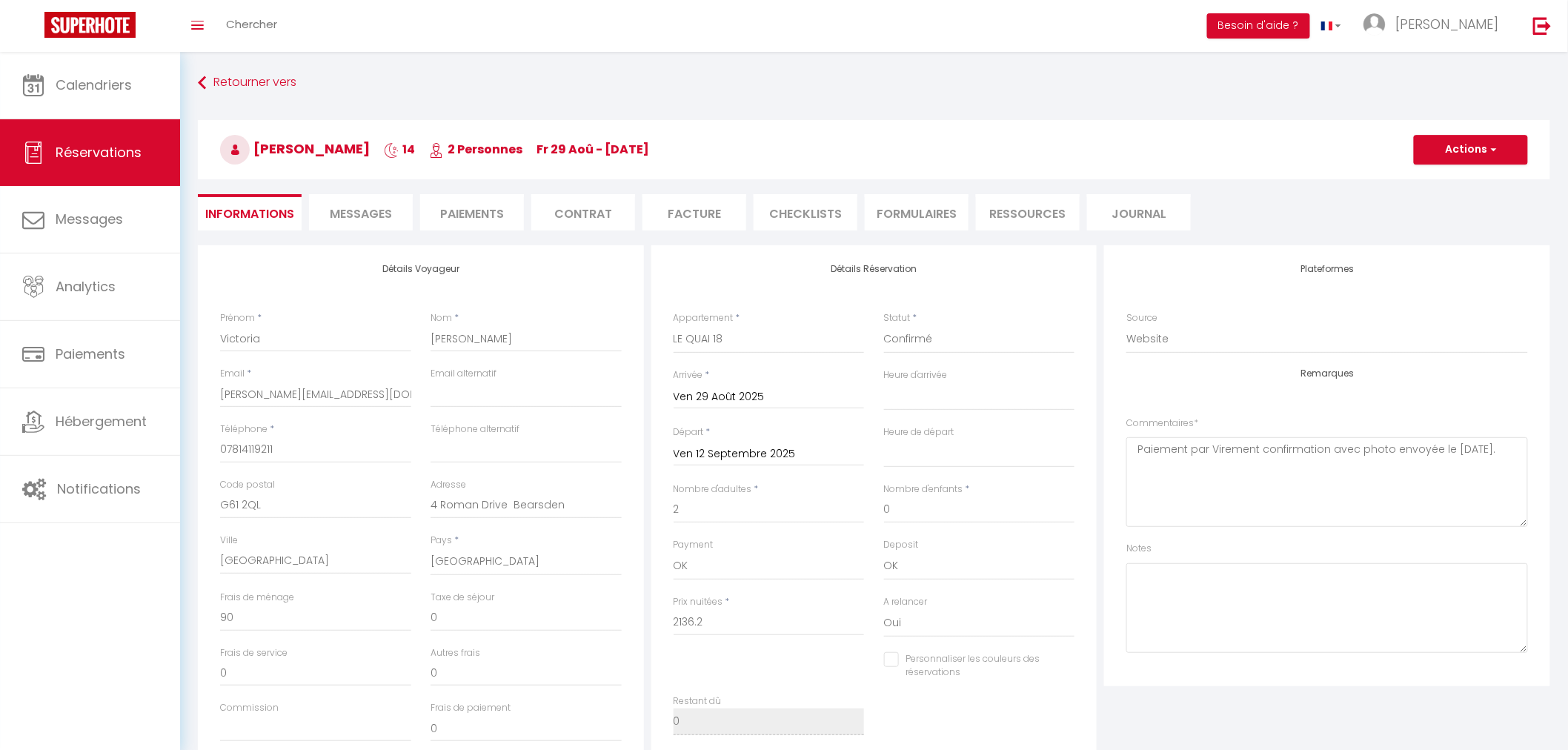
select select
checkbox input "false"
select select
checkbox input "false"
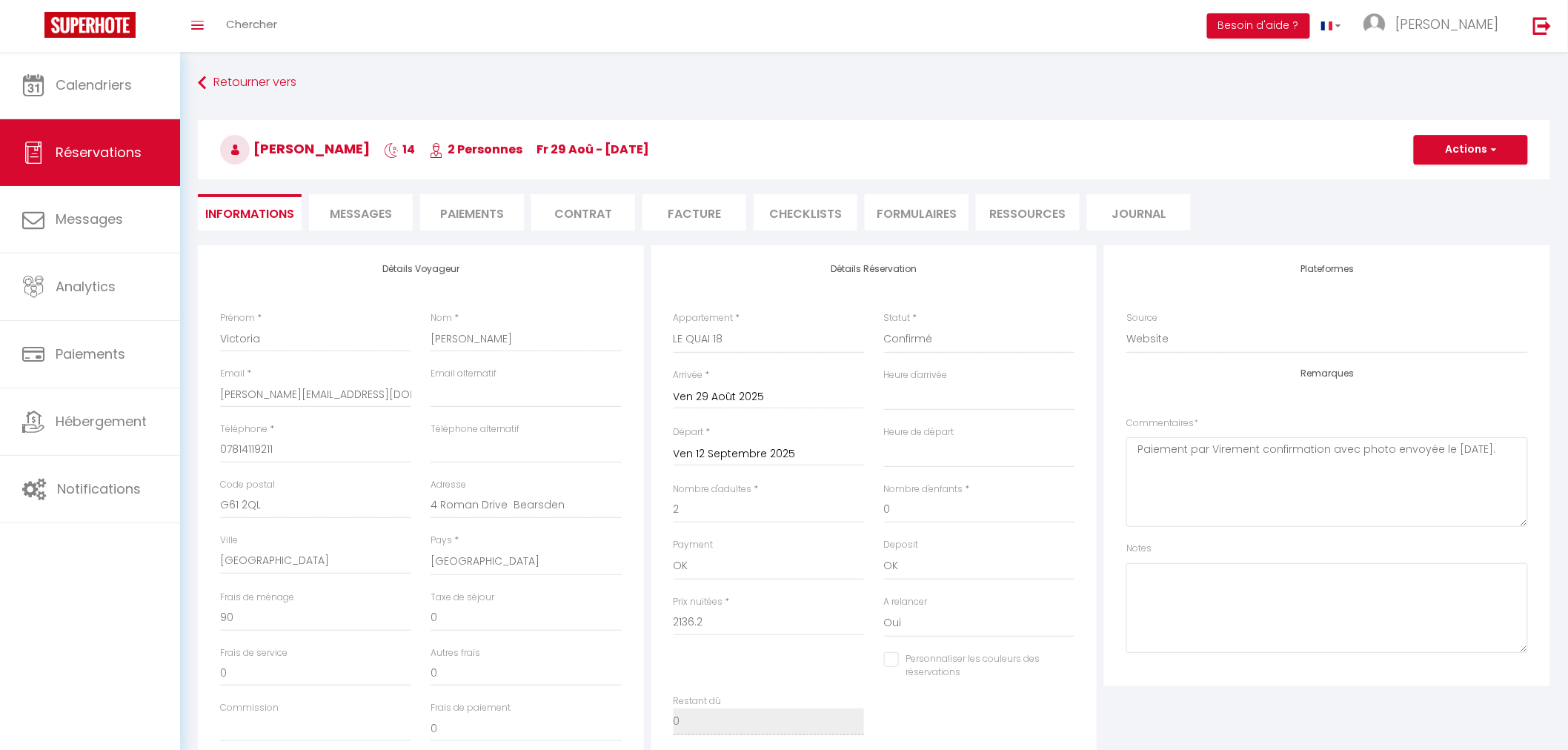
select select
checkbox input "false"
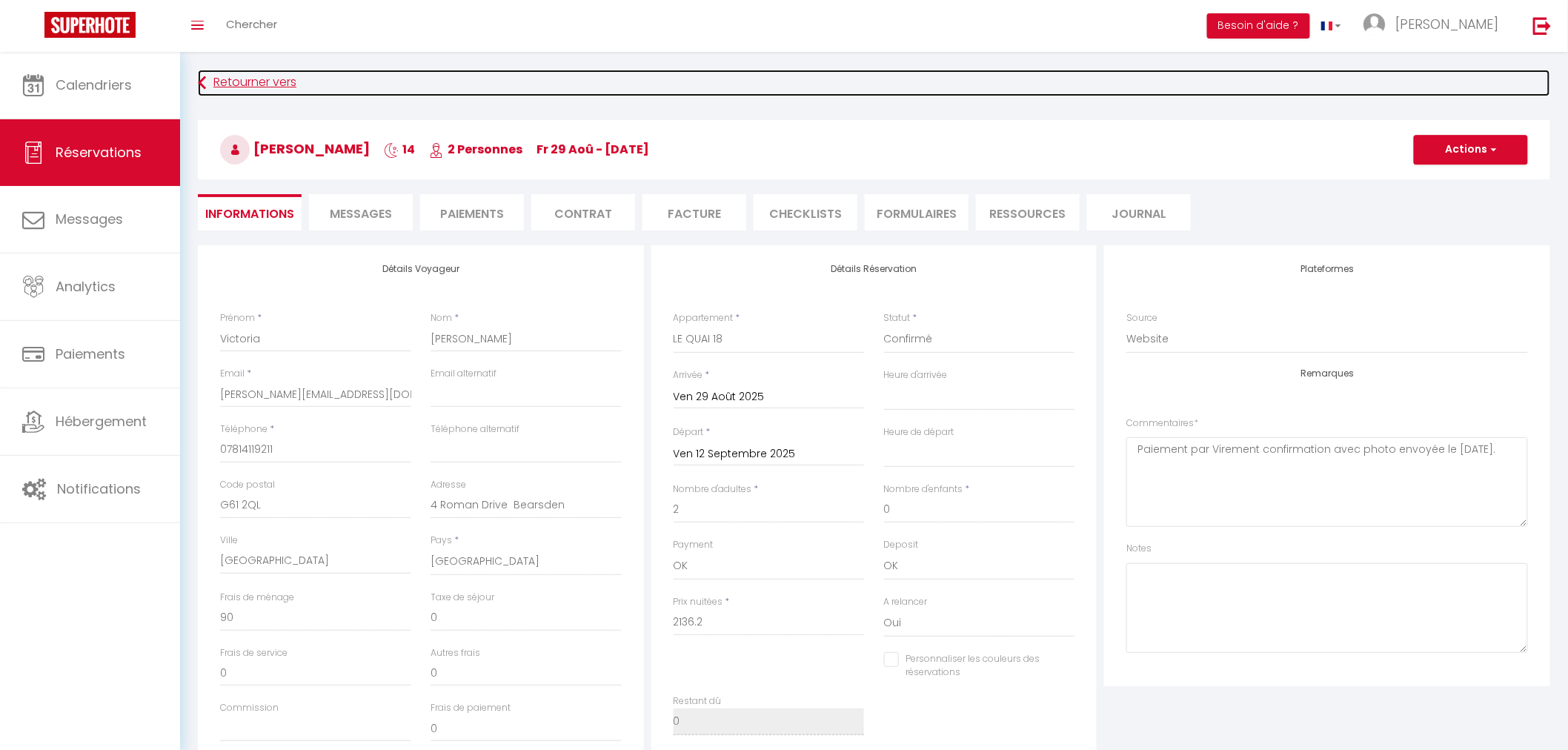
click at [227, 86] on link "Retourner vers" at bounding box center [874, 82] width 1352 height 26
select select
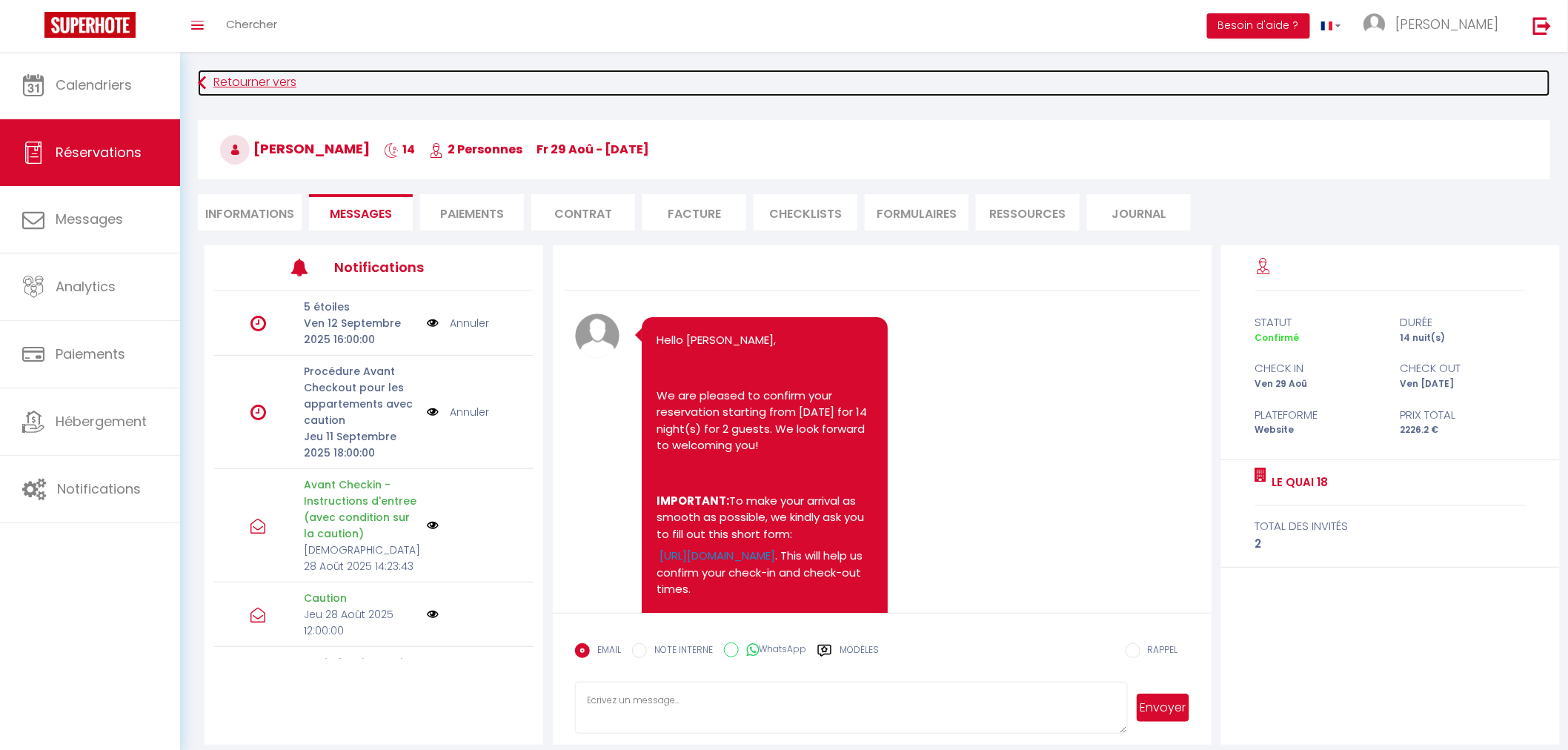
select select
click at [227, 86] on link "Retourner vers" at bounding box center [874, 82] width 1352 height 26
select select
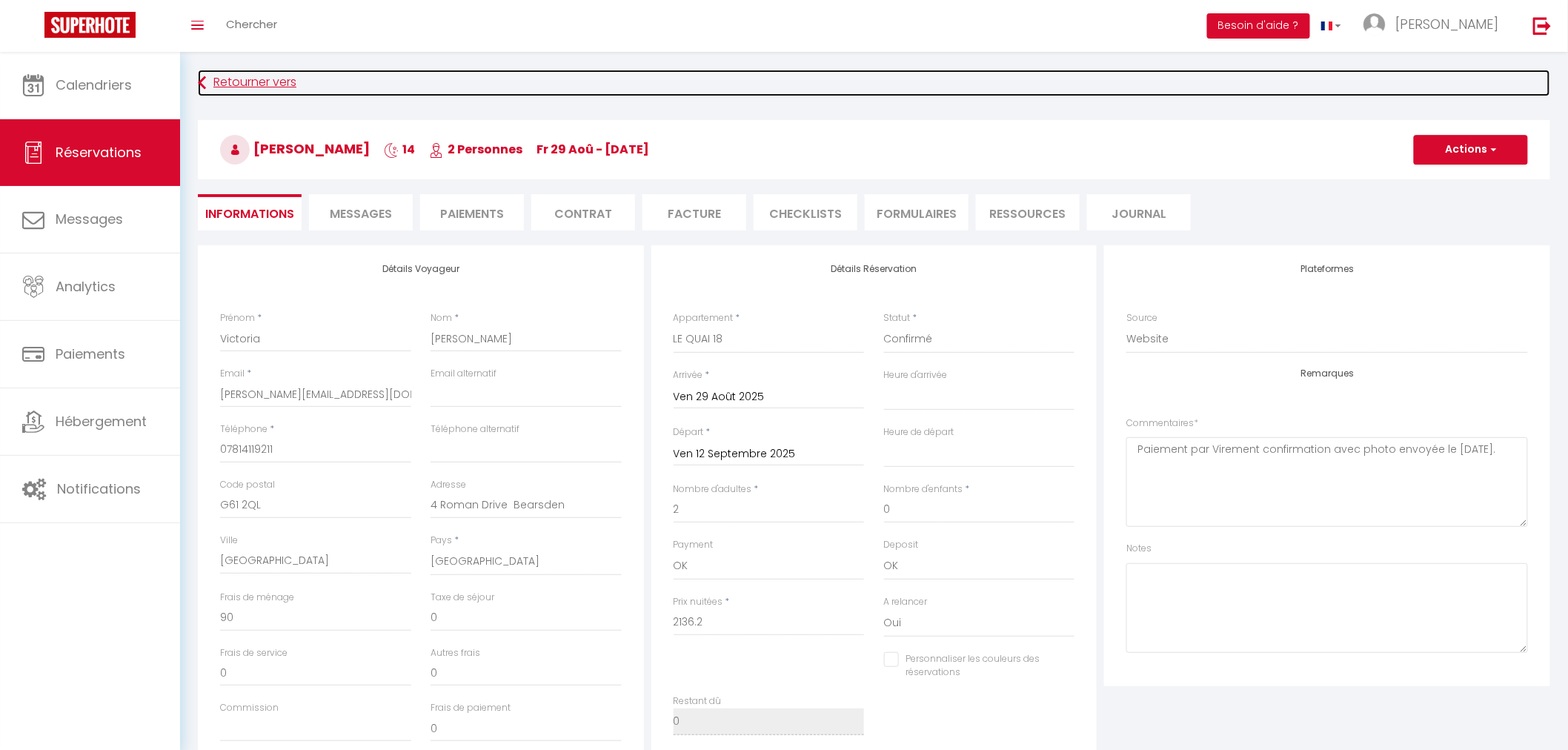
select select
checkbox input "false"
select select
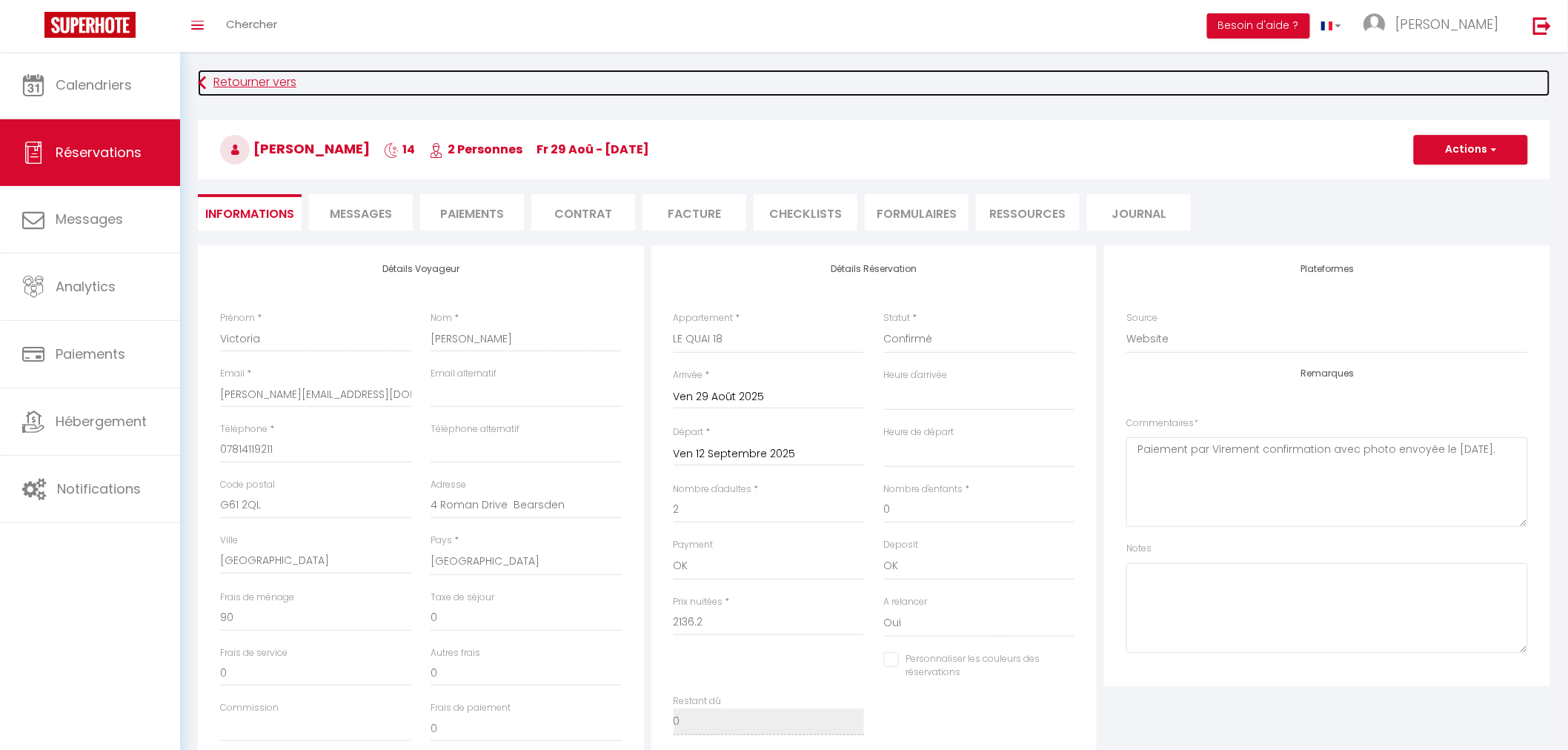
checkbox input "false"
select select
checkbox input "false"
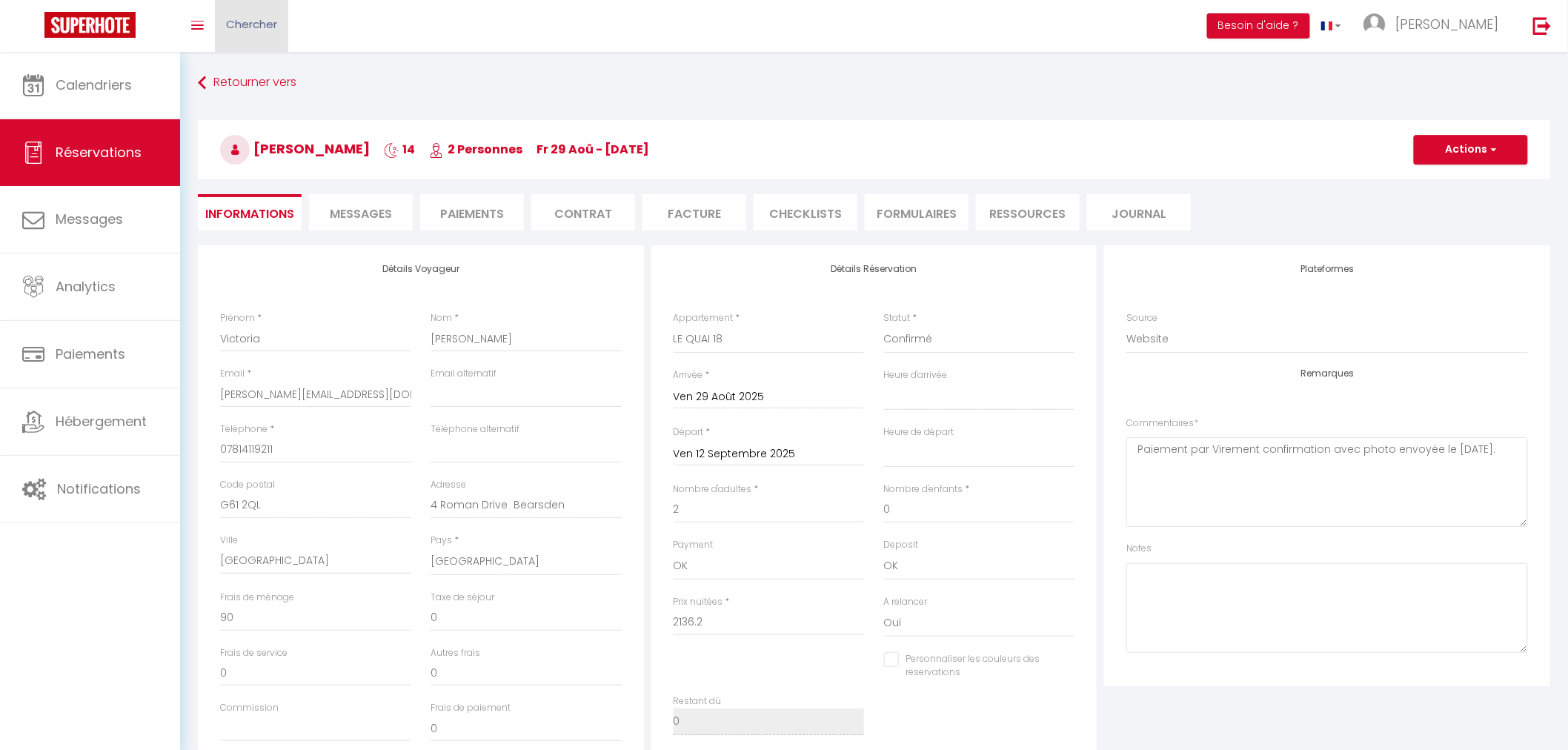
select select
checkbox input "false"
select select
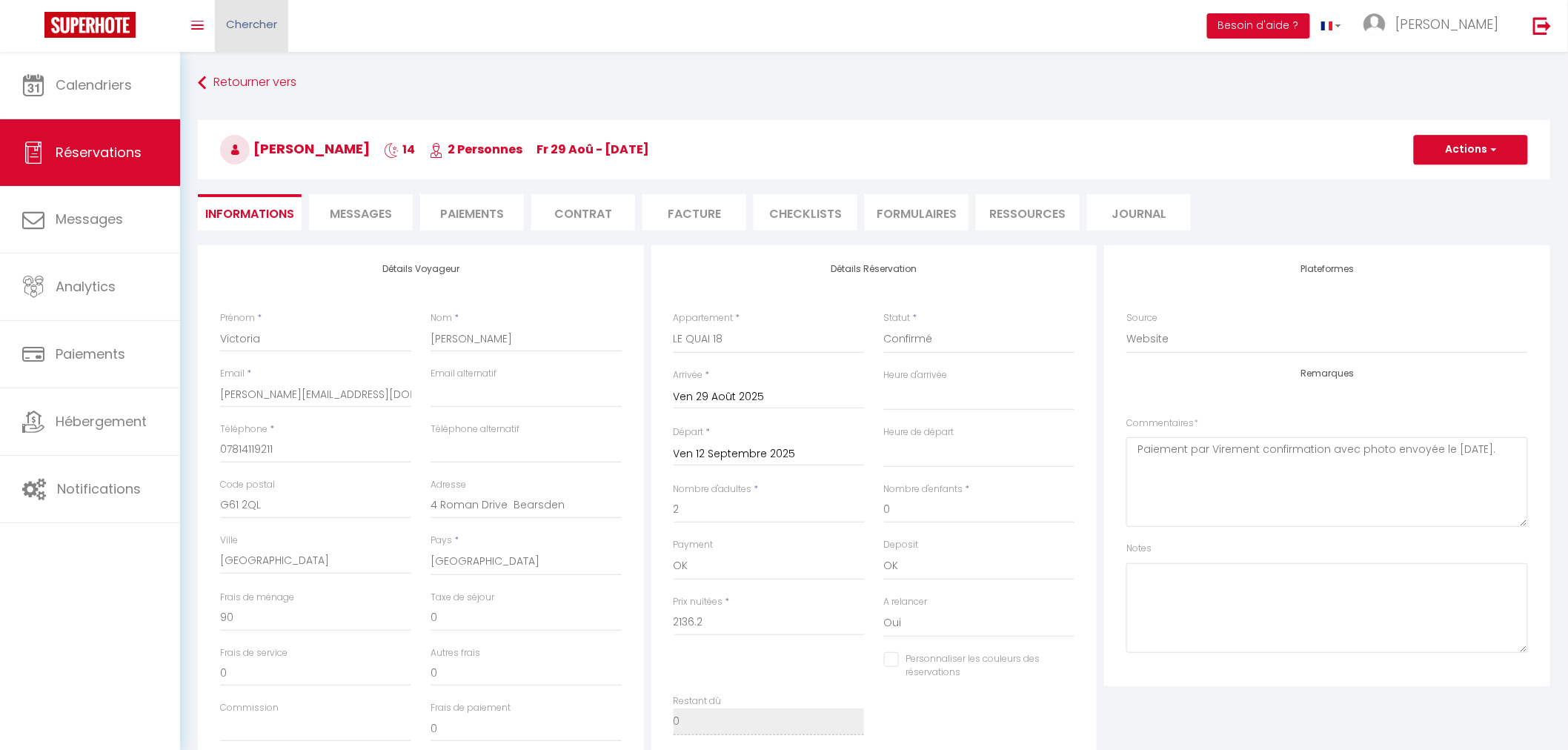
checkbox input "false"
select select
checkbox input "false"
select select
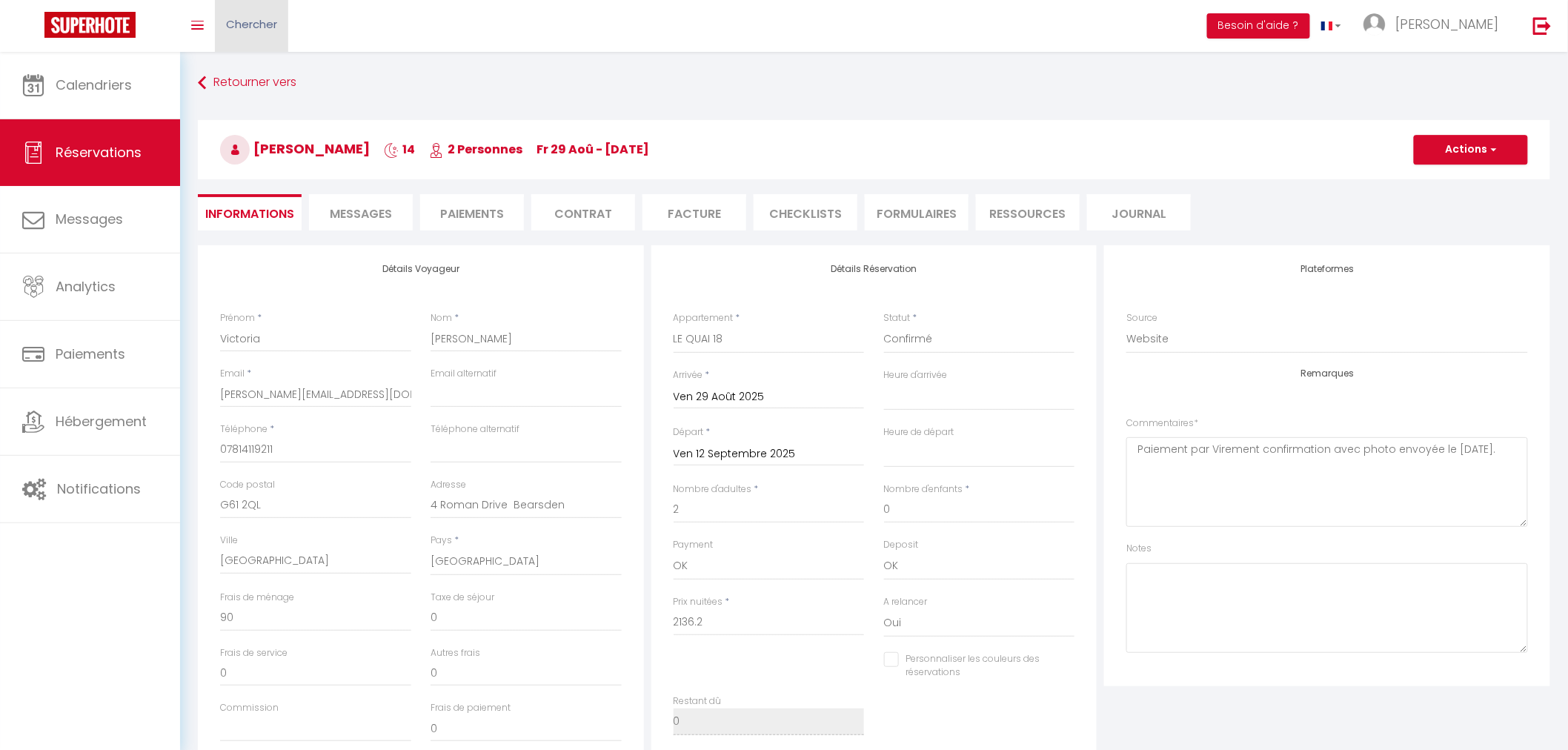
select select
checkbox input "false"
select select
checkbox input "false"
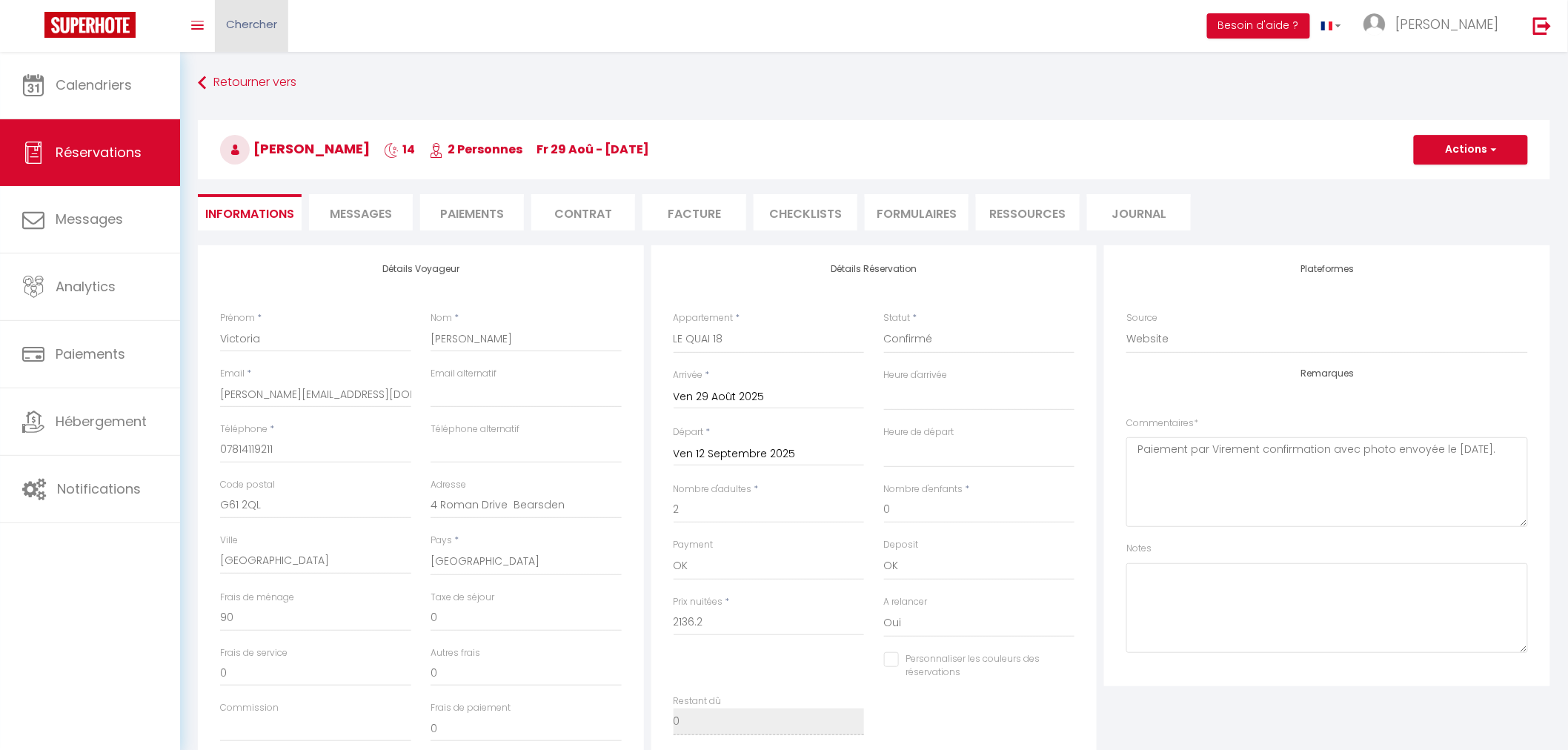
select select
checkbox input "false"
select select
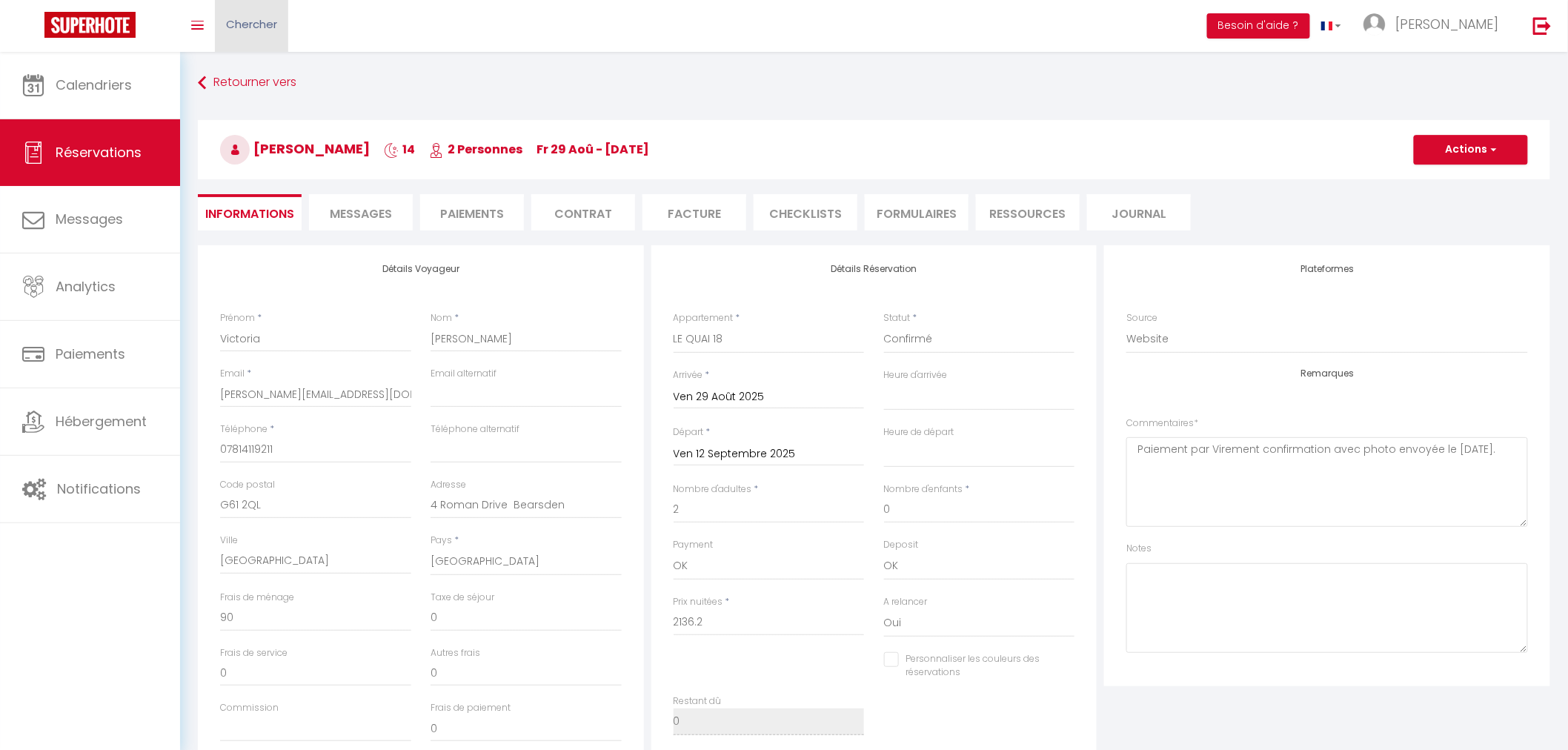
checkbox input "false"
select select
checkbox input "false"
select select
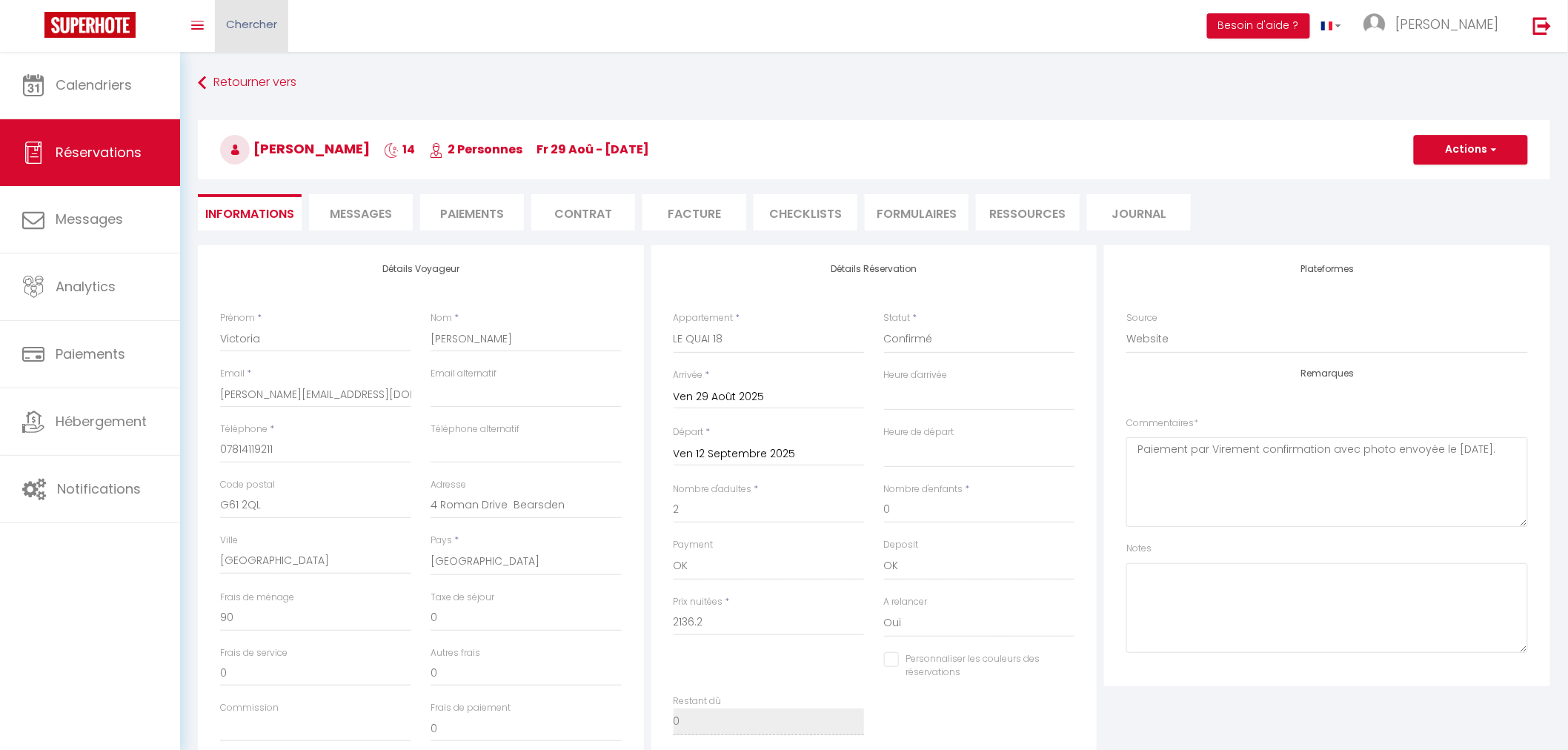
select select
checkbox input "false"
select select
checkbox input "false"
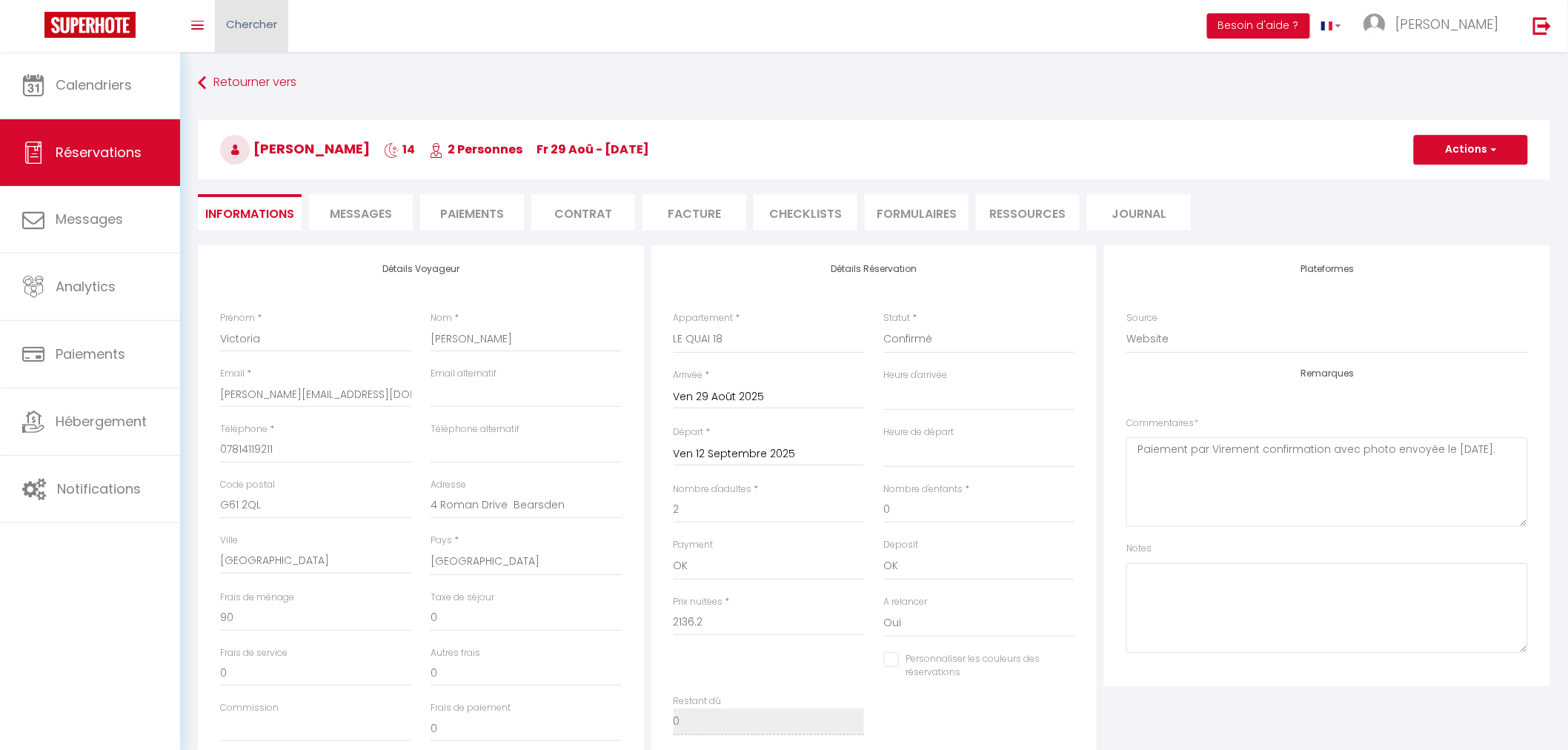
select select
checkbox input "false"
select select
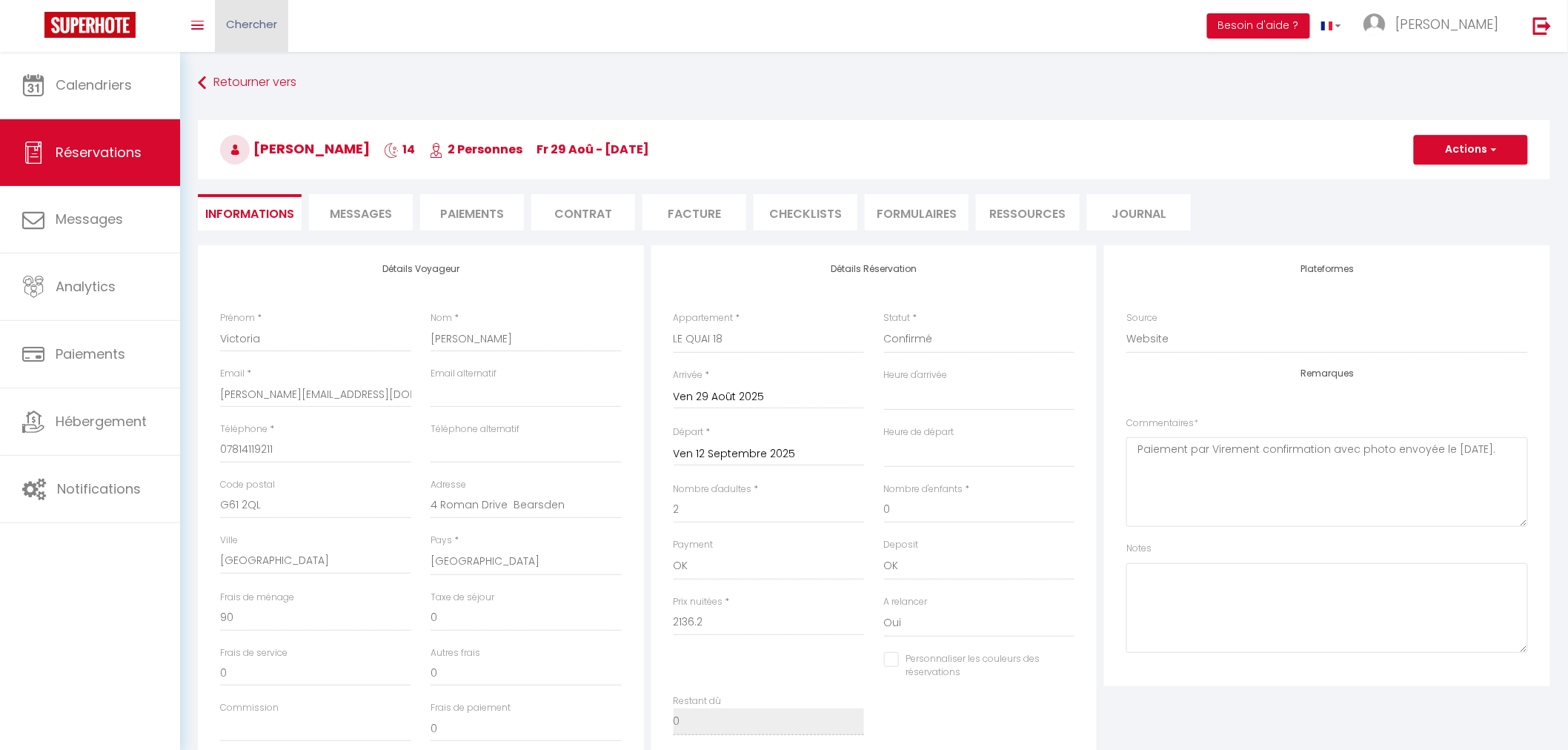
checkbox input "false"
select select
checkbox input "false"
select select
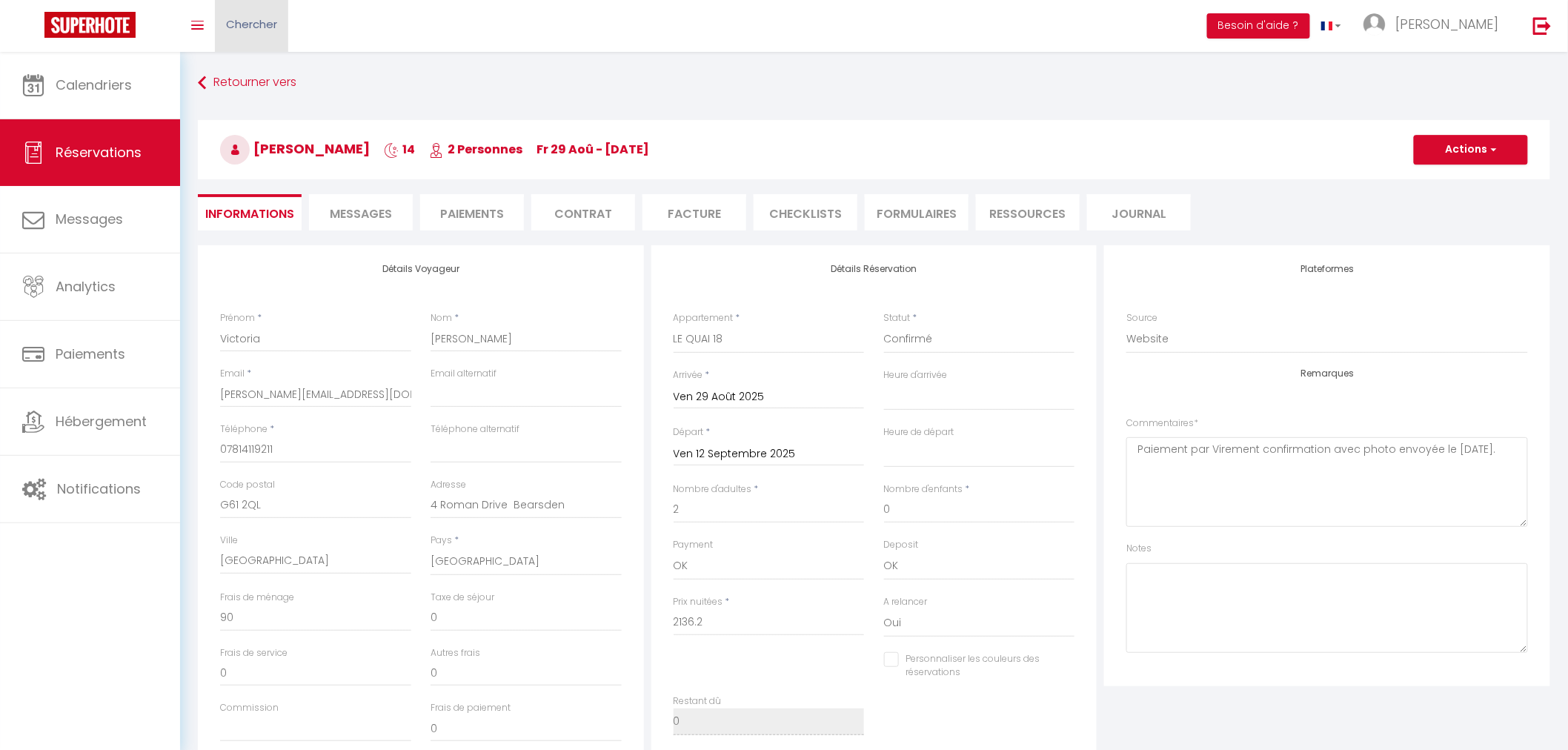
select select
checkbox input "false"
select select
checkbox input "false"
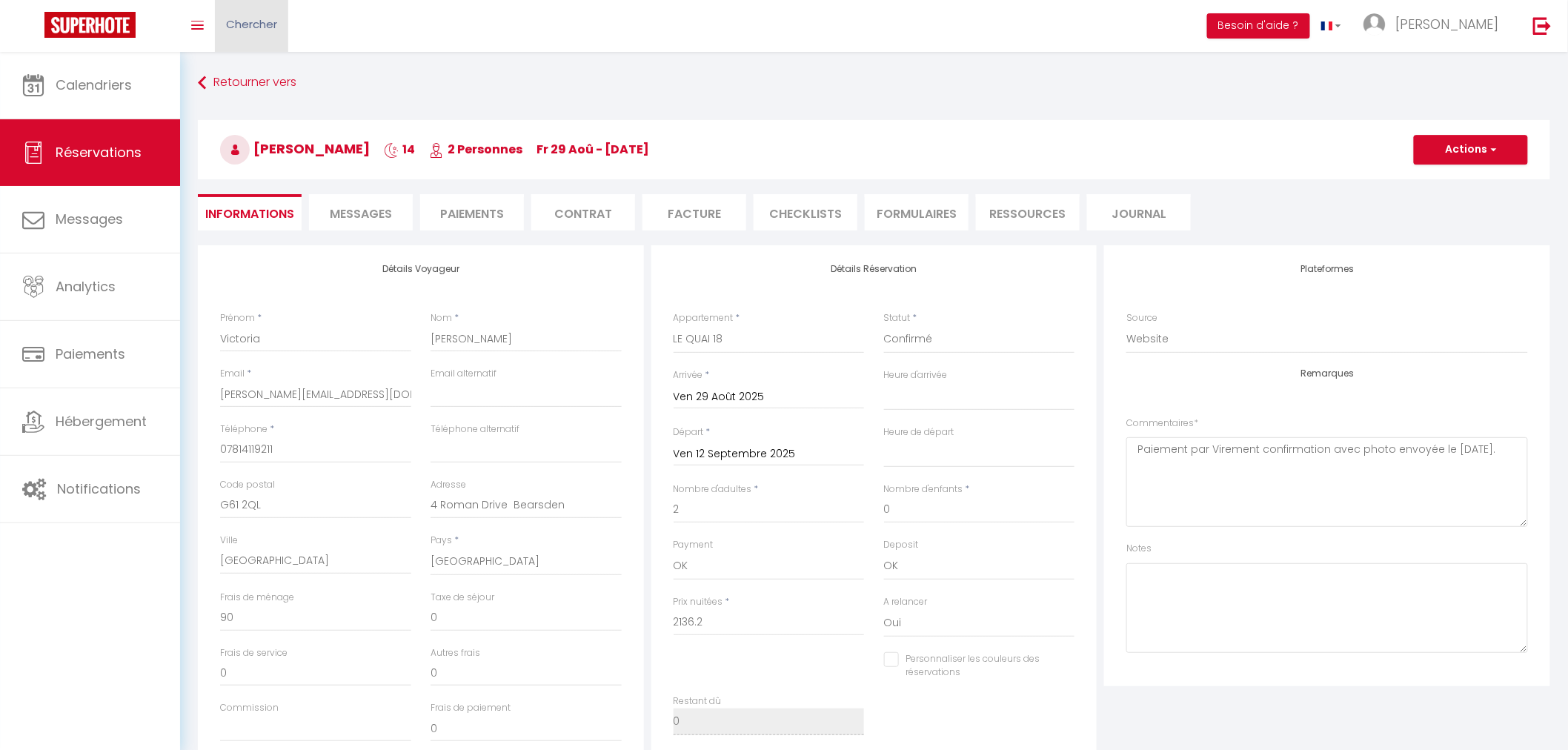
select select
checkbox input "false"
select select
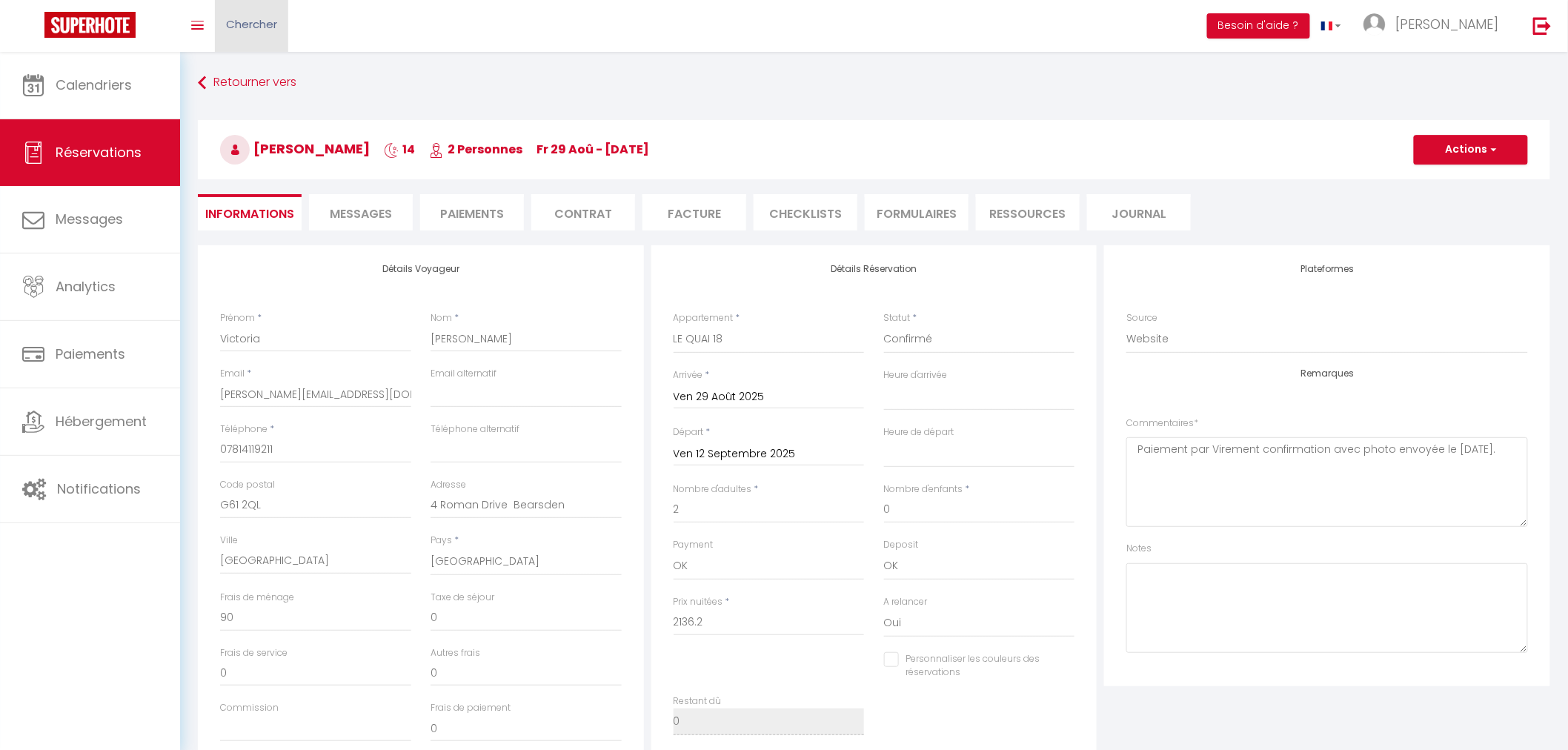
checkbox input "false"
select select
checkbox input "false"
select select
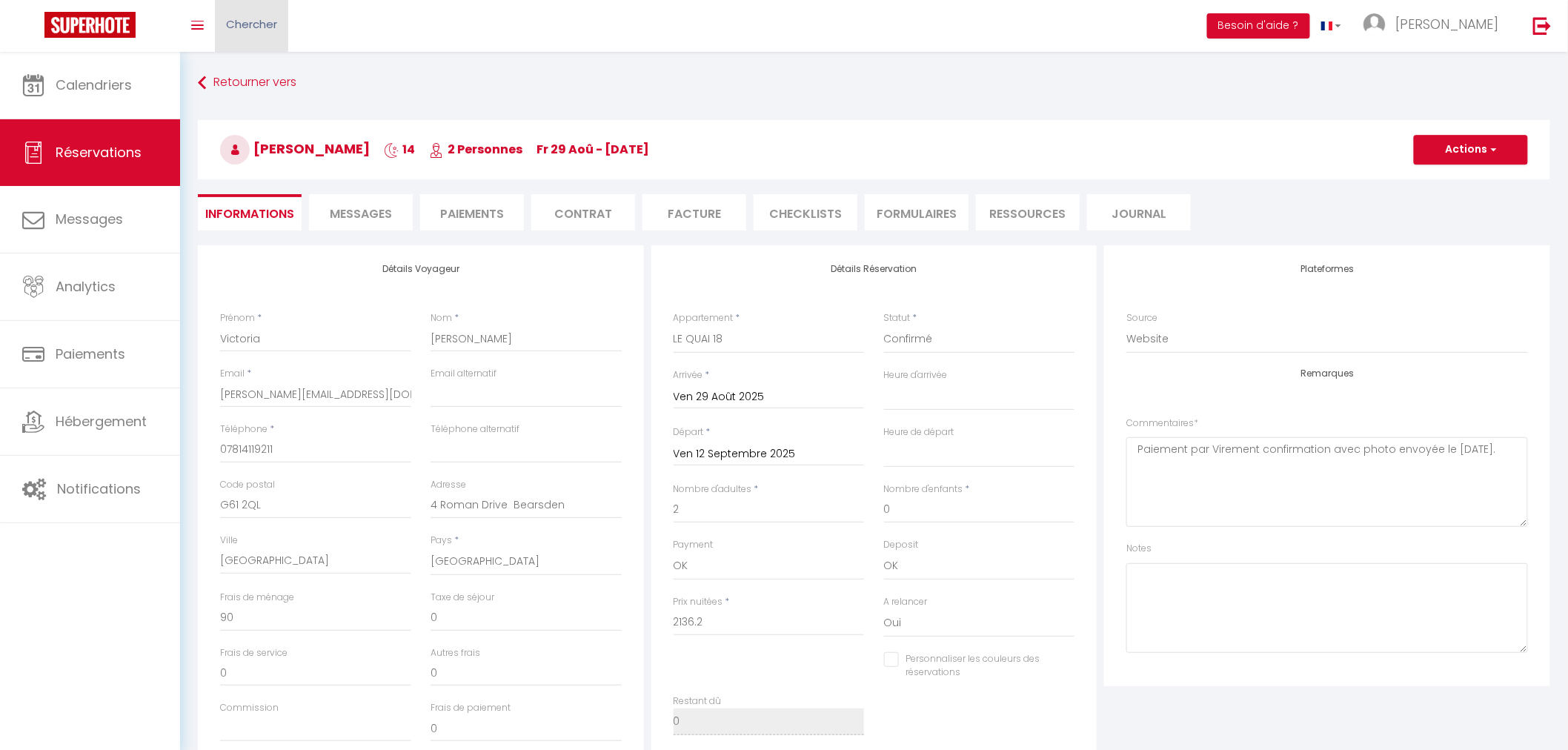
select select
checkbox input "false"
select select
checkbox input "false"
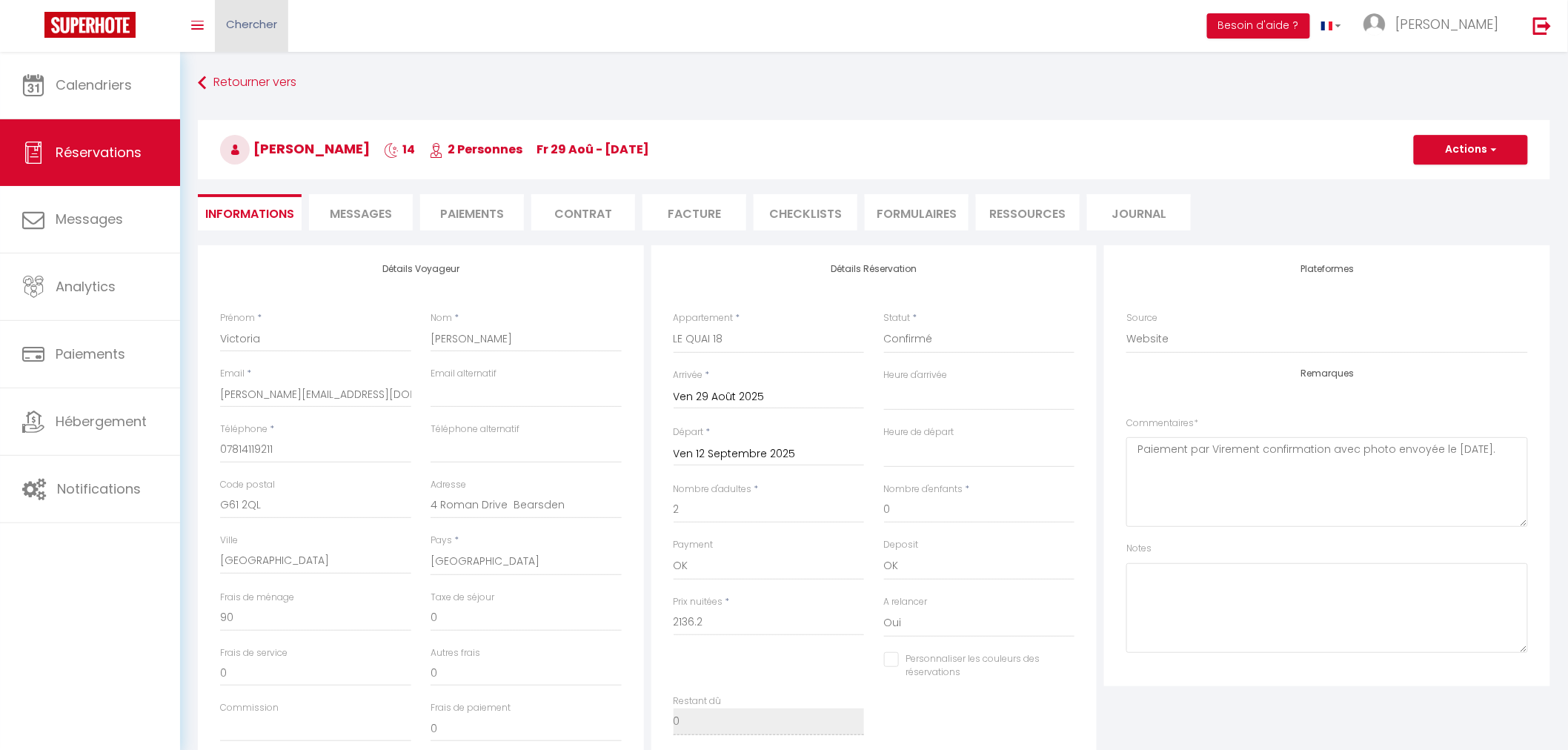
select select
checkbox input "false"
select select
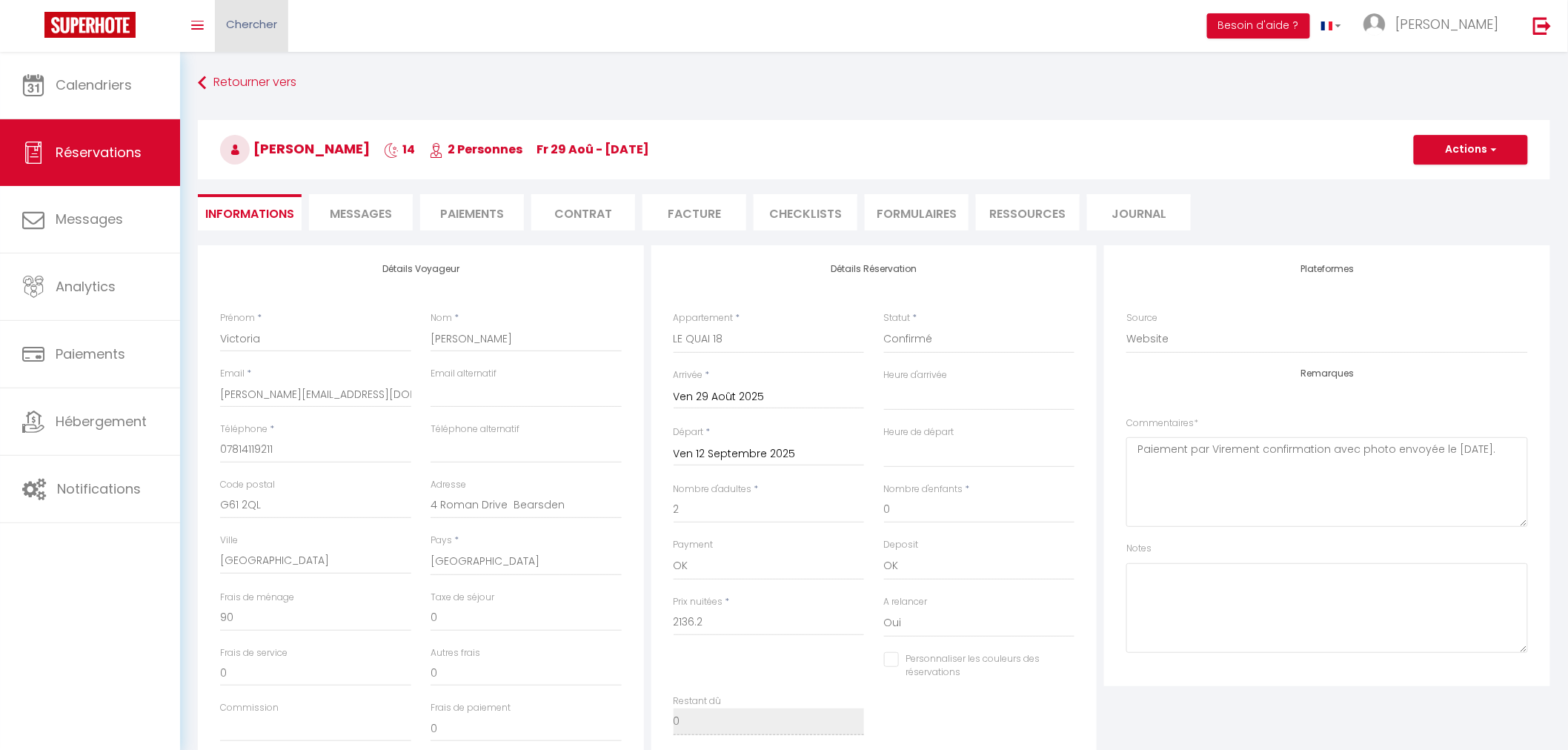
checkbox input "false"
select select
checkbox input "false"
select select
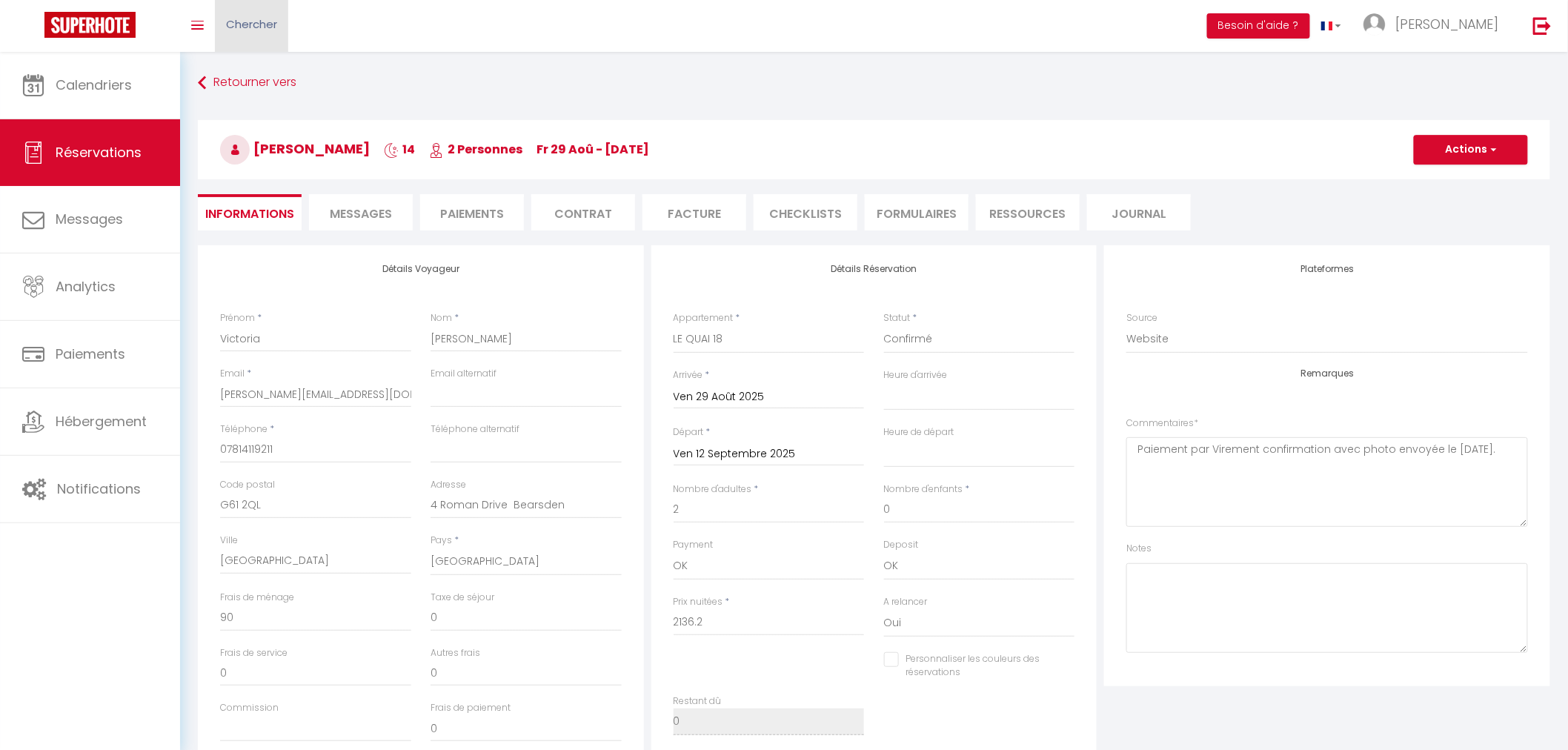
select select
checkbox input "false"
select select
checkbox input "false"
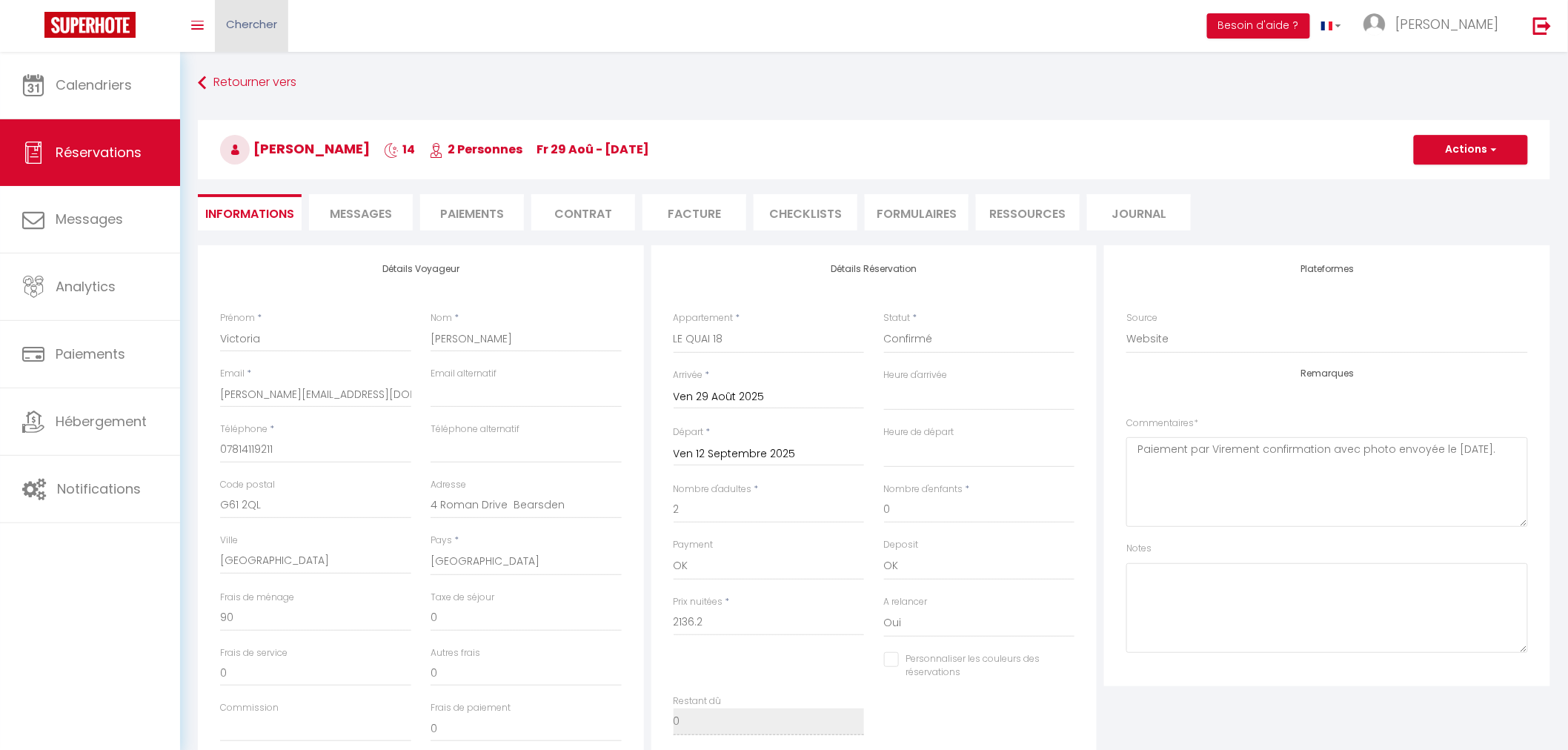
select select
checkbox input "false"
select select
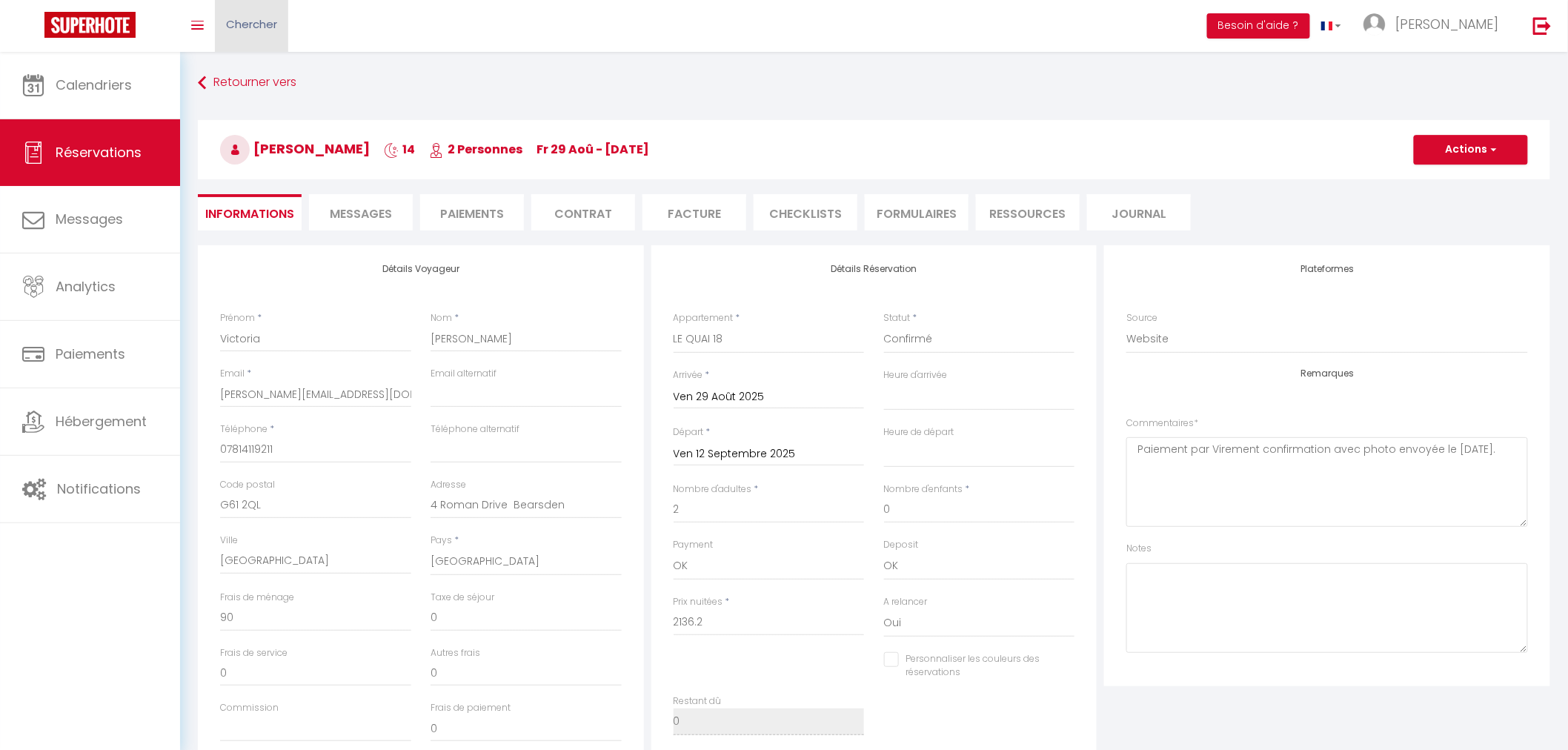
checkbox input "false"
select select
checkbox input "false"
select select
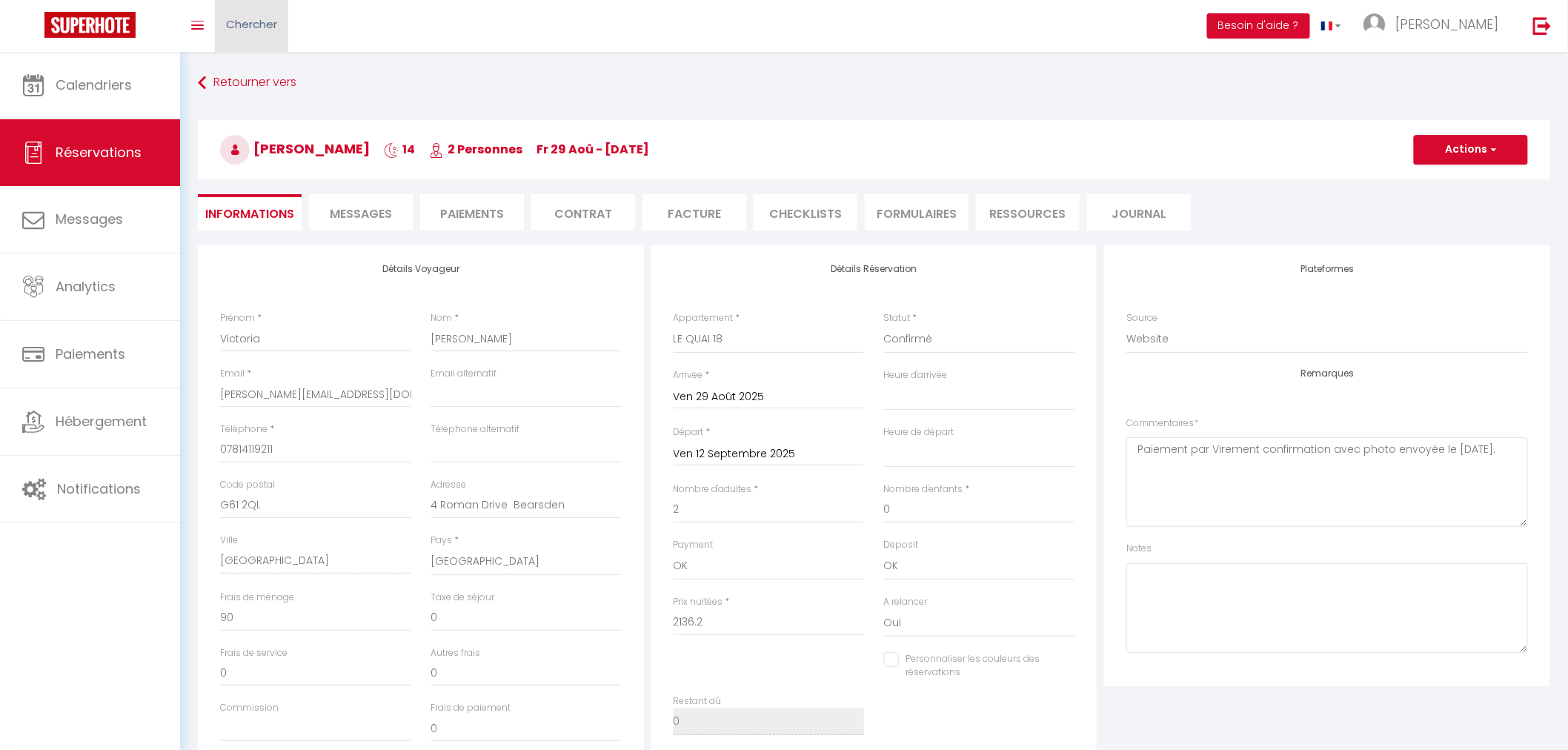
select select
checkbox input "false"
select select
checkbox input "false"
